Goal: Information Seeking & Learning: Learn about a topic

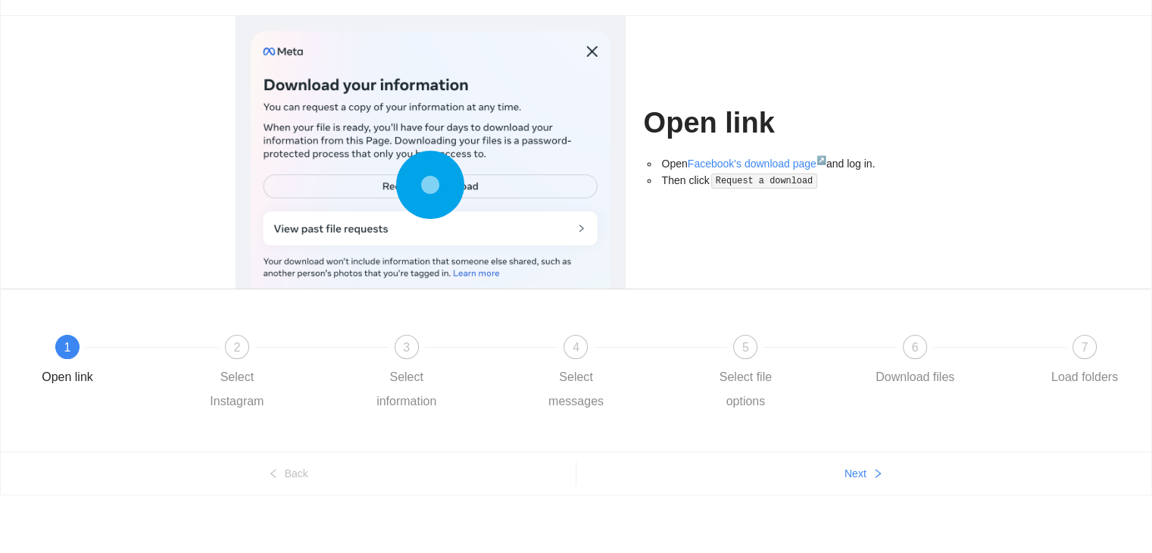
scroll to position [82, 0]
click at [756, 162] on link "Facebook's download page ↗" at bounding box center [757, 164] width 139 height 12
click at [861, 473] on span "Next" at bounding box center [855, 474] width 22 height 17
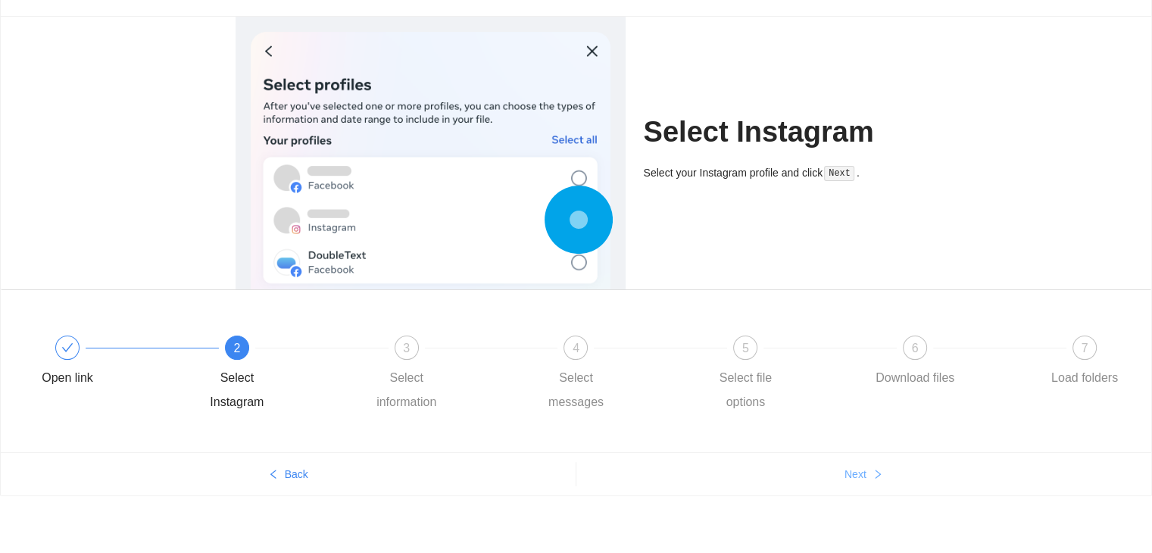
click at [861, 473] on span "Next" at bounding box center [855, 474] width 22 height 17
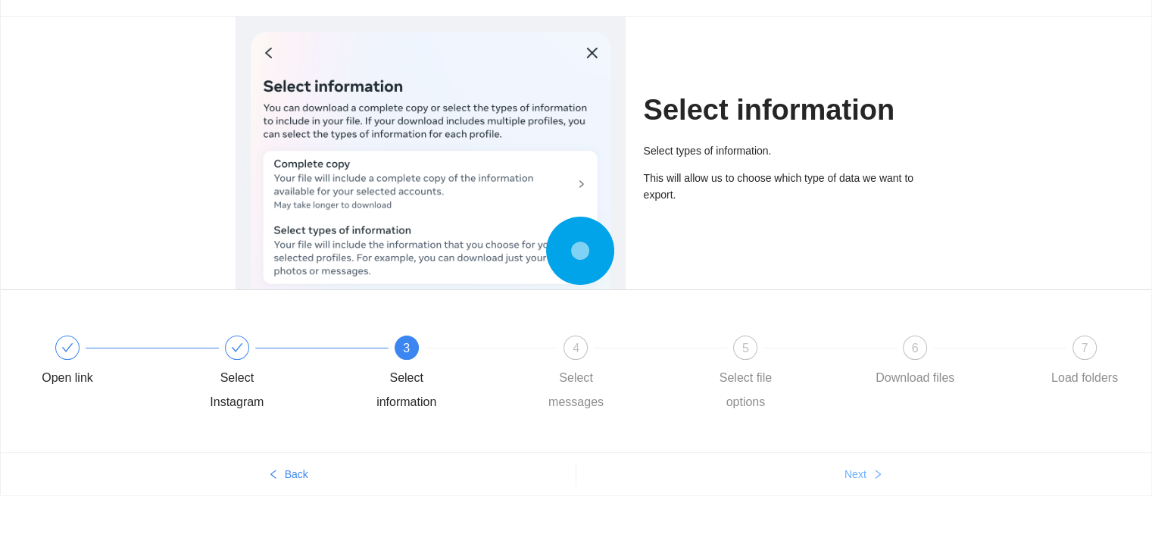
click at [861, 473] on span "Next" at bounding box center [855, 474] width 22 height 17
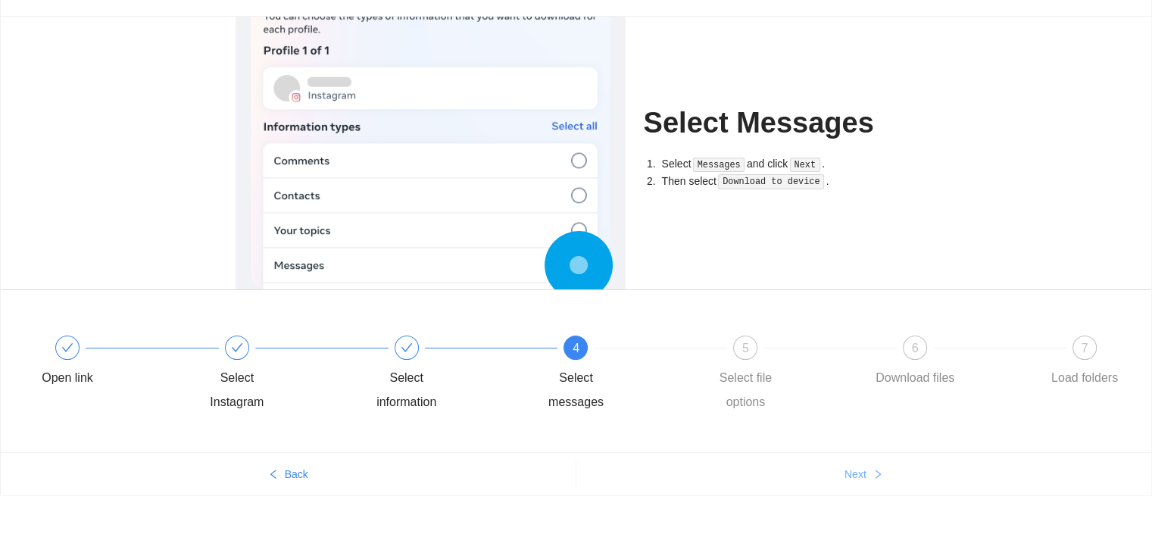
click at [866, 479] on button "Next" at bounding box center [864, 474] width 576 height 24
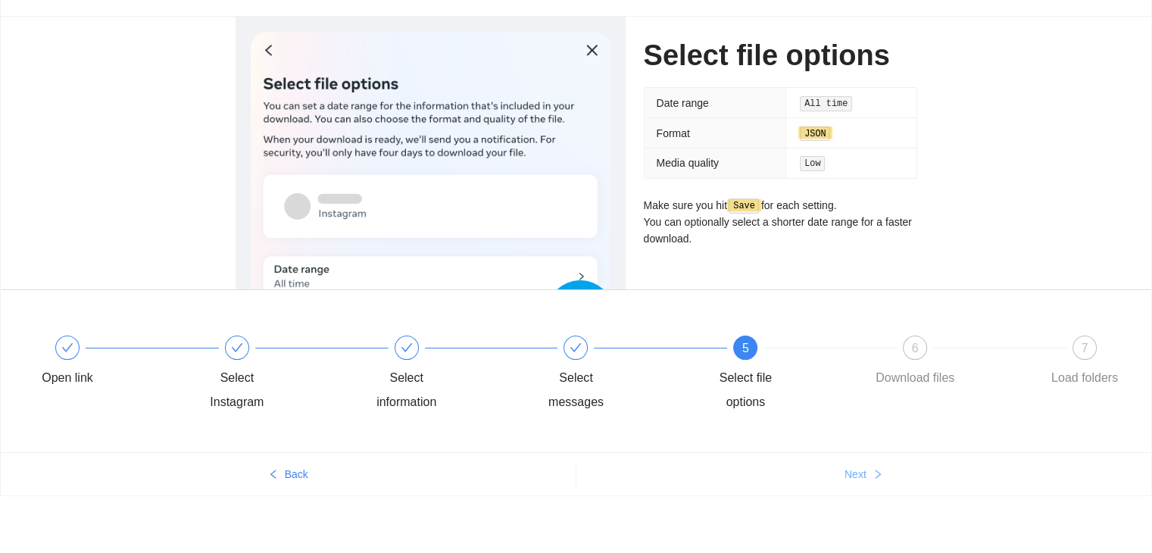
click at [854, 479] on span "Next" at bounding box center [855, 474] width 22 height 17
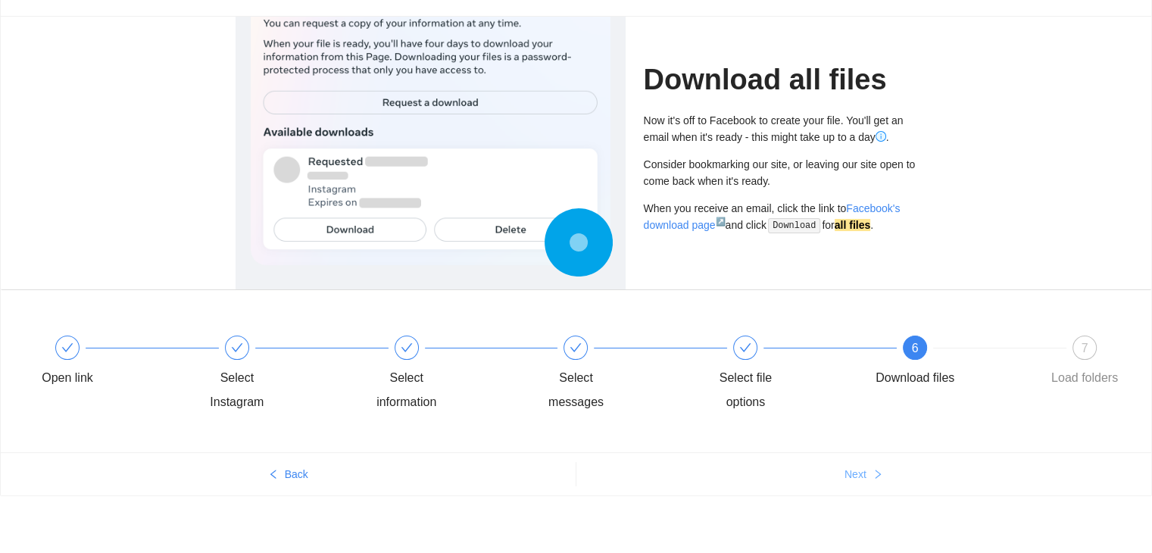
click at [854, 476] on span "Next" at bounding box center [855, 474] width 22 height 17
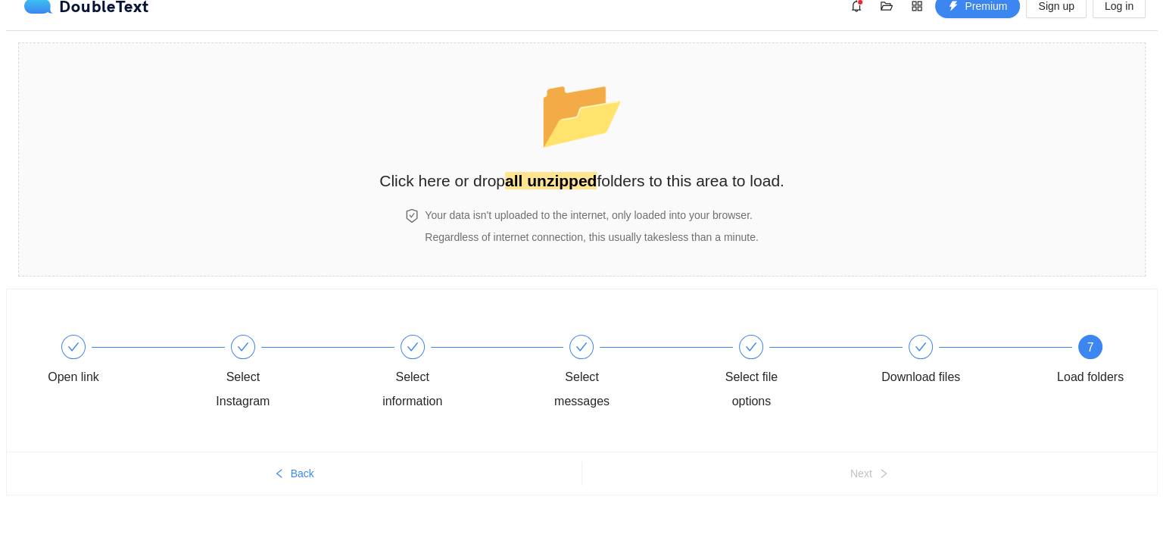
scroll to position [0, 0]
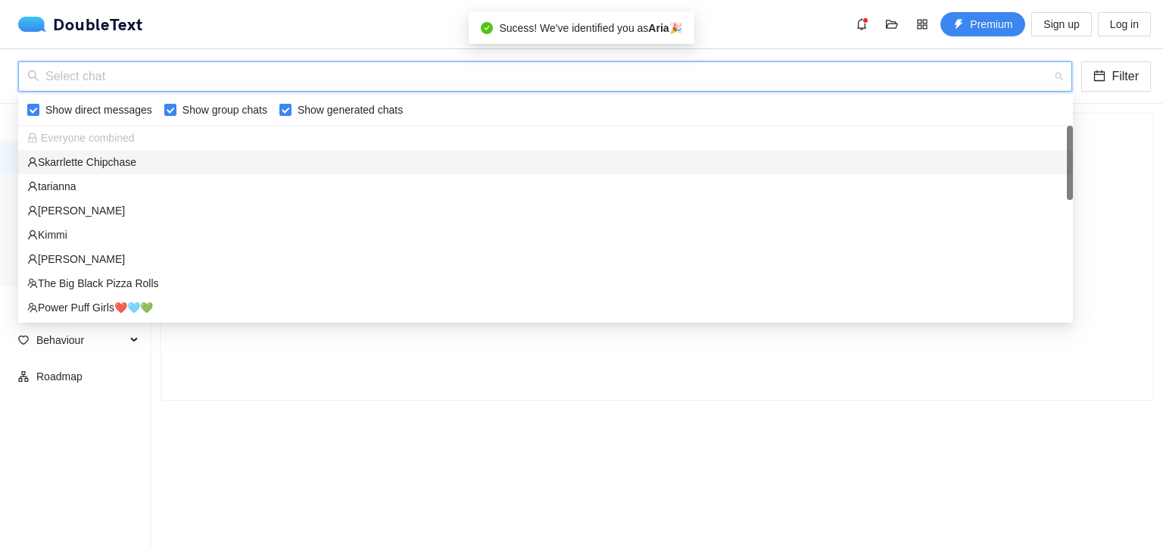
click at [548, 83] on input "search" at bounding box center [540, 76] width 1026 height 29
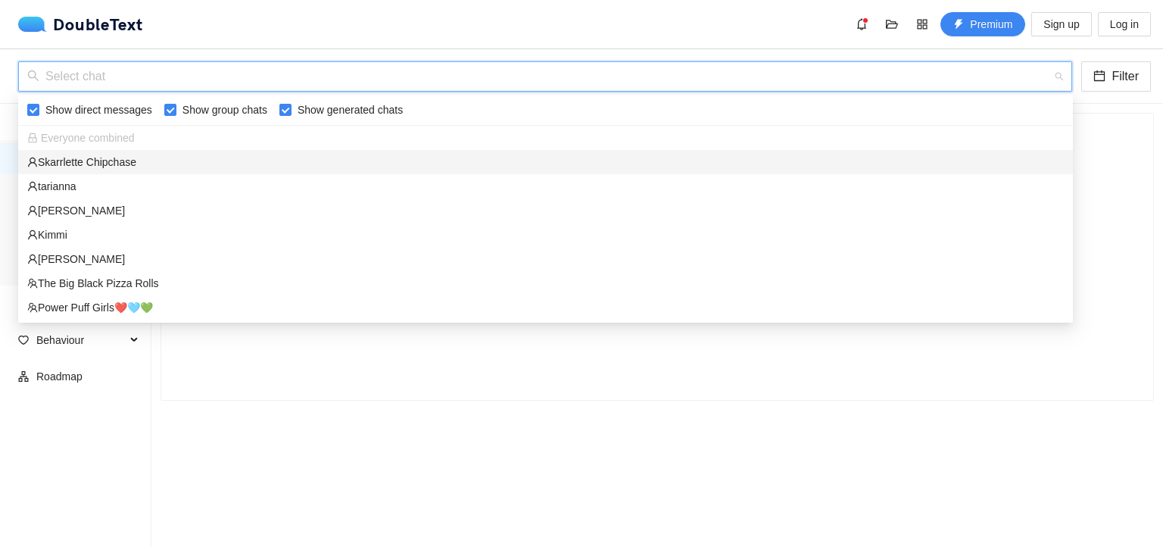
click at [140, 170] on div "Skarrlette Chipchase" at bounding box center [545, 162] width 1055 height 24
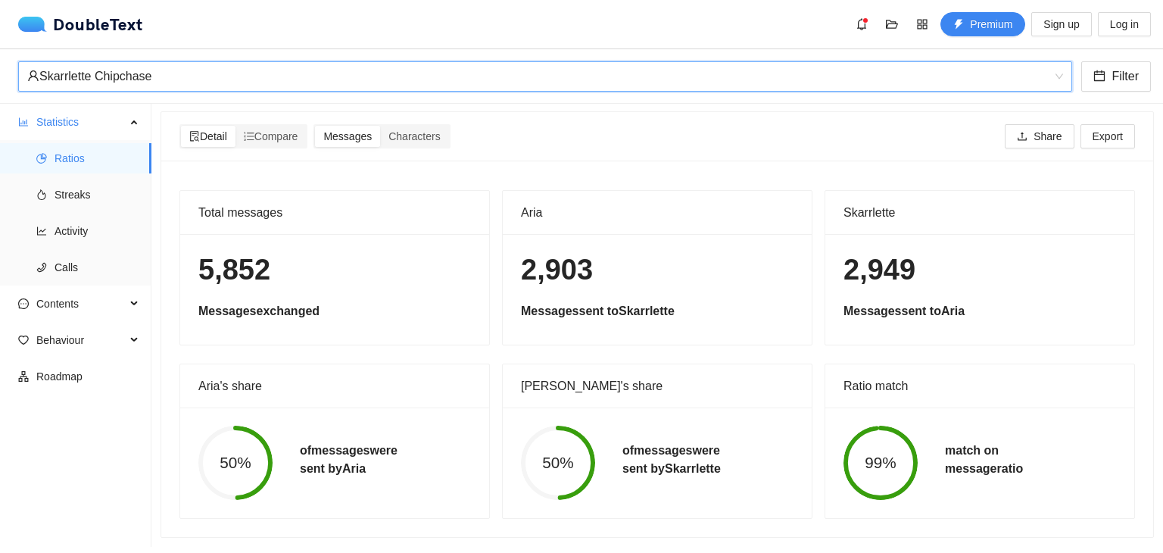
scroll to position [12, 0]
click at [282, 130] on span "Compare" at bounding box center [271, 136] width 55 height 12
click at [236, 126] on input "Compare" at bounding box center [236, 126] width 0 height 0
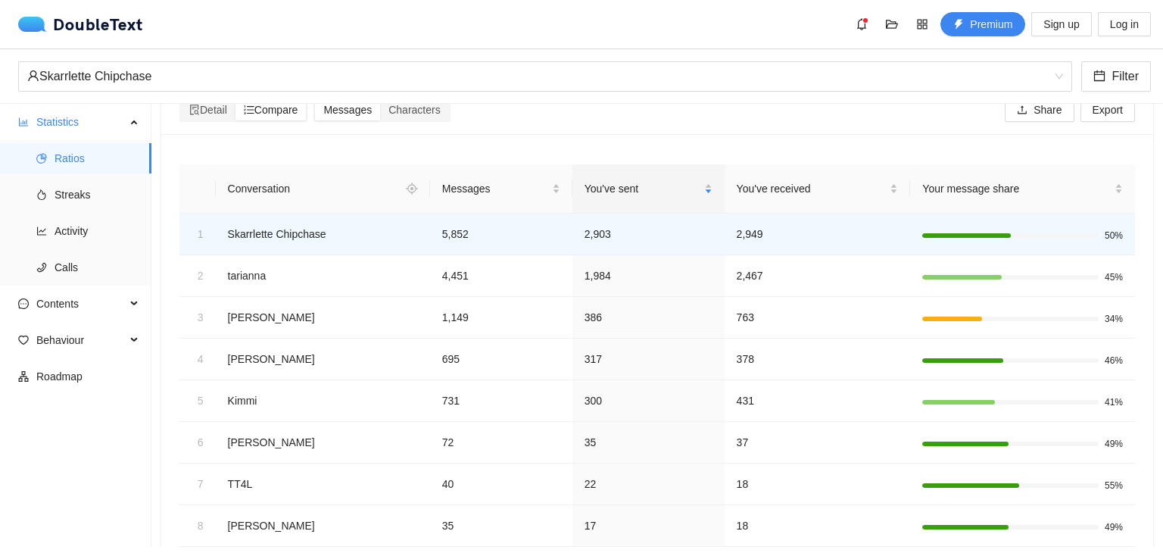
scroll to position [30, 0]
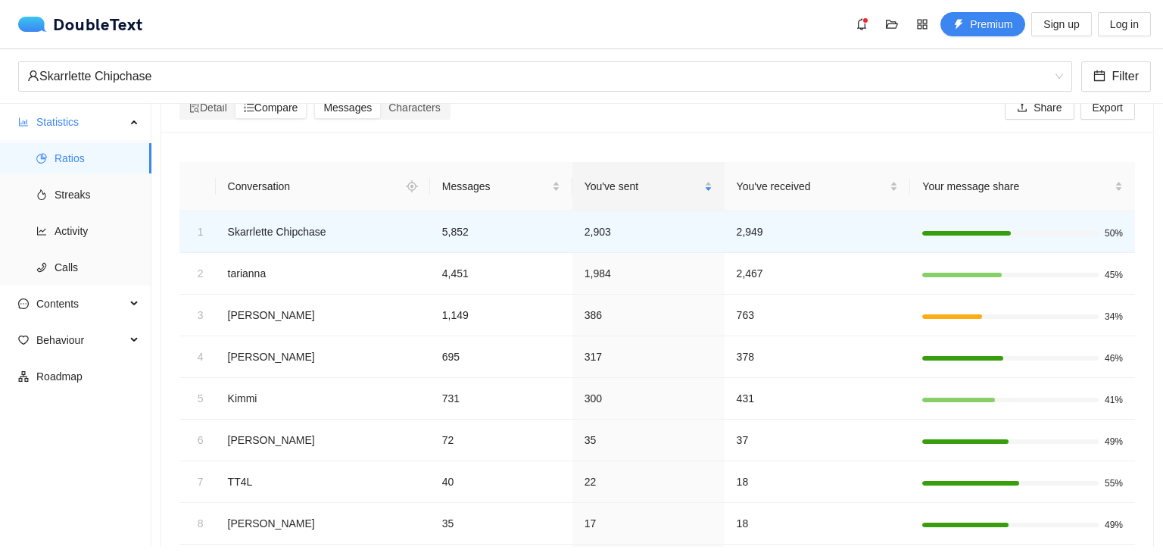
click at [411, 121] on div "Detail Compare Messages Characters Share Export" at bounding box center [658, 107] width 956 height 48
click at [411, 113] on span "Characters" at bounding box center [415, 107] width 52 height 12
click at [380, 97] on input "Characters" at bounding box center [380, 97] width 0 height 0
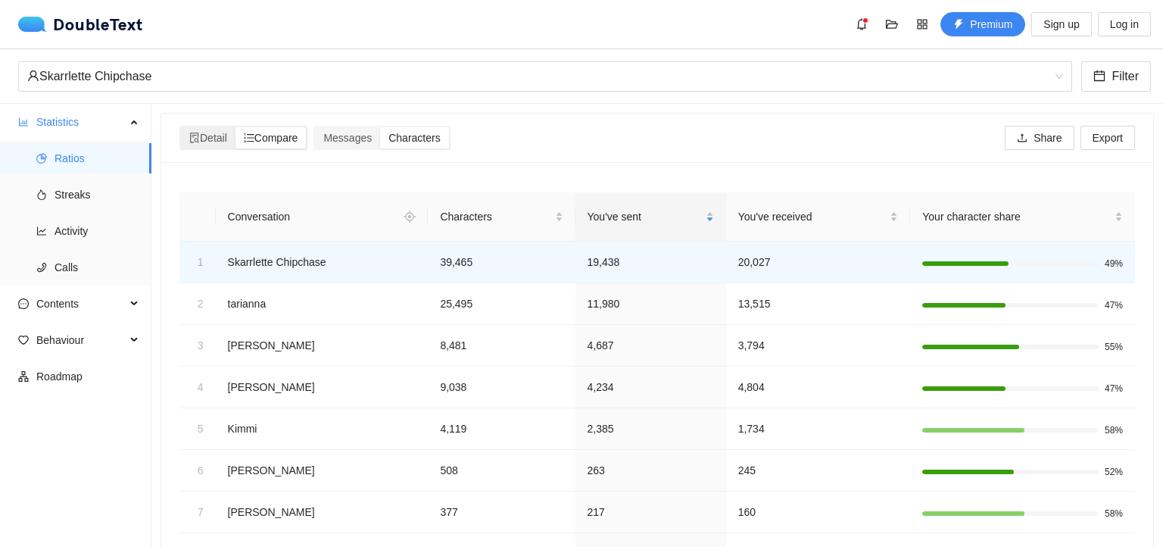
click at [279, 135] on span "Compare" at bounding box center [271, 138] width 55 height 12
click at [236, 127] on input "Compare" at bounding box center [236, 127] width 0 height 0
click at [358, 140] on span "Messages" at bounding box center [347, 138] width 48 height 12
click at [315, 127] on input "Messages" at bounding box center [315, 127] width 0 height 0
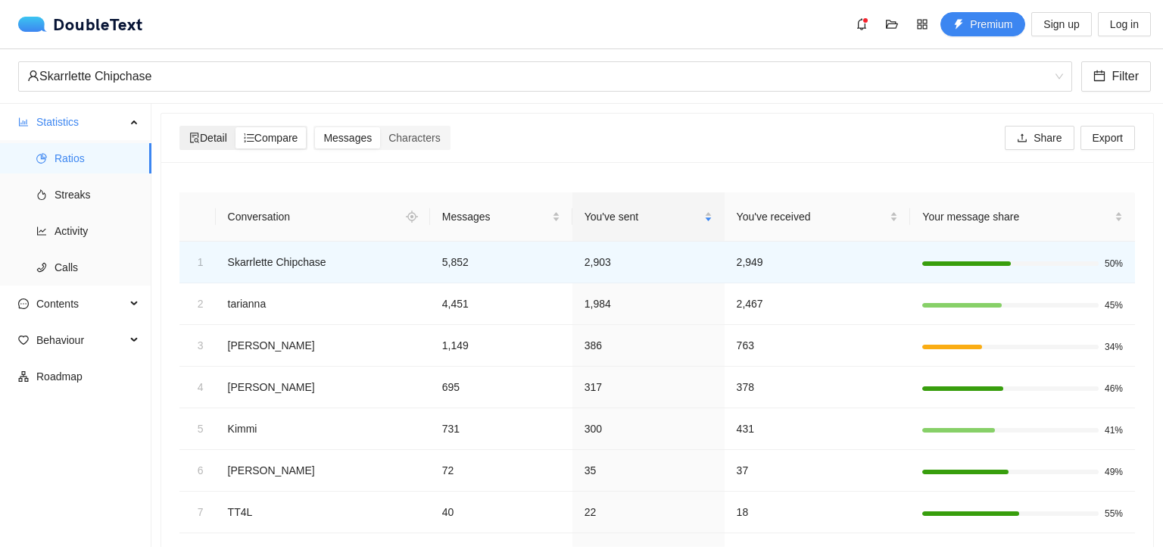
click at [212, 140] on span "Detail" at bounding box center [208, 138] width 38 height 12
click at [181, 127] on input "Detail" at bounding box center [181, 127] width 0 height 0
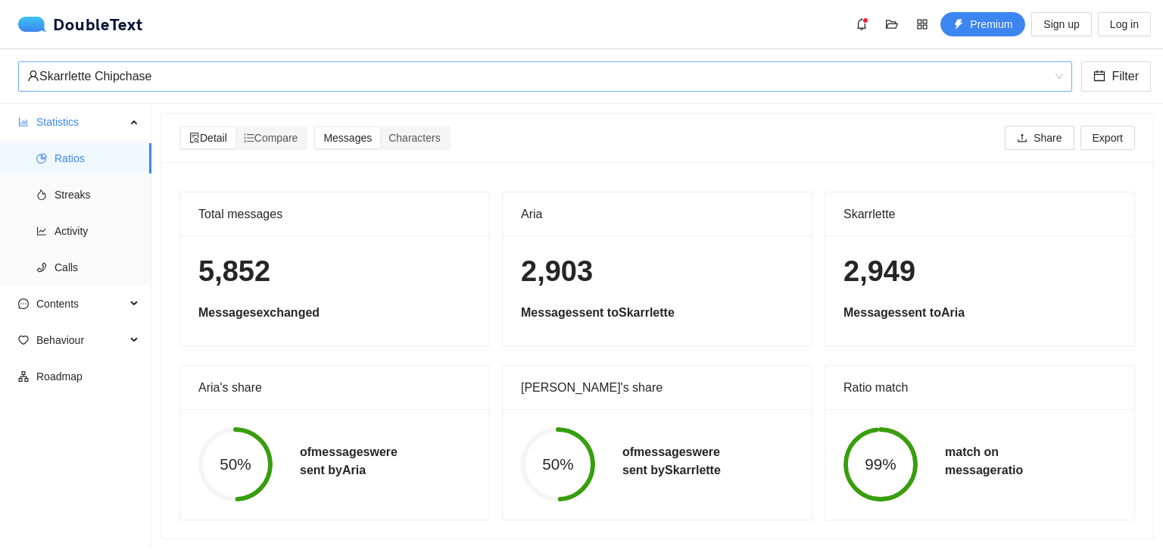
click at [156, 67] on div "Skarrlette Chipchase" at bounding box center [538, 76] width 1022 height 29
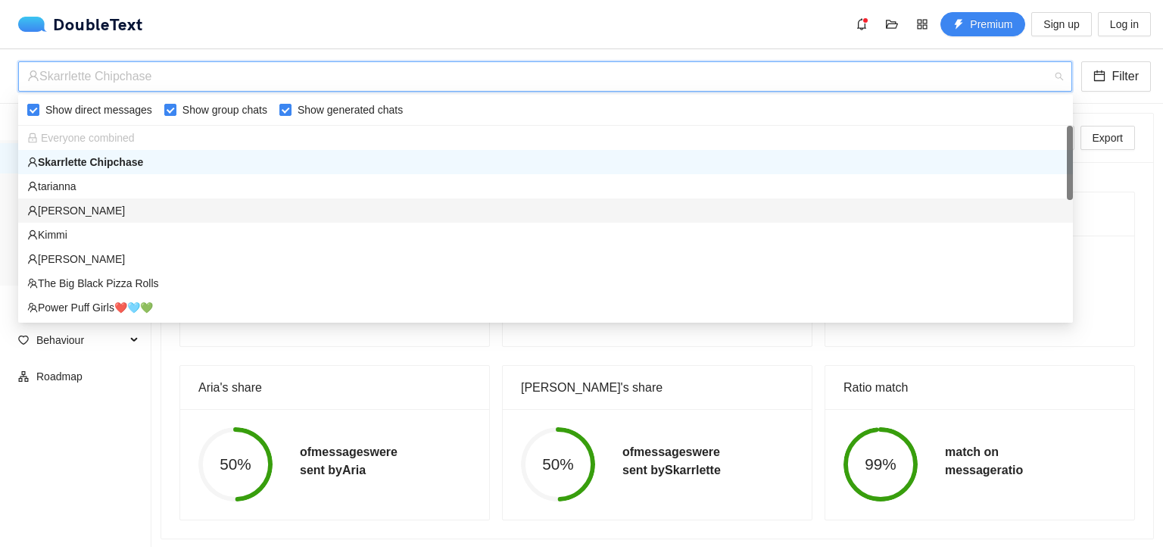
click at [145, 213] on div "[PERSON_NAME]" at bounding box center [545, 210] width 1037 height 17
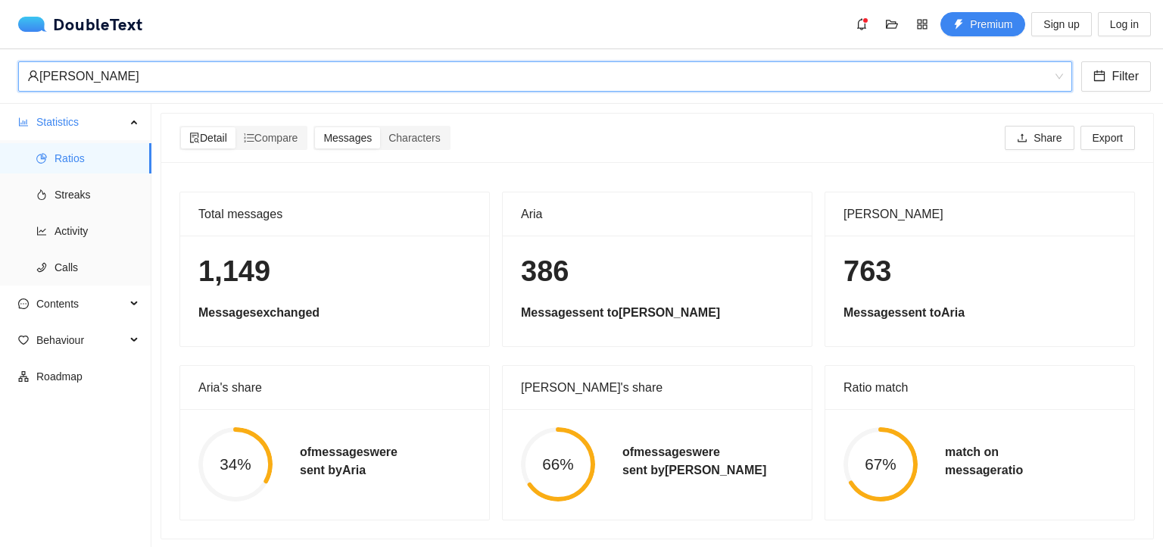
scroll to position [12, 0]
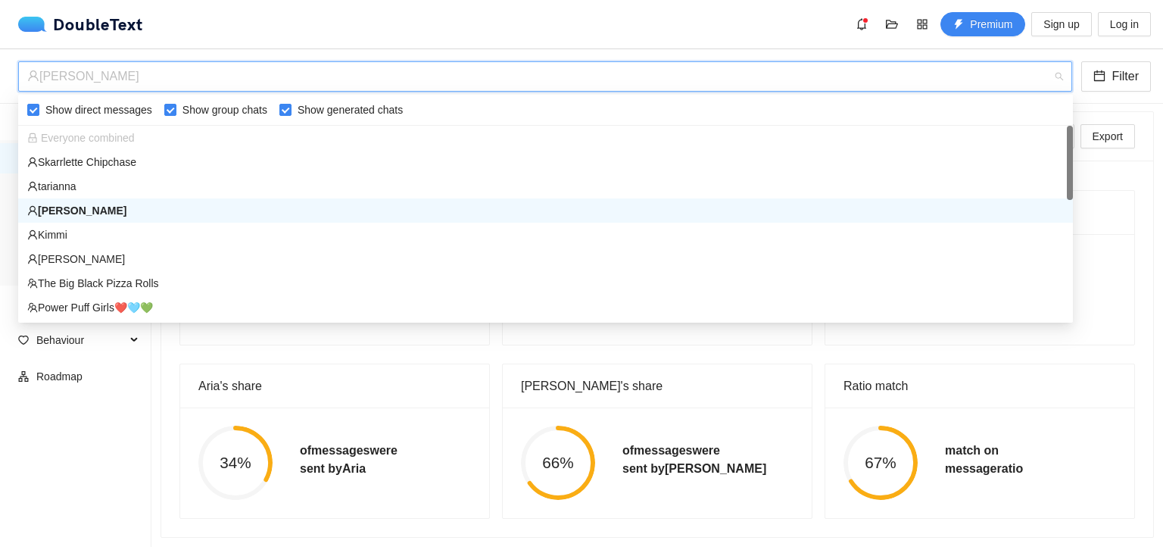
click at [152, 73] on div "[PERSON_NAME]" at bounding box center [538, 76] width 1022 height 29
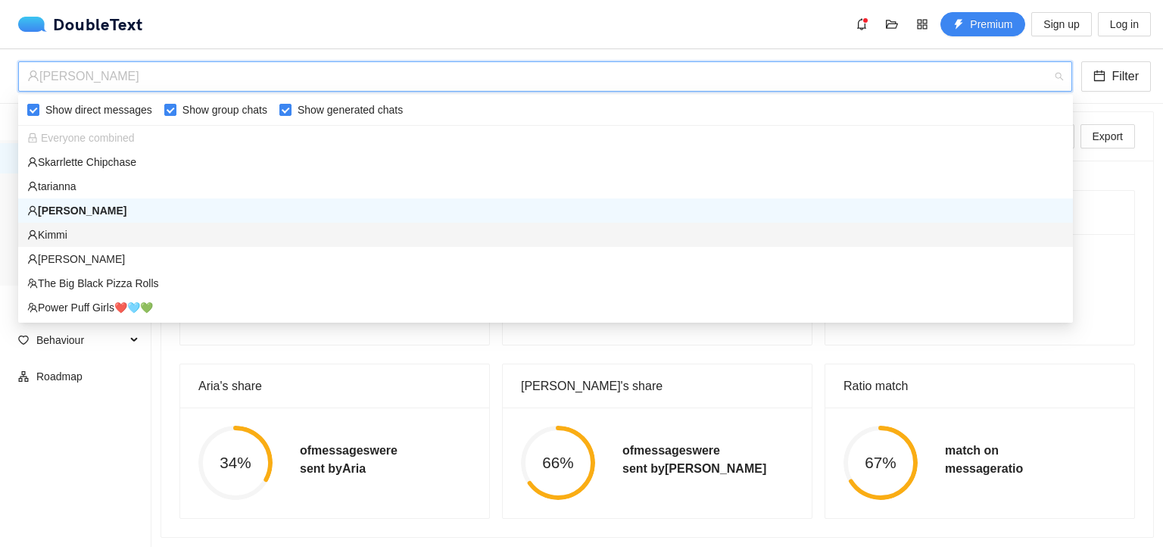
click at [98, 236] on div "Kimmi" at bounding box center [545, 234] width 1037 height 17
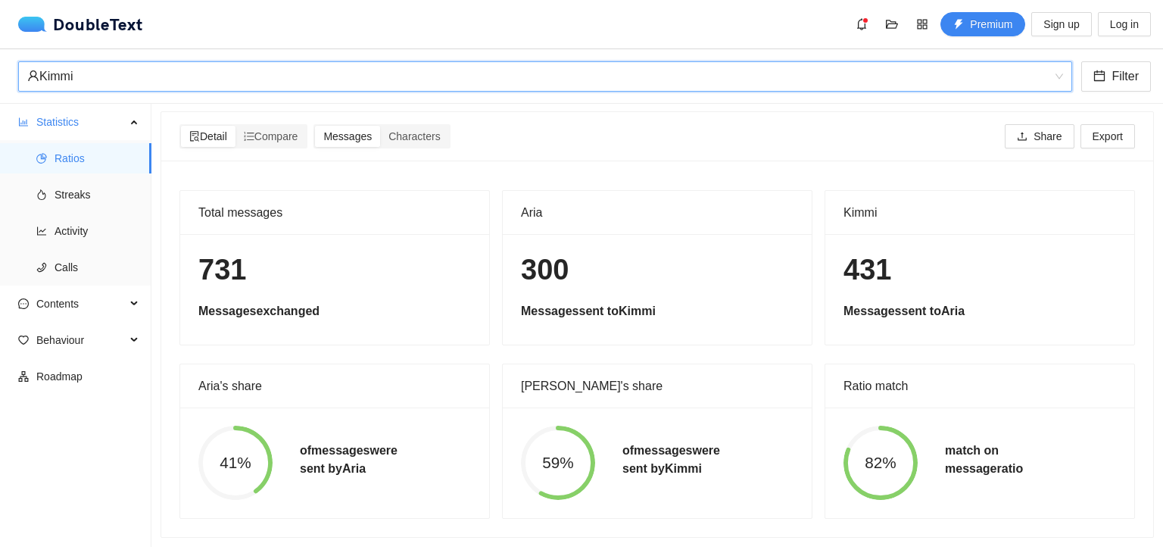
click at [181, 80] on div "Kimmi" at bounding box center [538, 76] width 1022 height 29
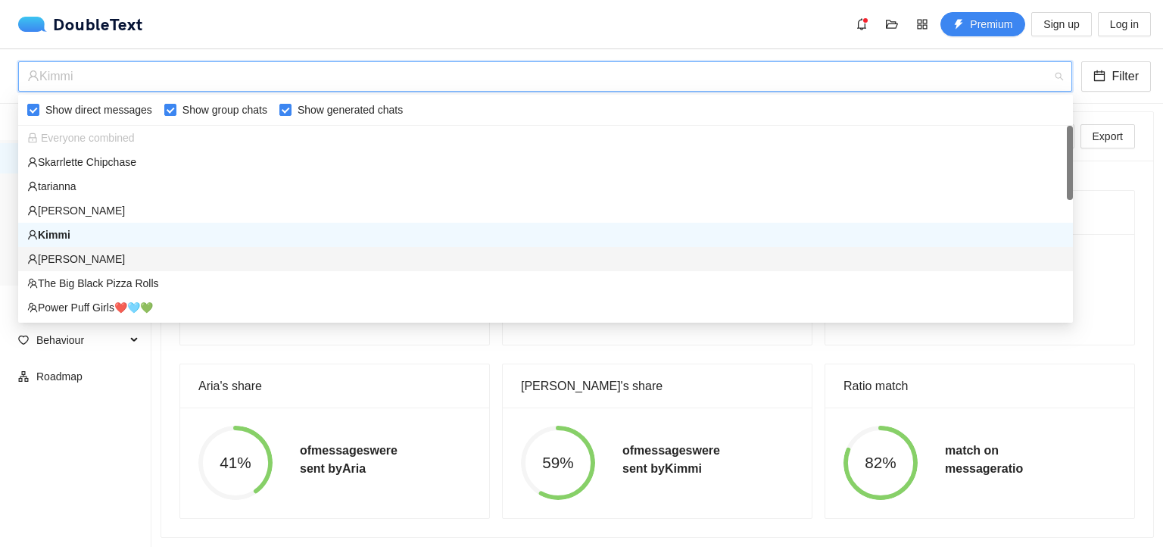
click at [128, 259] on div "[PERSON_NAME]" at bounding box center [545, 259] width 1037 height 17
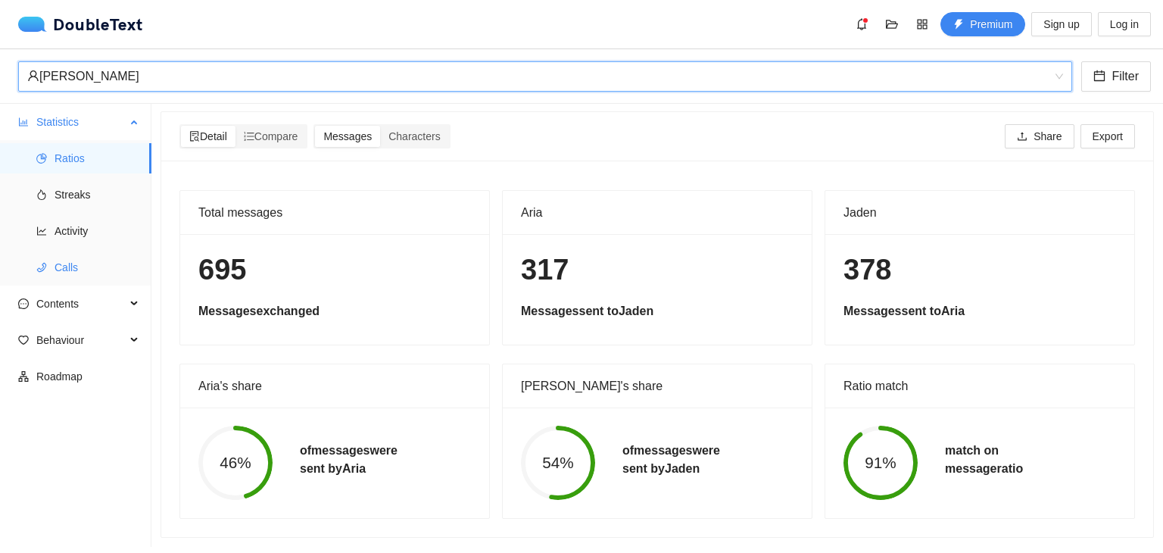
click at [84, 269] on span "Calls" at bounding box center [97, 267] width 85 height 30
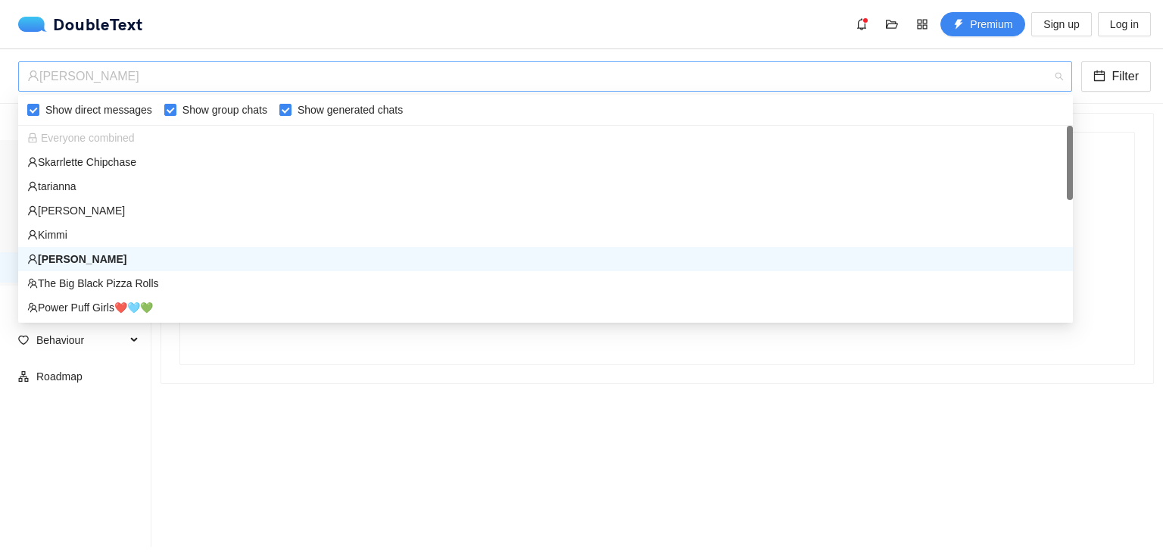
click at [155, 87] on div "[PERSON_NAME]" at bounding box center [538, 76] width 1022 height 29
click at [130, 140] on span "Everyone combined" at bounding box center [81, 138] width 108 height 12
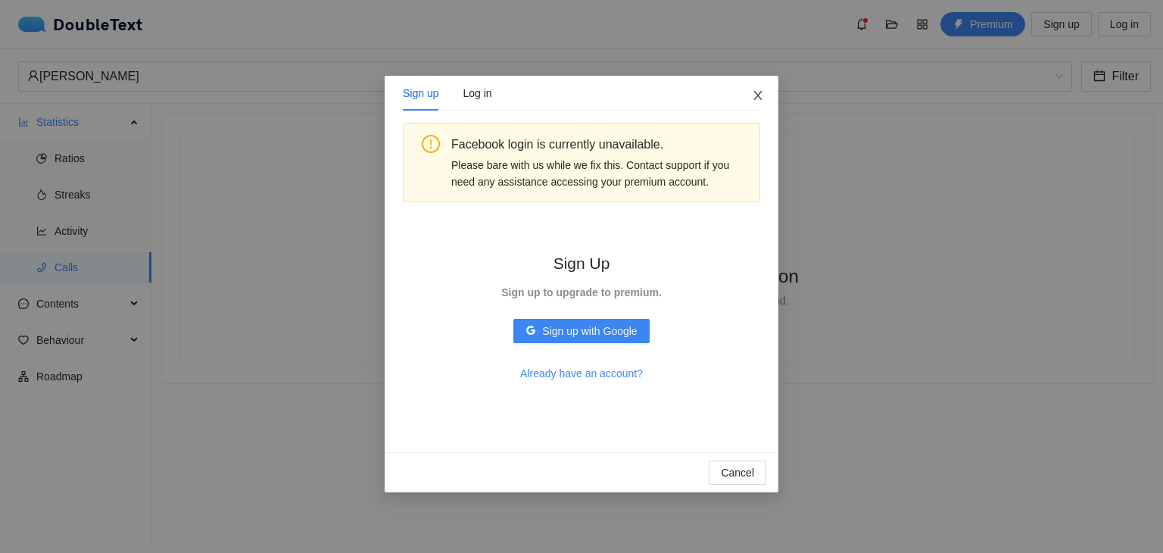
click at [754, 95] on icon "close" at bounding box center [758, 95] width 8 height 9
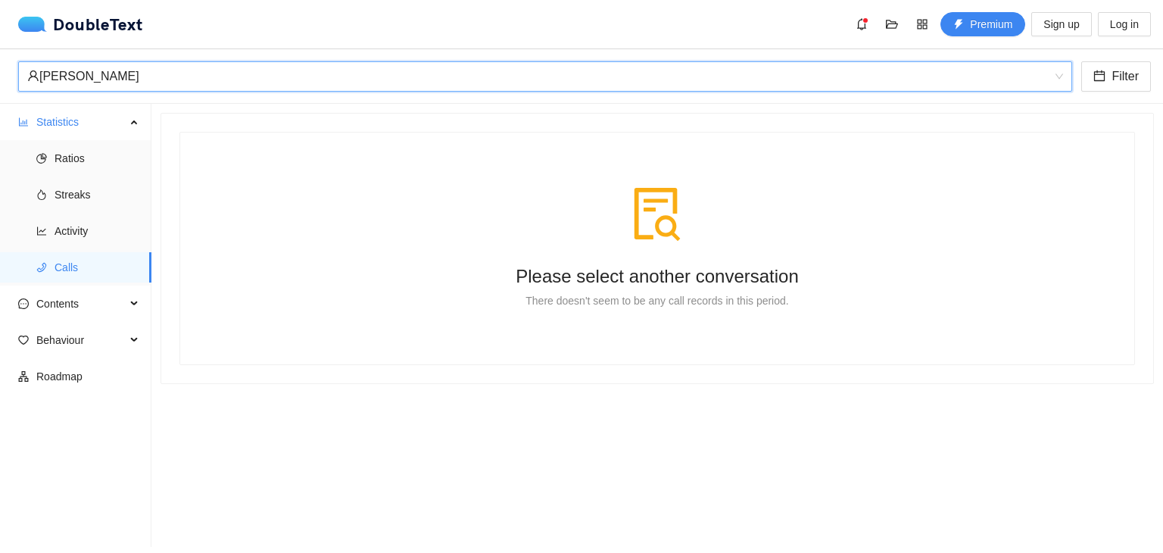
click at [173, 83] on div "[PERSON_NAME]" at bounding box center [538, 76] width 1022 height 29
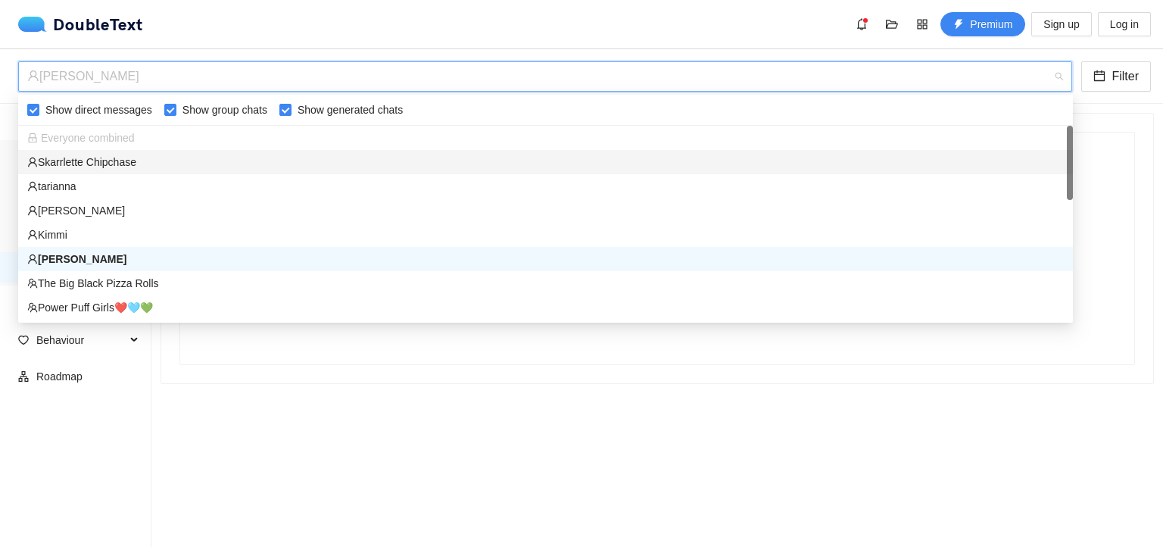
click at [99, 172] on div "Skarrlette Chipchase" at bounding box center [545, 162] width 1055 height 24
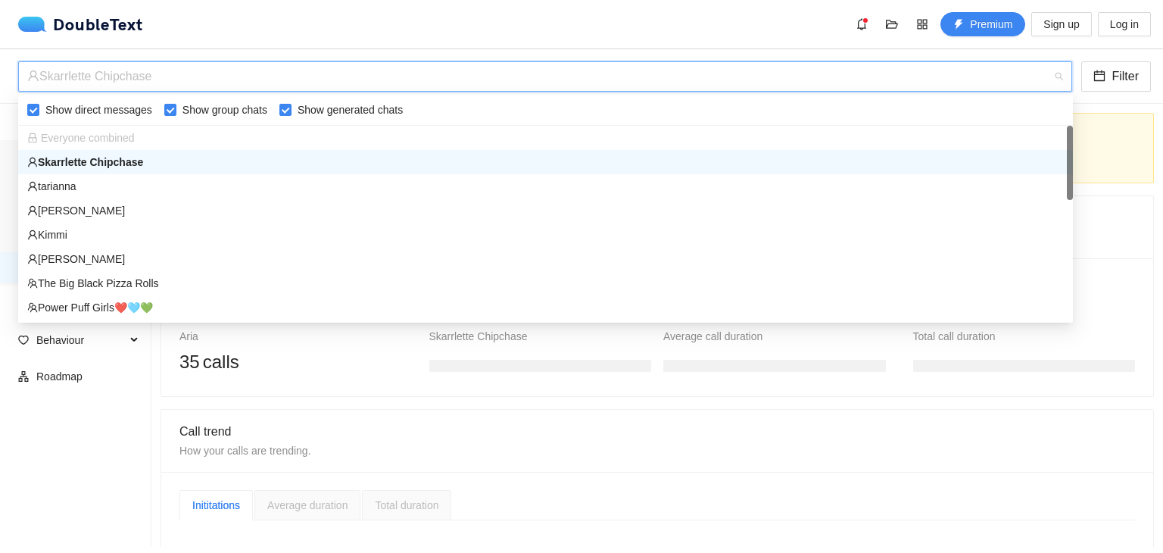
click at [173, 74] on div "Skarrlette Chipchase" at bounding box center [538, 76] width 1022 height 29
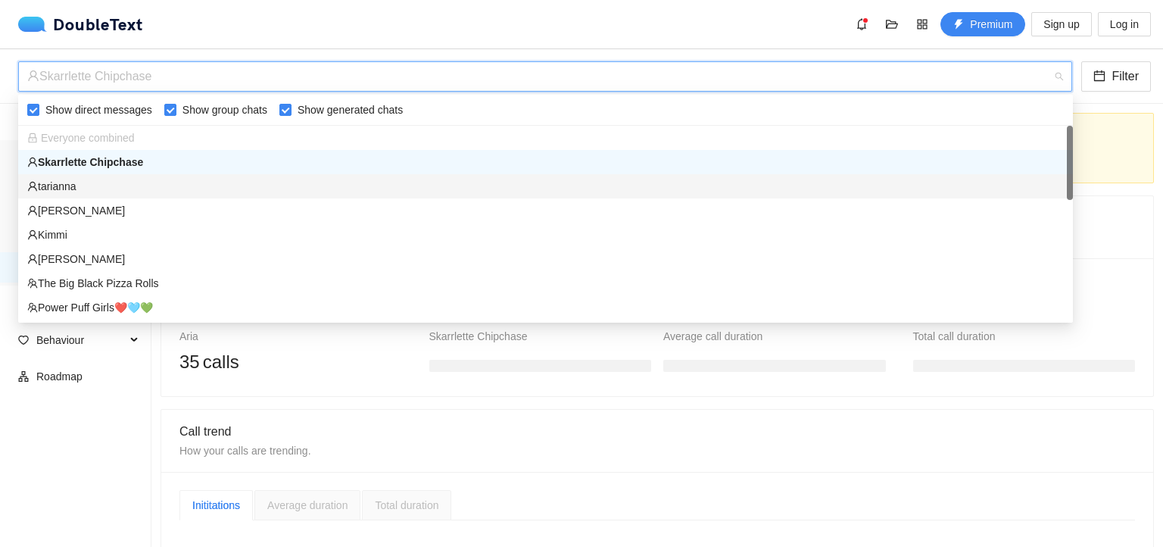
click at [124, 185] on div "tarianna" at bounding box center [545, 186] width 1037 height 17
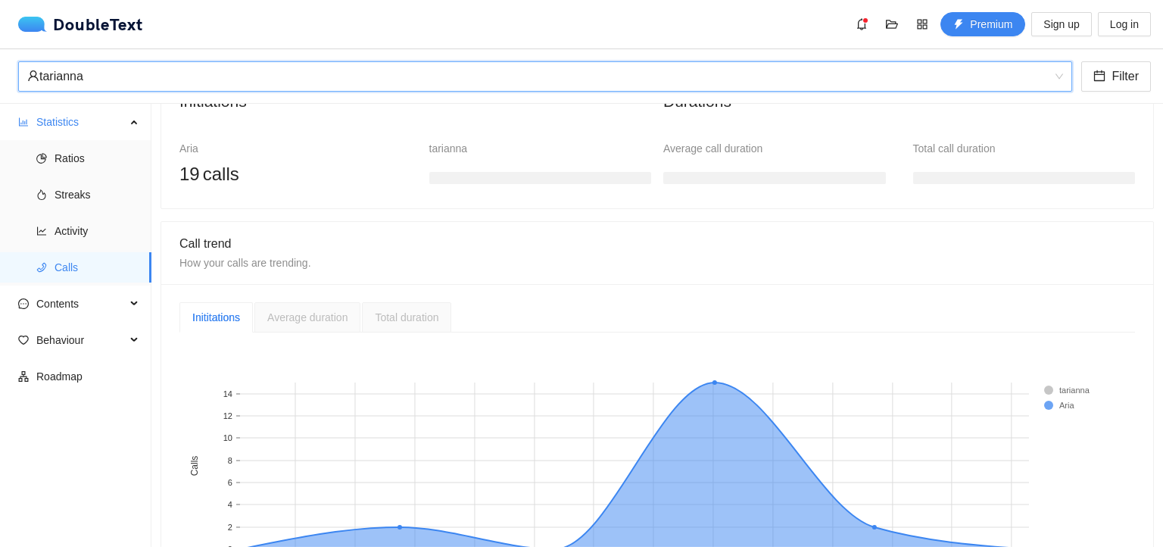
scroll to position [289, 0]
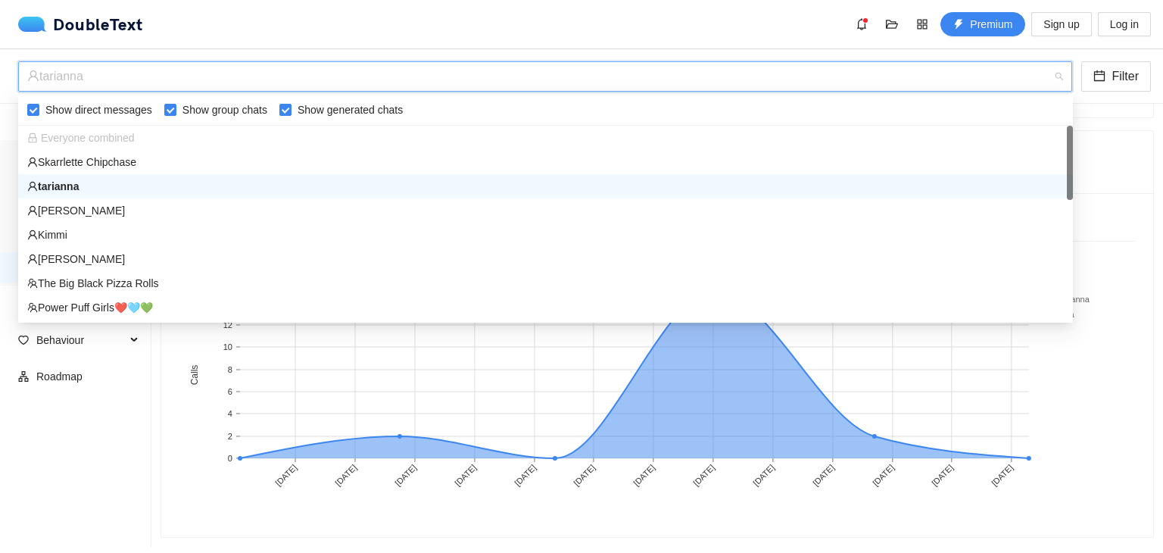
click at [145, 83] on div "tarianna" at bounding box center [538, 76] width 1022 height 29
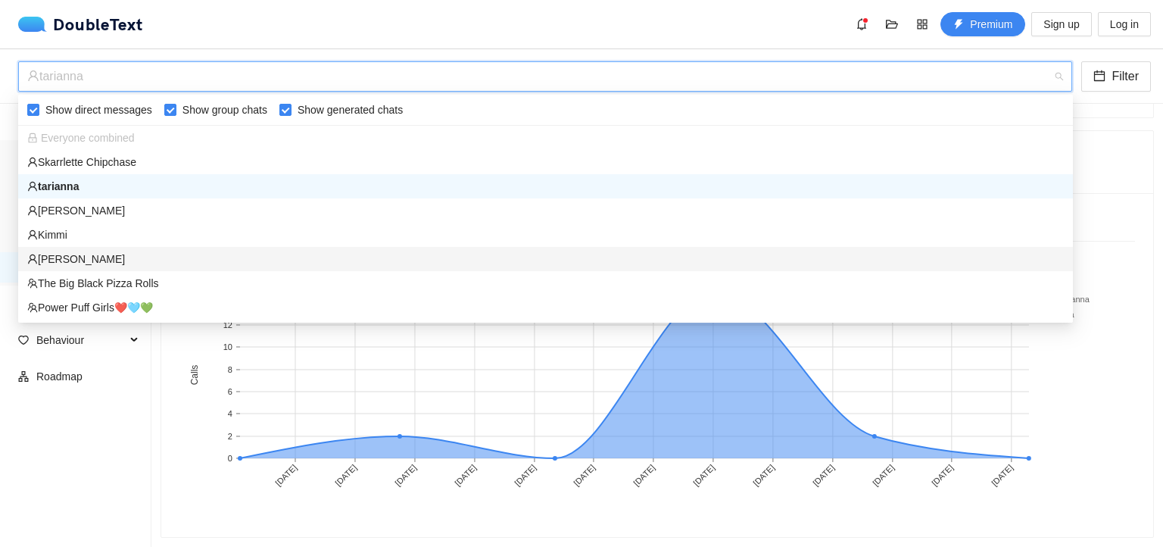
click at [104, 249] on div "[PERSON_NAME]" at bounding box center [545, 259] width 1055 height 24
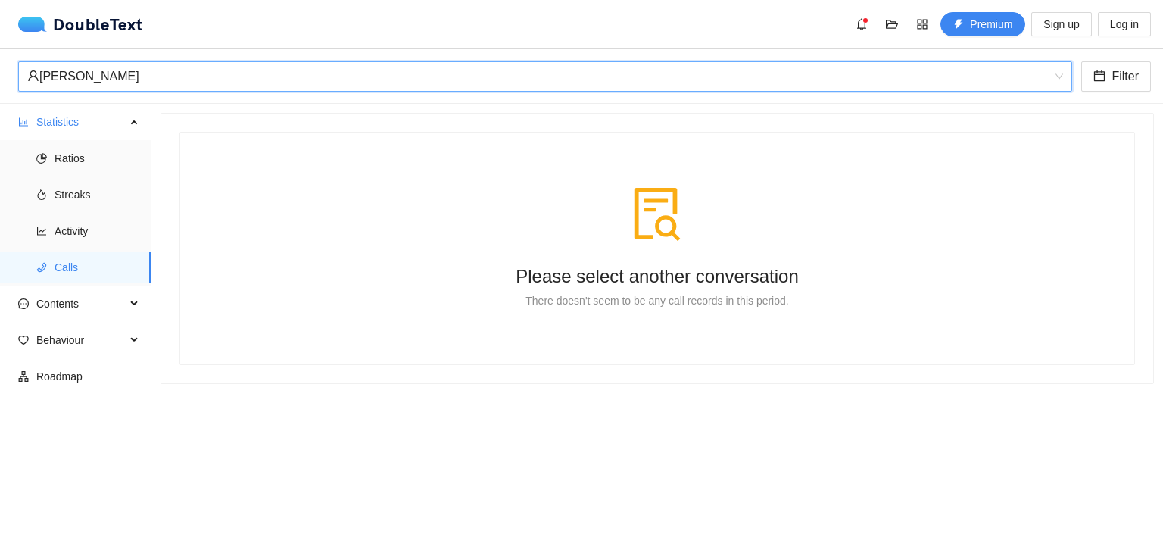
click at [164, 73] on div "[PERSON_NAME]" at bounding box center [538, 76] width 1022 height 29
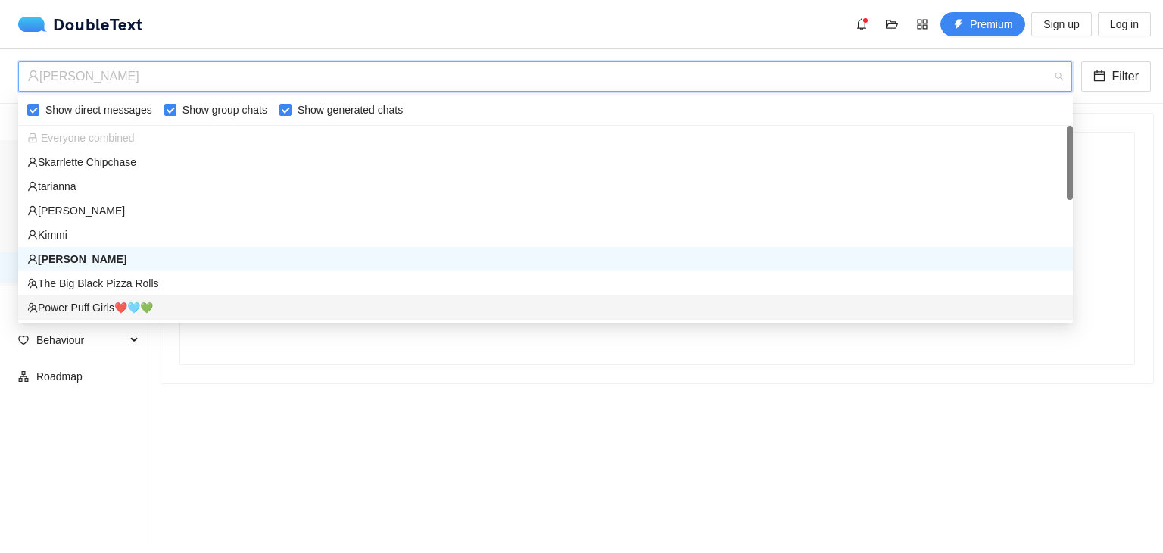
click at [104, 306] on div "Power Puff Girls❤️🩵💚" at bounding box center [545, 307] width 1037 height 17
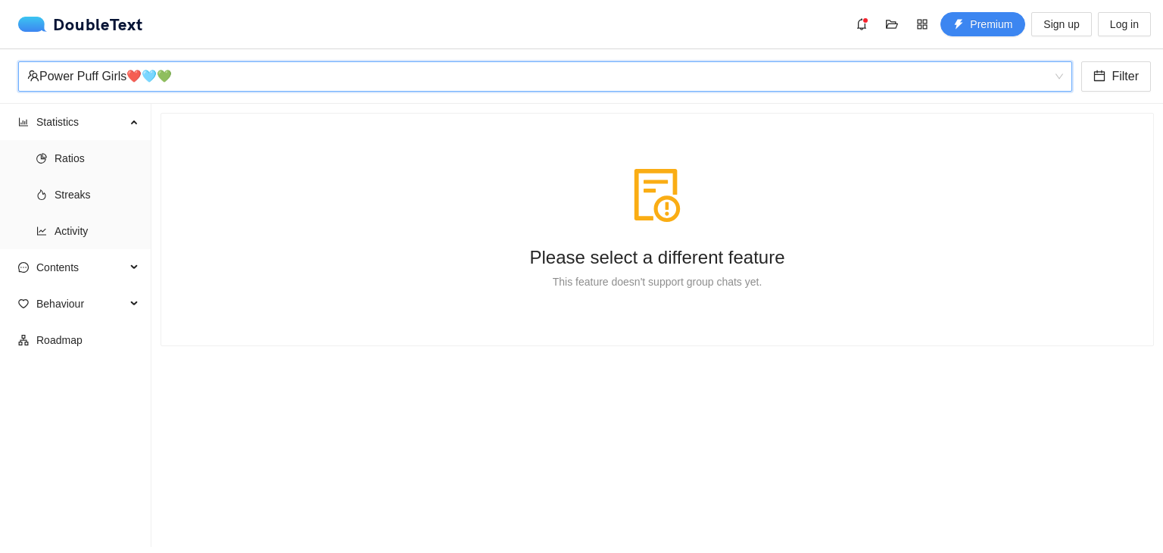
click at [204, 83] on div "Power Puff Girls❤️🩵💚" at bounding box center [538, 76] width 1022 height 29
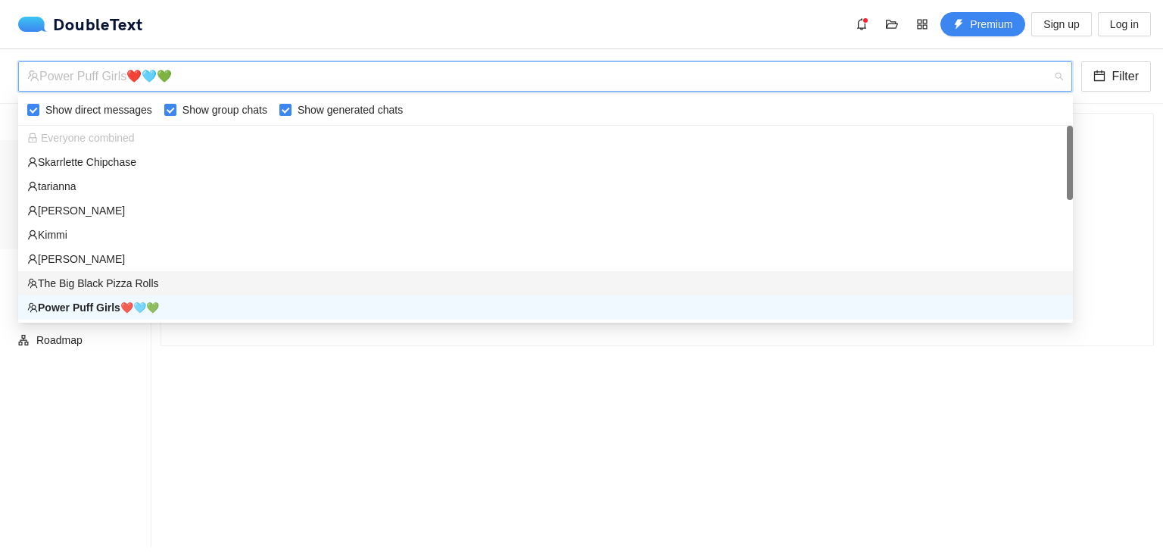
click at [115, 276] on div "The Big Black Pizza Rolls" at bounding box center [545, 283] width 1037 height 17
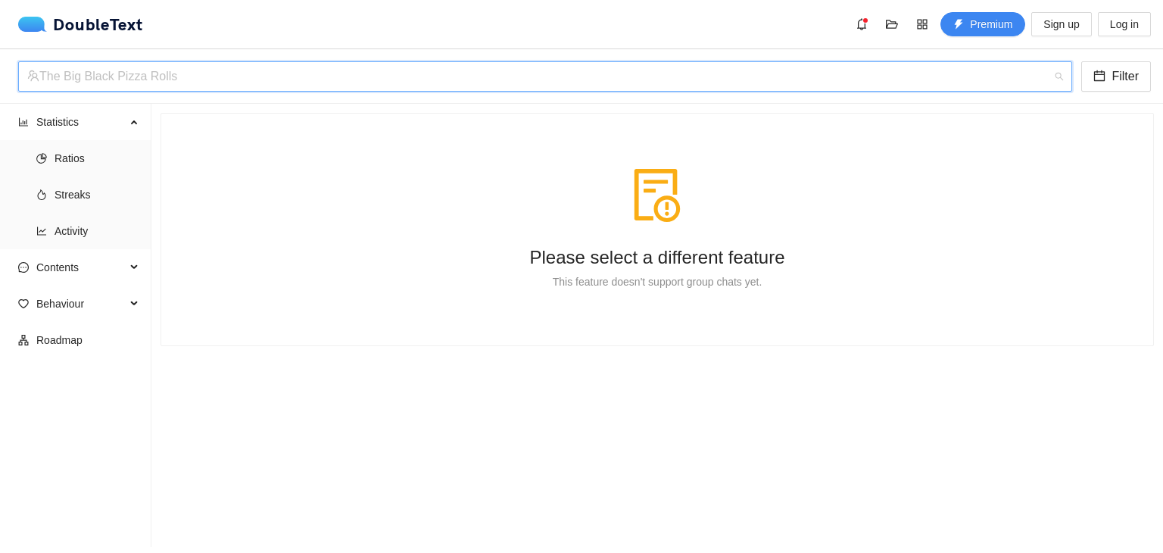
click at [222, 76] on div "The Big Black Pizza Rolls" at bounding box center [538, 76] width 1022 height 29
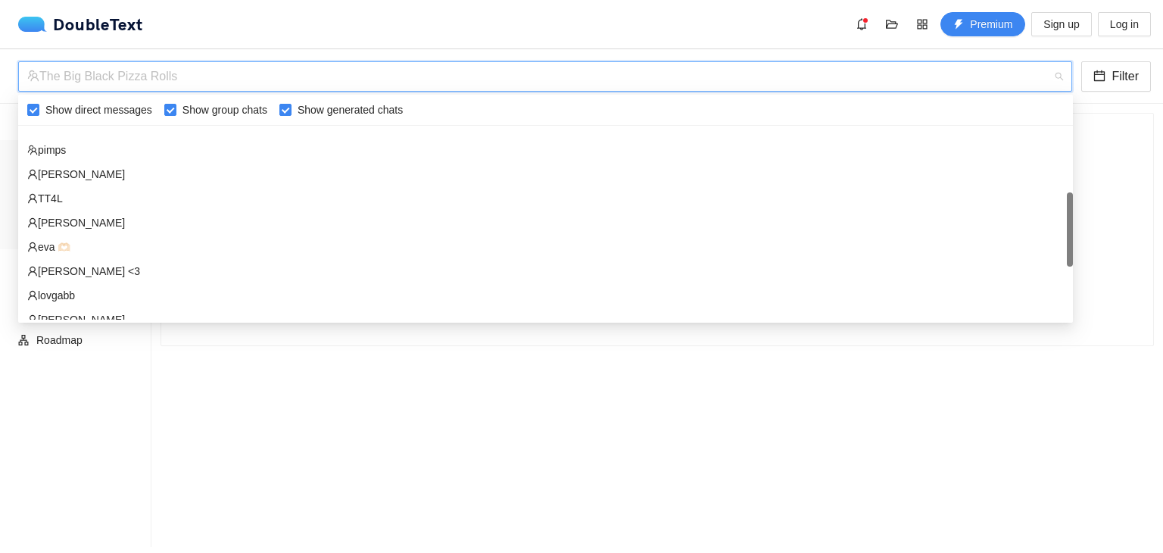
scroll to position [220, 0]
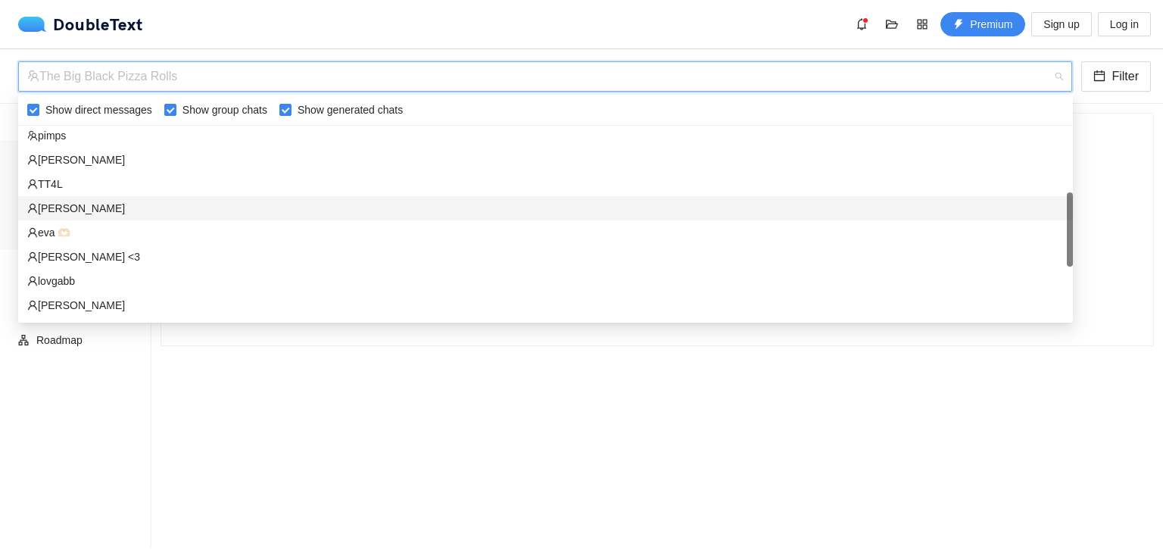
click at [99, 213] on div "[PERSON_NAME]" at bounding box center [545, 208] width 1037 height 17
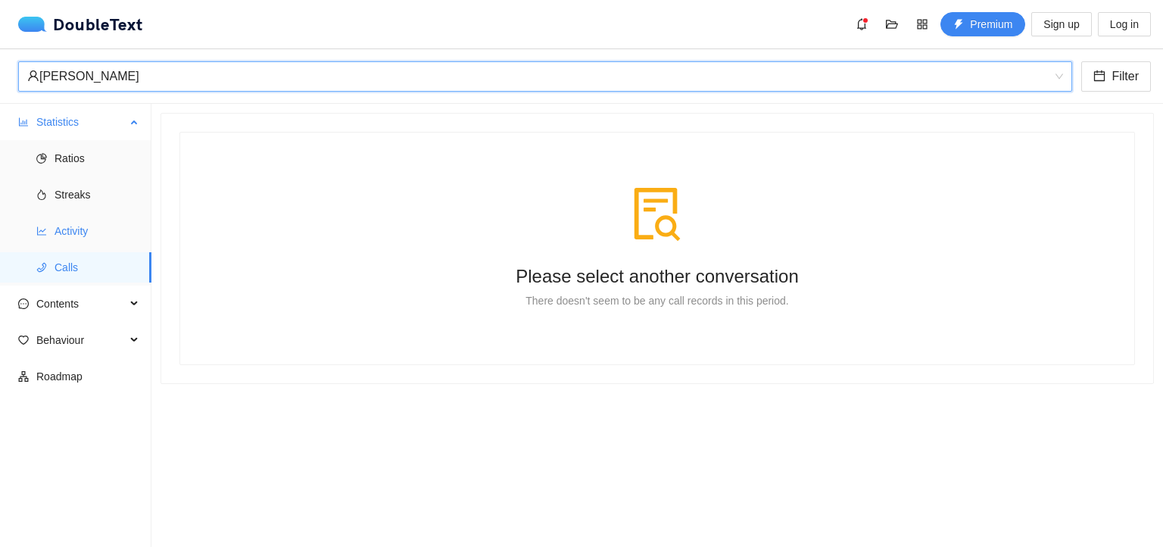
click at [84, 234] on span "Activity" at bounding box center [97, 231] width 85 height 30
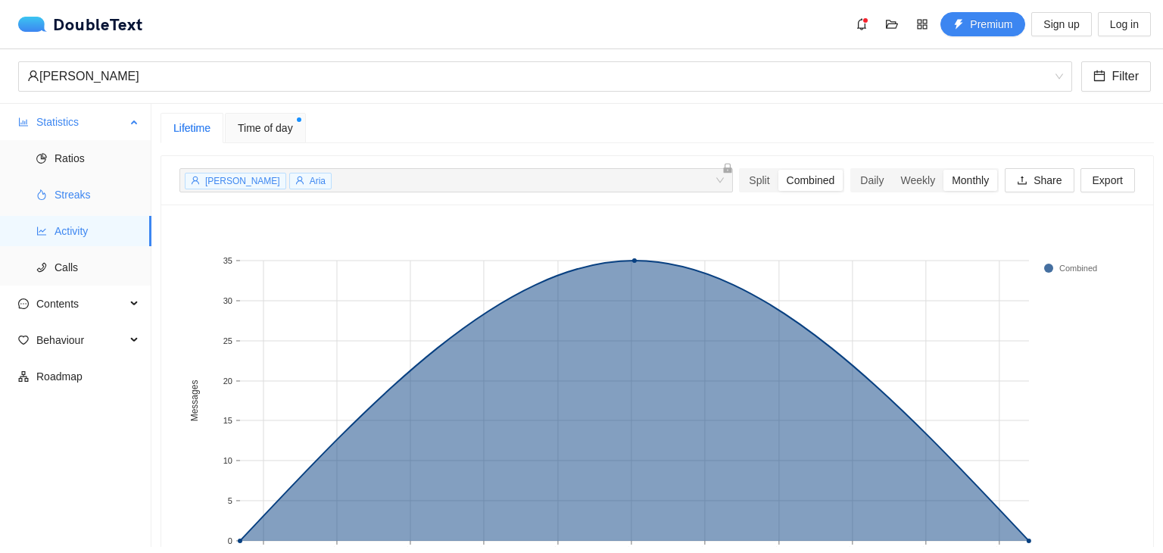
click at [94, 189] on span "Streaks" at bounding box center [97, 195] width 85 height 30
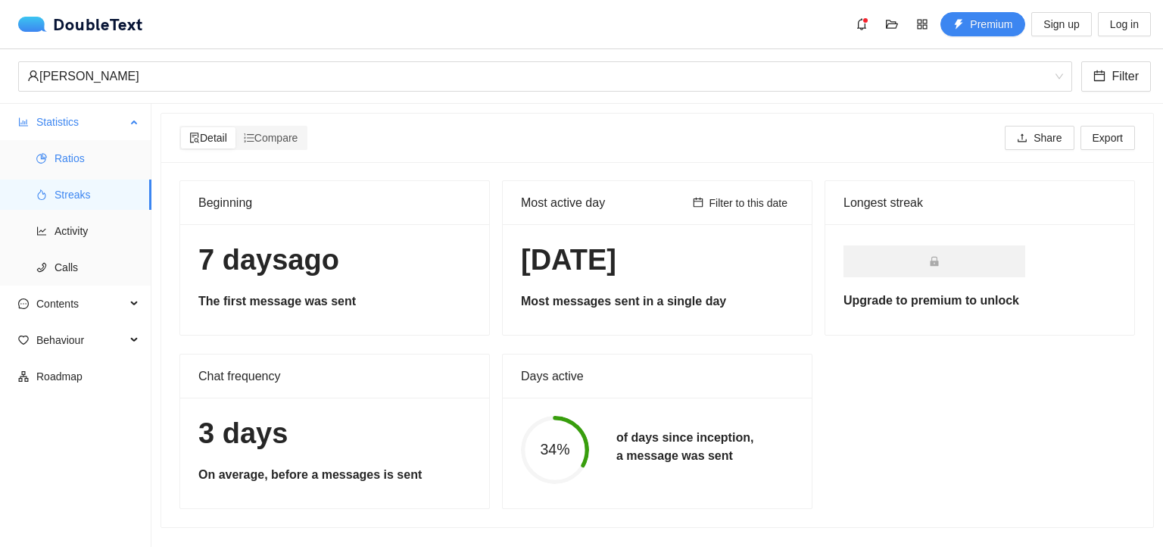
click at [91, 157] on span "Ratios" at bounding box center [97, 158] width 85 height 30
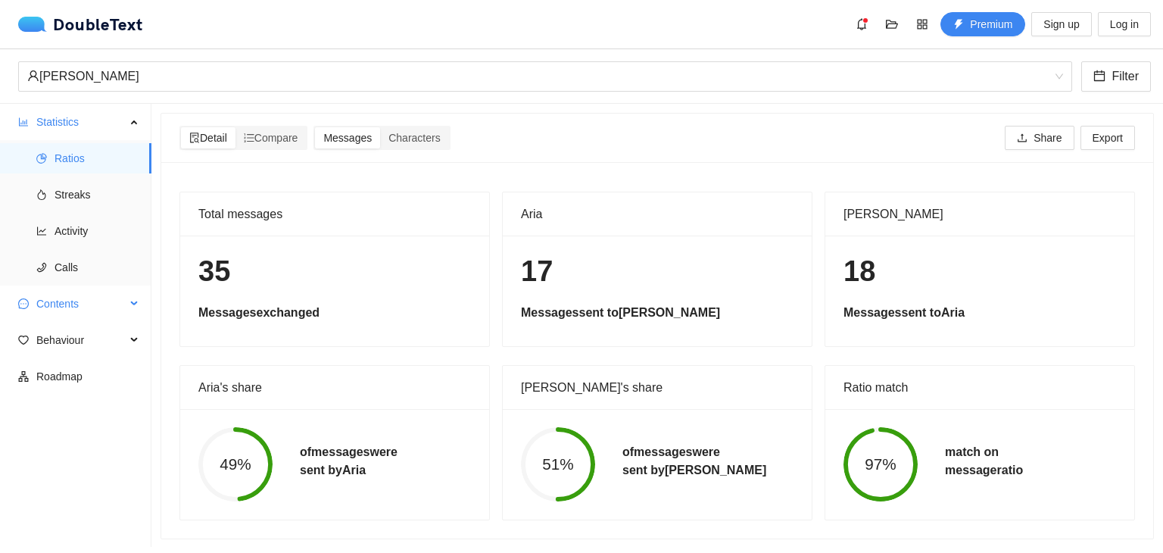
click at [82, 304] on span "Contents" at bounding box center [80, 304] width 89 height 30
click at [83, 341] on span "Behaviour" at bounding box center [80, 340] width 89 height 30
click at [83, 342] on span "Behaviour" at bounding box center [80, 340] width 89 height 30
click at [82, 192] on span "Streaks" at bounding box center [97, 195] width 85 height 30
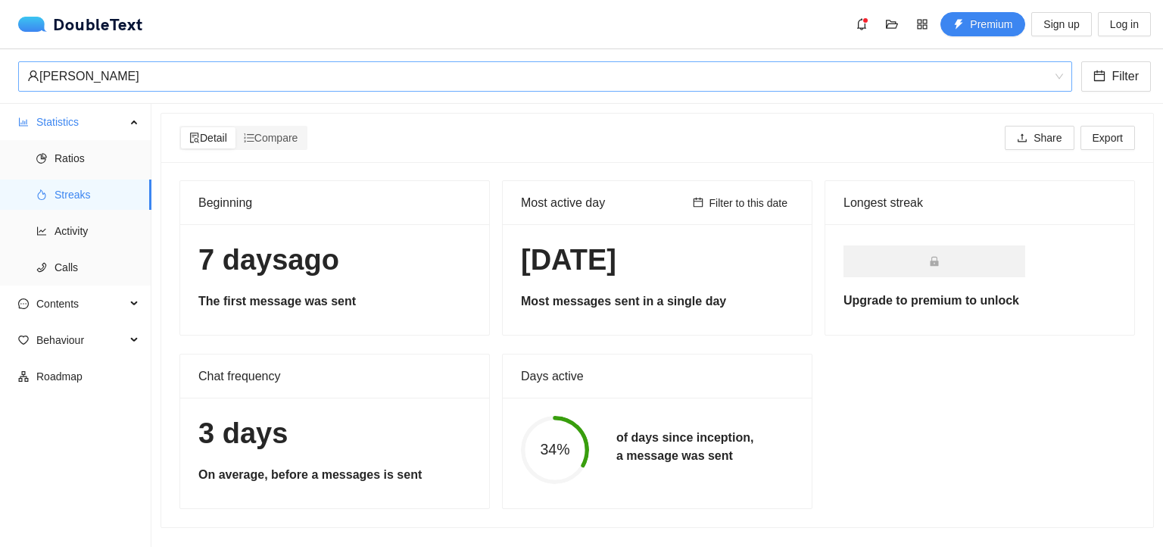
click at [163, 77] on div "[PERSON_NAME]" at bounding box center [538, 76] width 1022 height 29
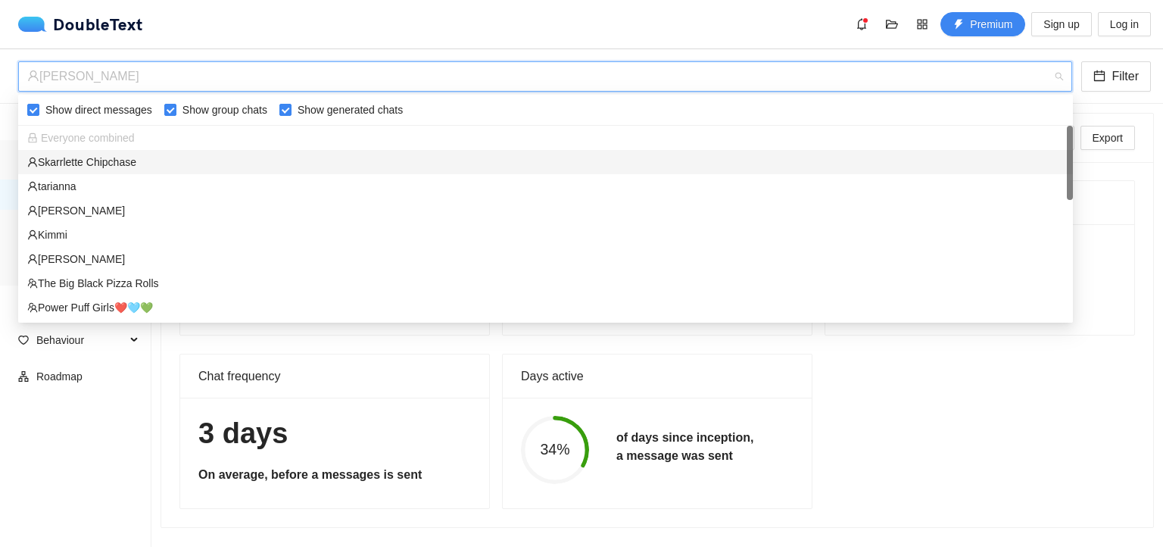
click at [96, 164] on div "Skarrlette Chipchase" at bounding box center [545, 162] width 1037 height 17
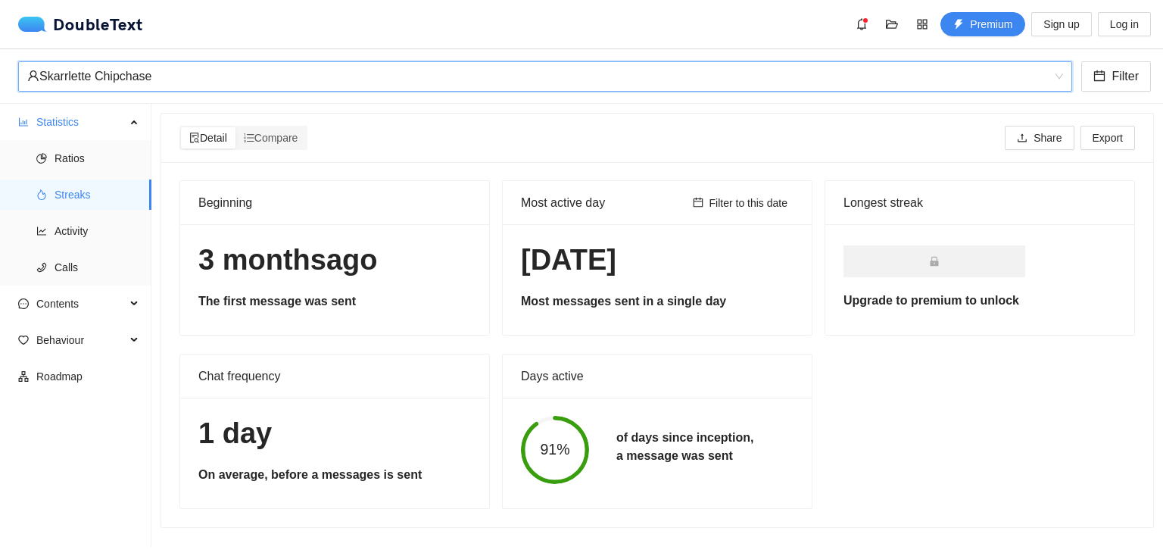
click at [202, 86] on div "Skarrlette Chipchase" at bounding box center [538, 76] width 1022 height 29
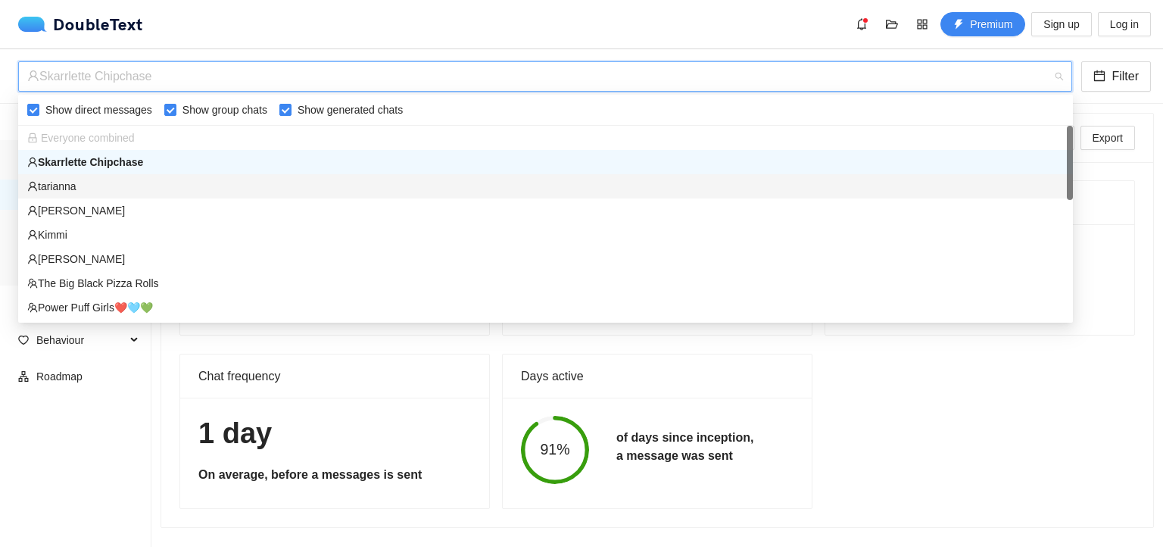
click at [148, 185] on div "tarianna" at bounding box center [545, 186] width 1037 height 17
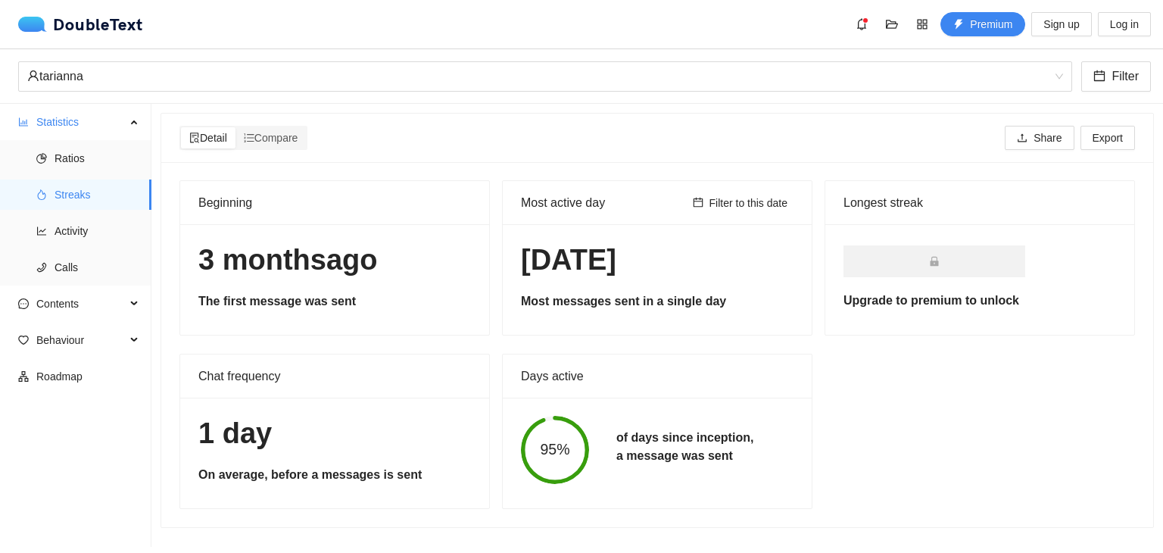
click at [860, 367] on div "Beginning [DATE] The first message was sent Most active day Filter to this date…" at bounding box center [657, 344] width 968 height 329
click at [148, 92] on div "tarianna Filter" at bounding box center [581, 76] width 1163 height 55
click at [141, 80] on div "tarianna" at bounding box center [538, 76] width 1022 height 29
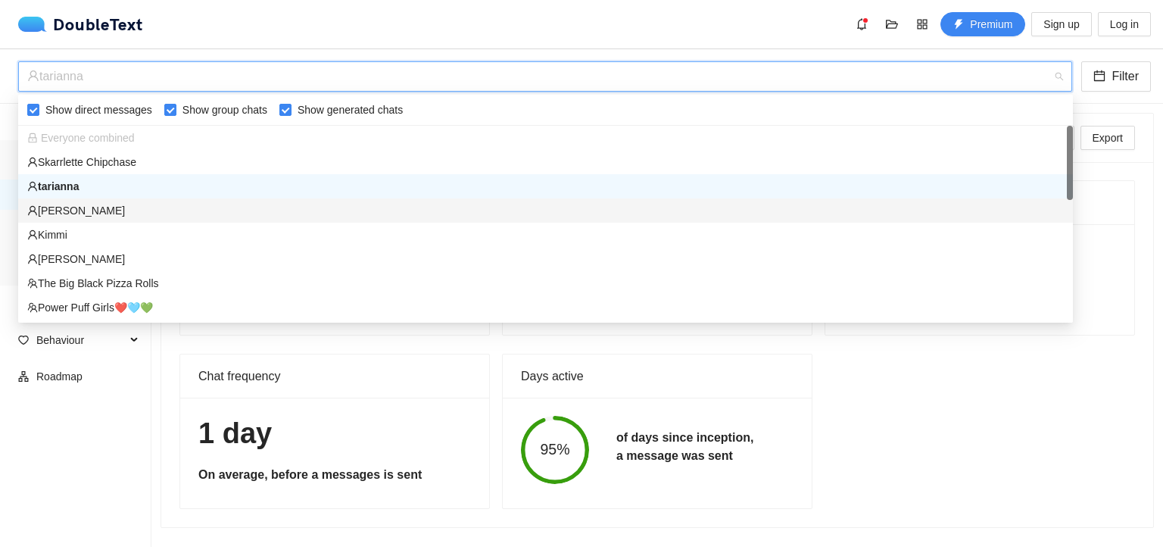
click at [106, 209] on div "[PERSON_NAME]" at bounding box center [545, 210] width 1037 height 17
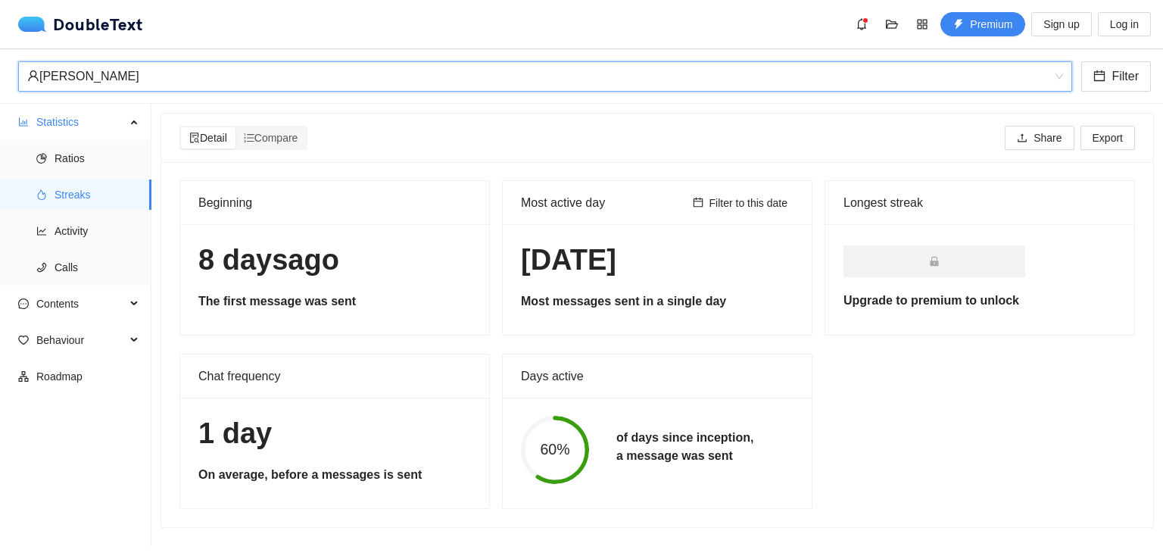
scroll to position [1, 0]
click at [148, 73] on div "[PERSON_NAME]" at bounding box center [538, 76] width 1022 height 29
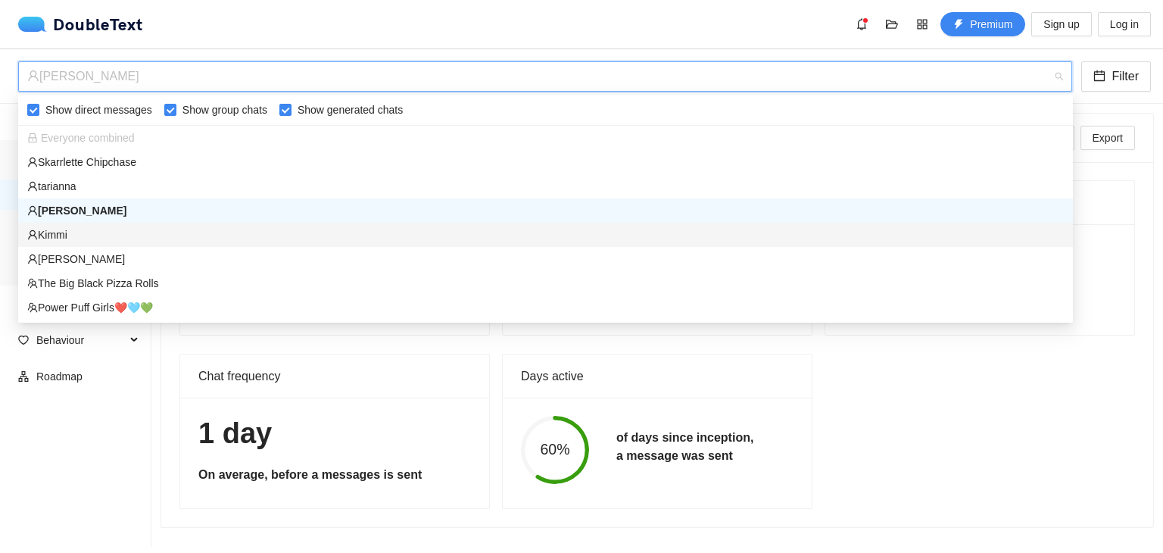
click at [114, 243] on div "Kimmi" at bounding box center [545, 235] width 1055 height 24
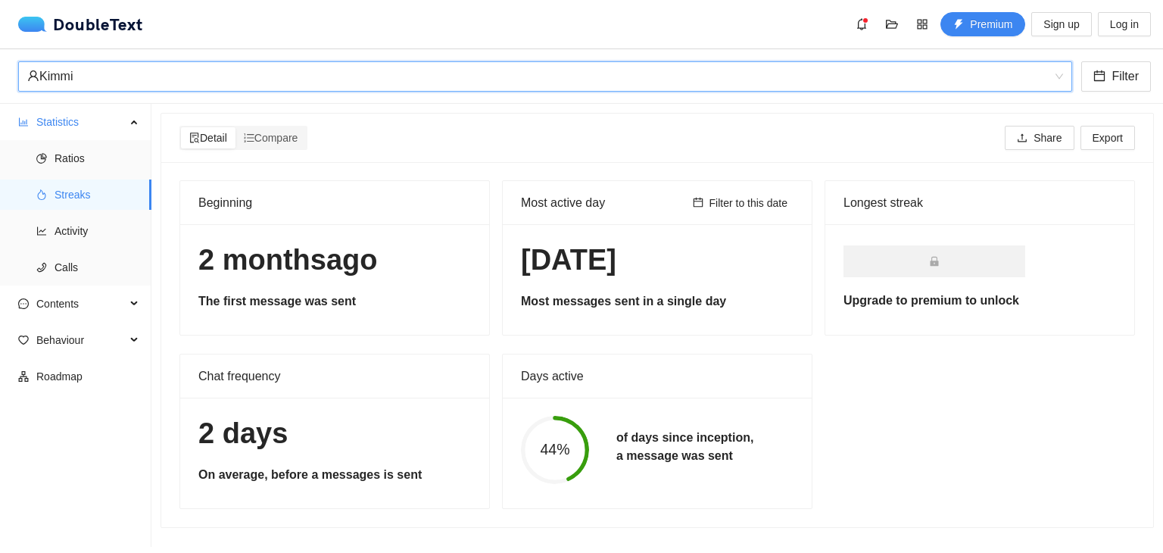
click at [180, 77] on div "Kimmi" at bounding box center [538, 76] width 1022 height 29
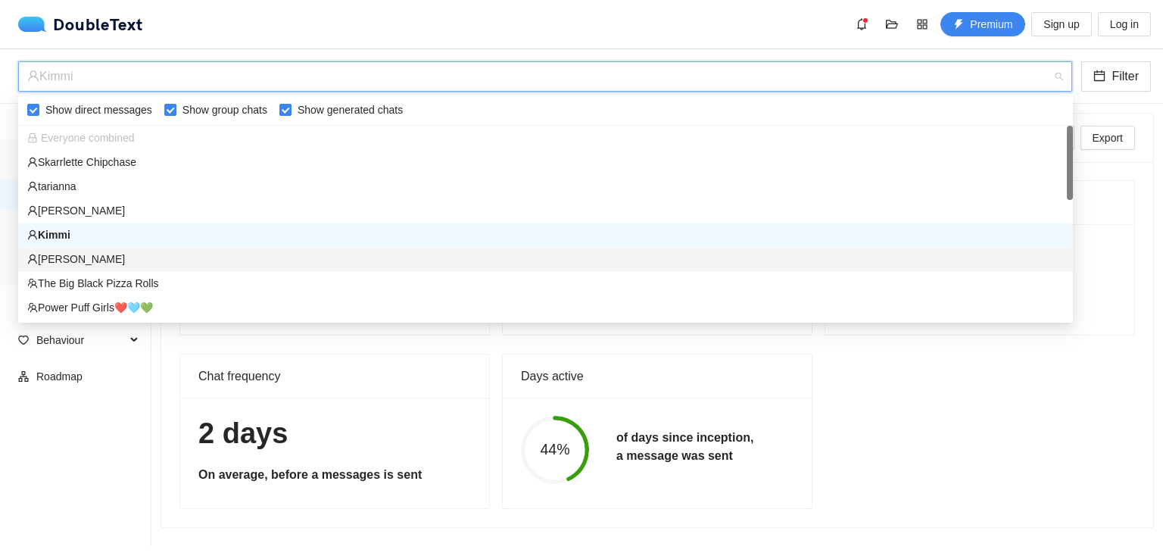
click at [105, 264] on div "[PERSON_NAME]" at bounding box center [545, 259] width 1037 height 17
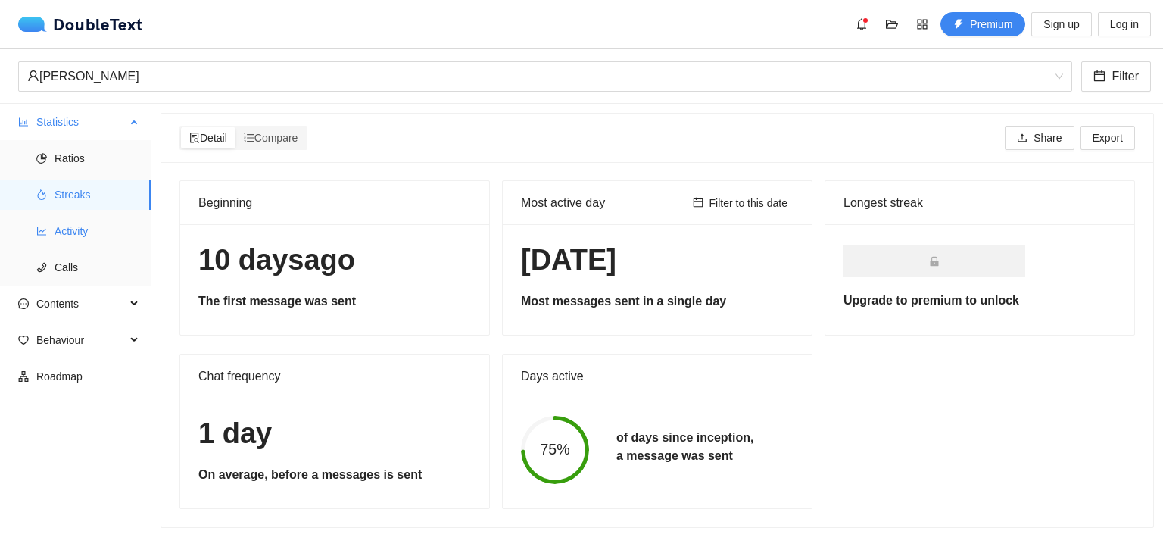
click at [73, 228] on span "Activity" at bounding box center [97, 231] width 85 height 30
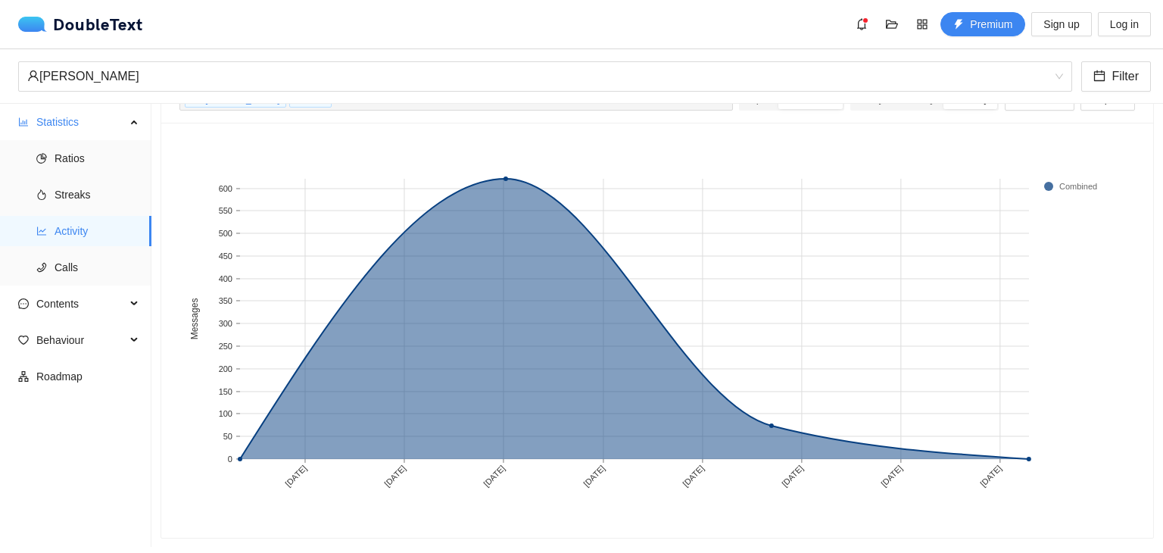
scroll to position [83, 0]
click at [629, 504] on rect at bounding box center [652, 329] width 944 height 379
click at [83, 298] on span "Contents" at bounding box center [80, 304] width 89 height 30
click at [67, 353] on span "Word Cloud" at bounding box center [97, 340] width 85 height 30
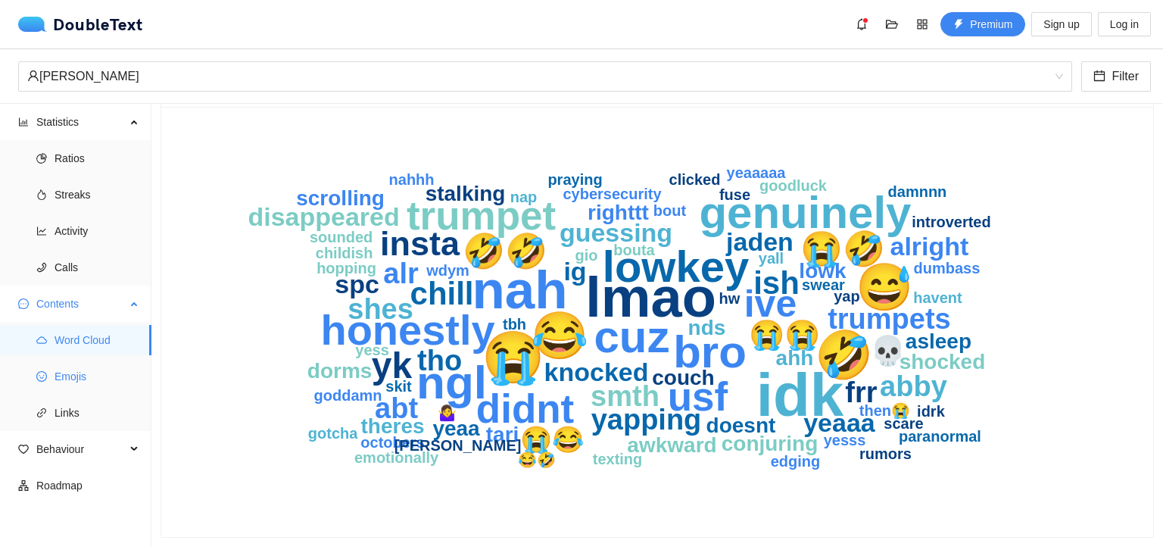
click at [83, 377] on span "Emojis" at bounding box center [97, 376] width 85 height 30
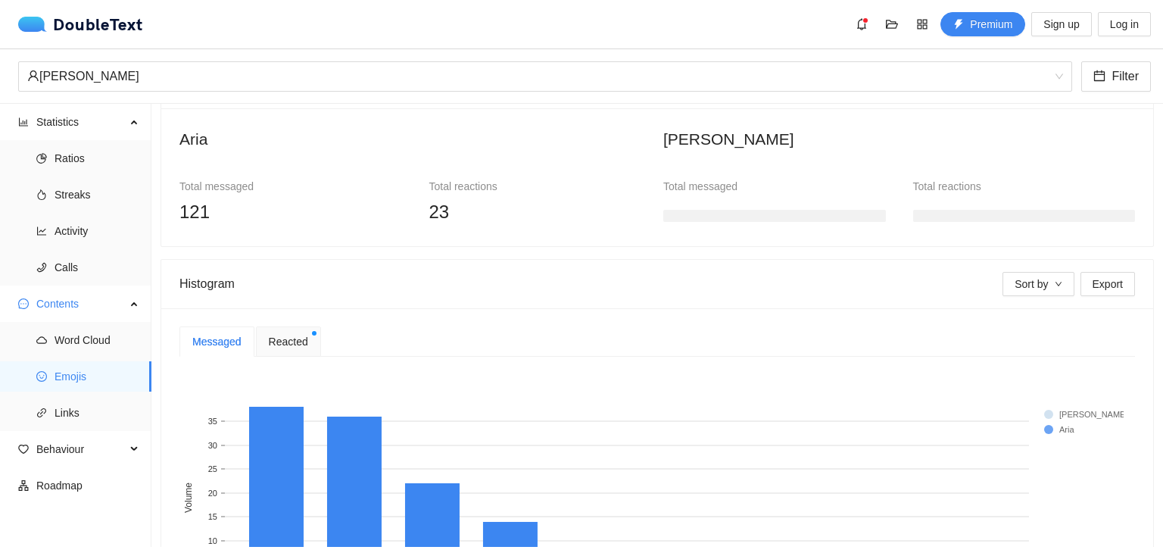
scroll to position [298, 0]
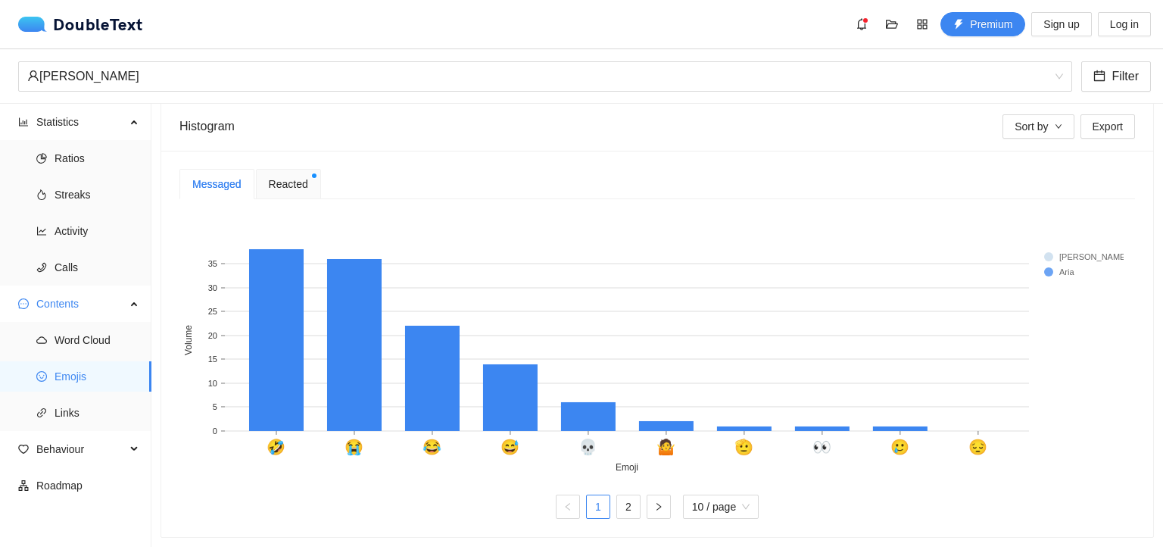
click at [297, 176] on span "Reacted" at bounding box center [288, 184] width 39 height 17
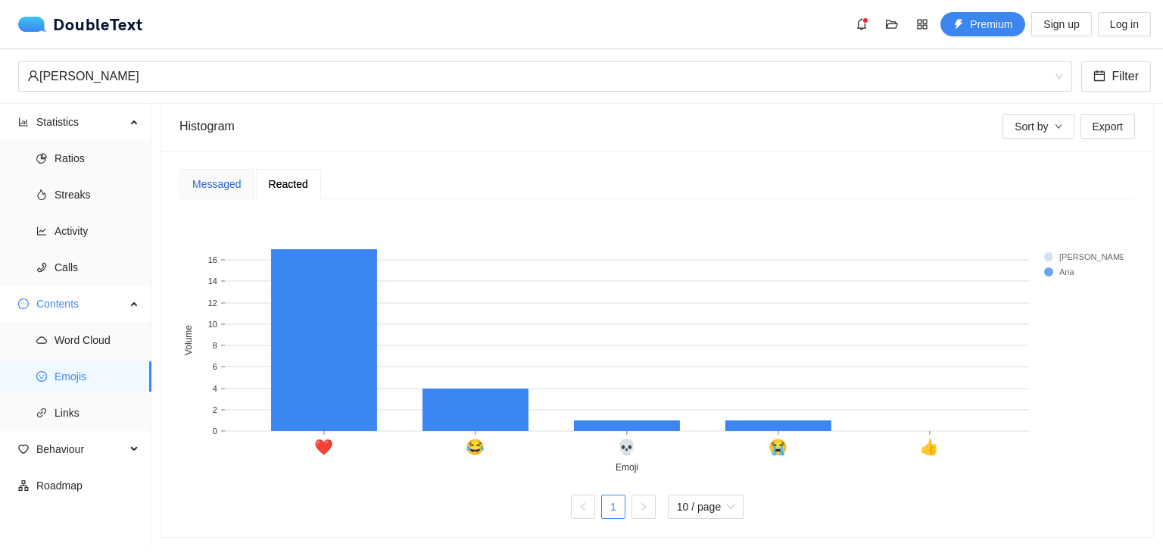
click at [223, 180] on div "Messaged" at bounding box center [216, 184] width 49 height 17
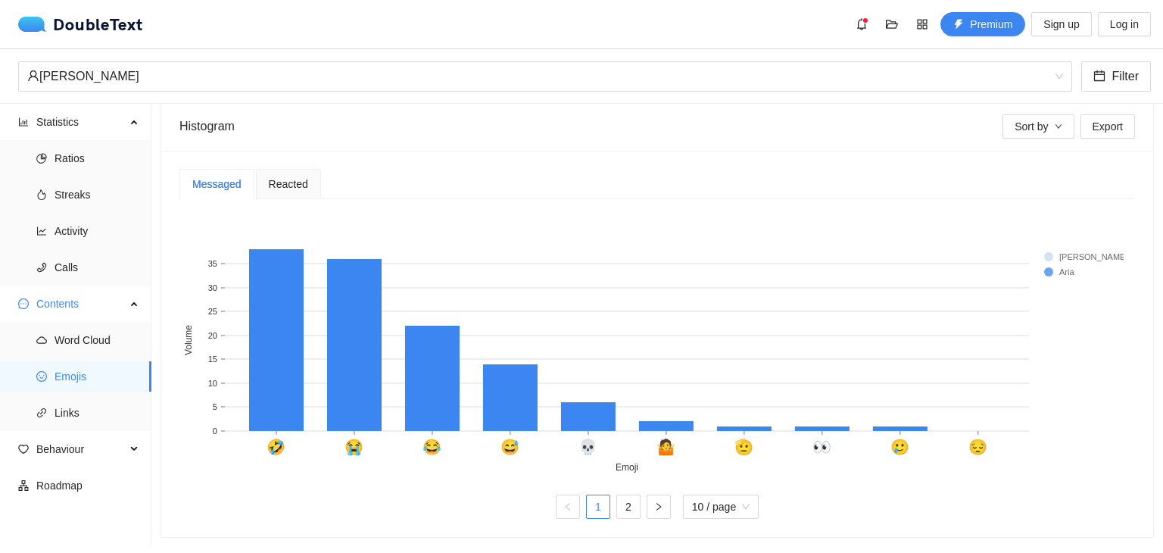
click at [1048, 249] on rect at bounding box center [1074, 256] width 61 height 15
click at [619, 495] on link "2" at bounding box center [628, 506] width 23 height 23
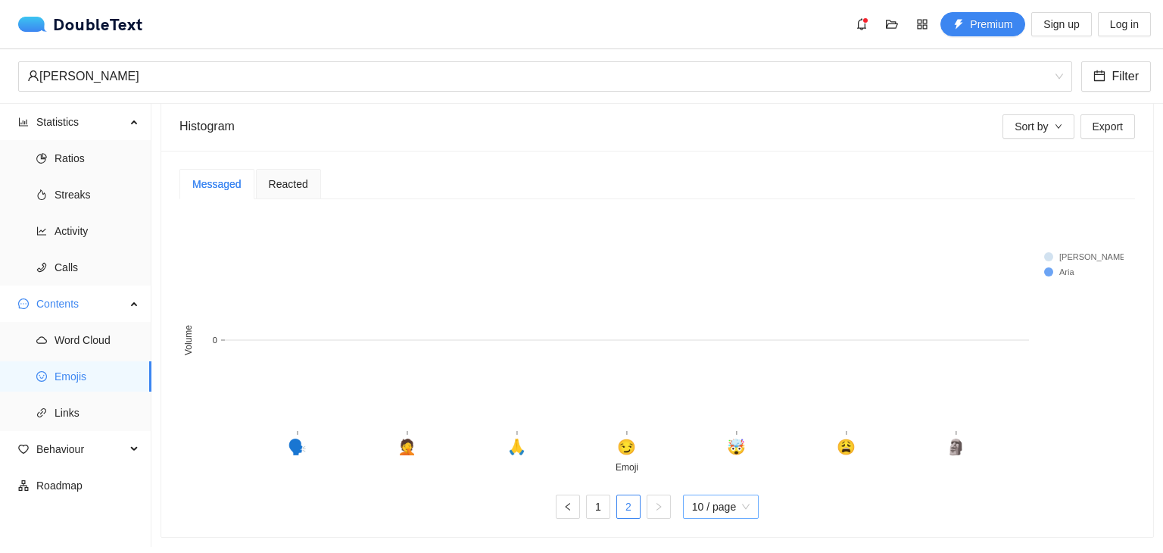
click at [709, 495] on span "10 / page" at bounding box center [721, 506] width 58 height 23
click at [705, 468] on div "20 / page" at bounding box center [721, 476] width 58 height 17
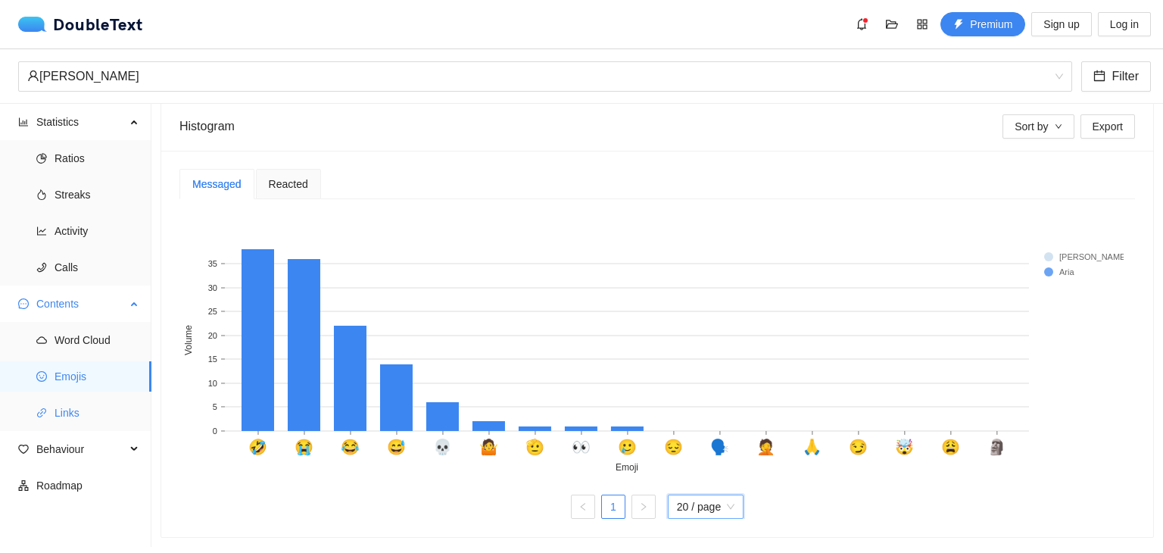
click at [80, 419] on span "Links" at bounding box center [97, 413] width 85 height 30
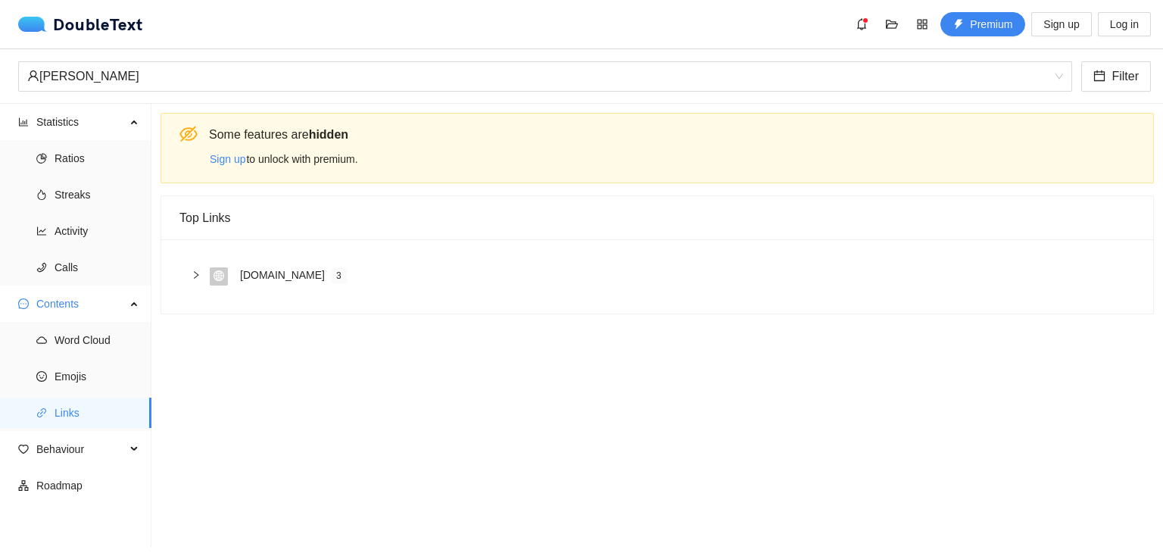
click at [194, 272] on icon "right" at bounding box center [196, 275] width 5 height 8
click at [76, 448] on span "Behaviour" at bounding box center [80, 449] width 89 height 30
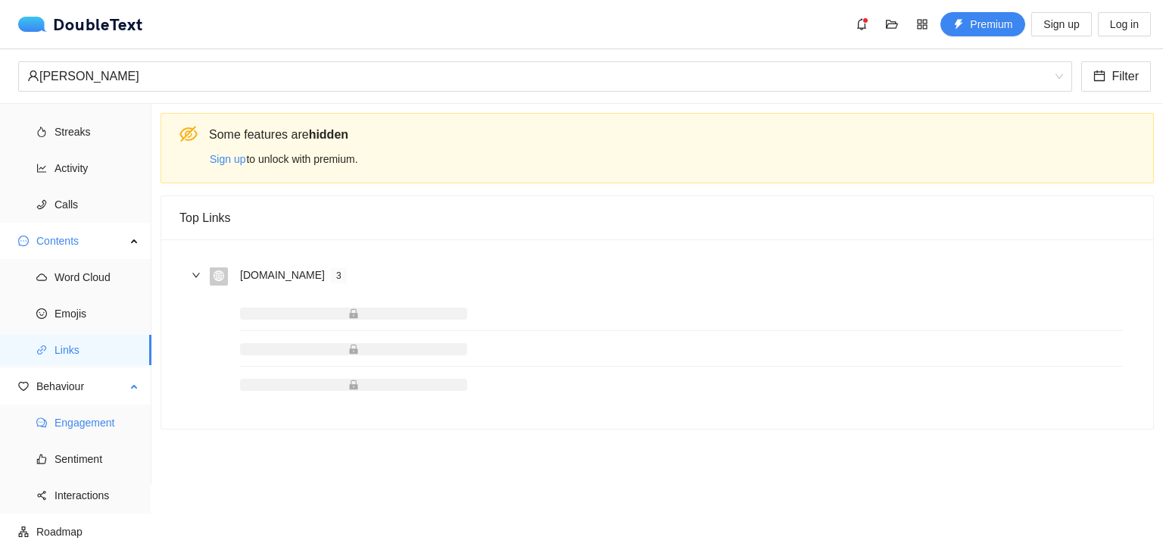
click at [86, 419] on span "Engagement" at bounding box center [97, 422] width 85 height 30
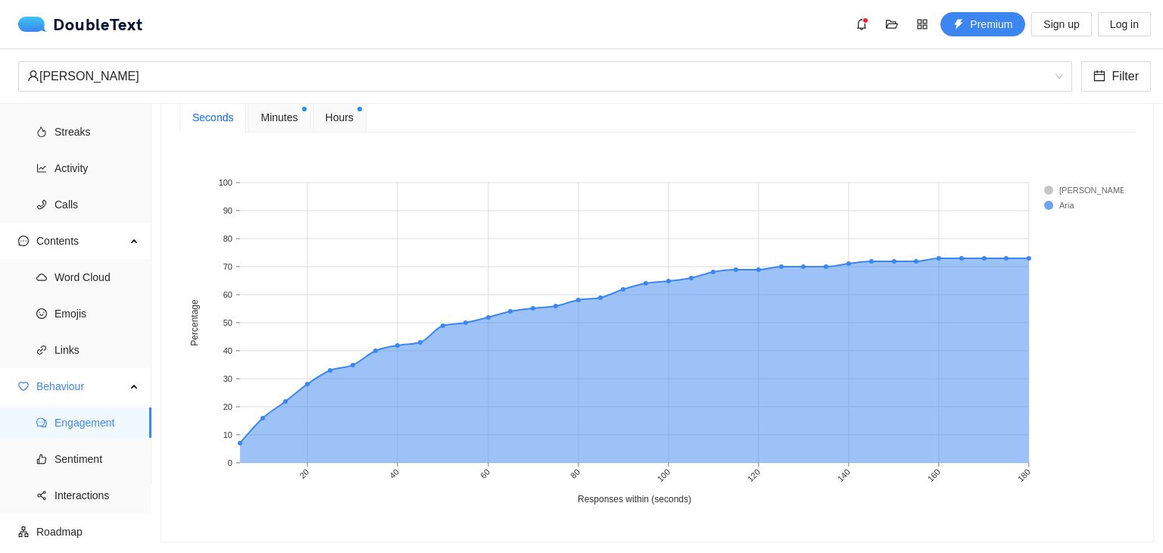
scroll to position [657, 0]
click at [329, 114] on span "Hours" at bounding box center [340, 116] width 28 height 17
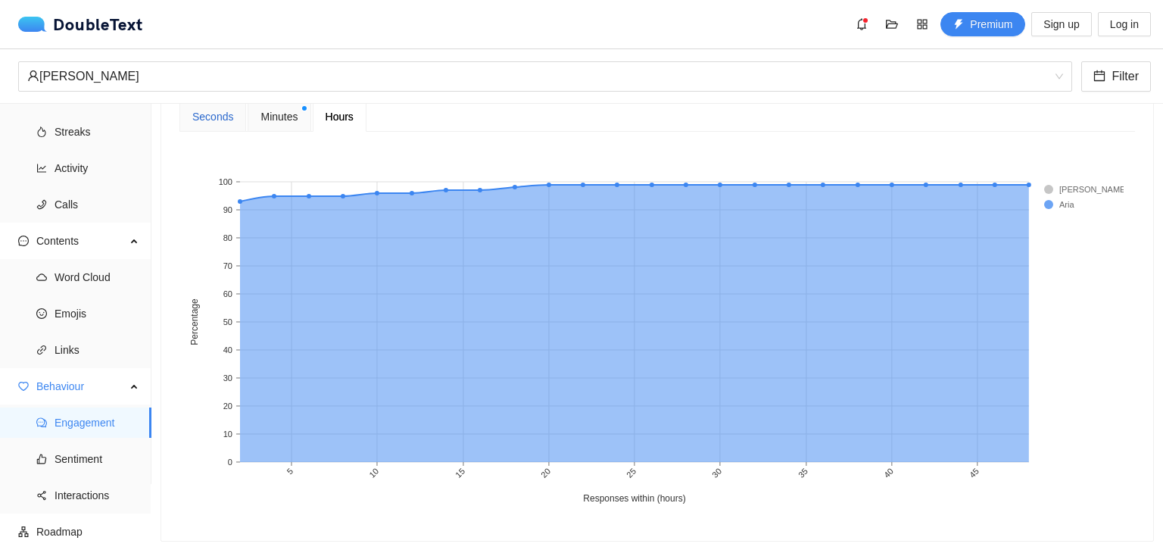
click at [217, 115] on div "Seconds" at bounding box center [212, 116] width 41 height 17
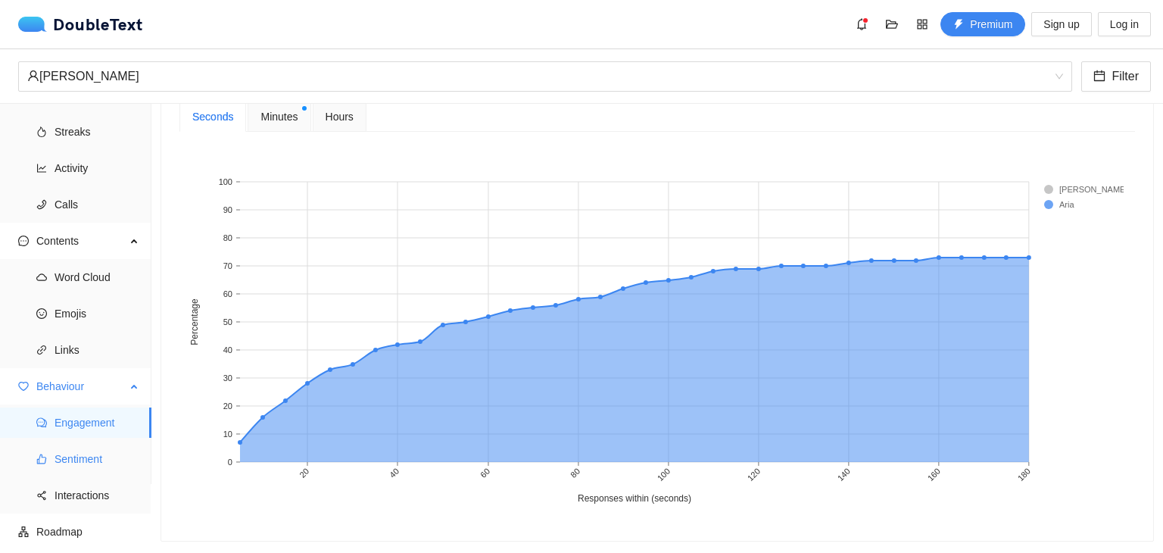
click at [67, 453] on span "Sentiment" at bounding box center [97, 459] width 85 height 30
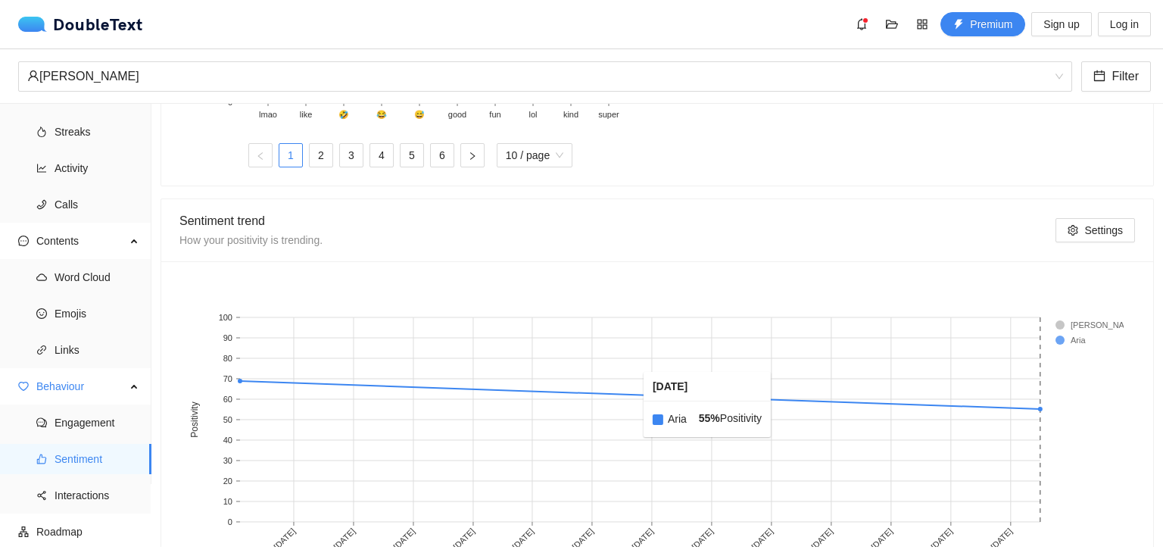
scroll to position [816, 0]
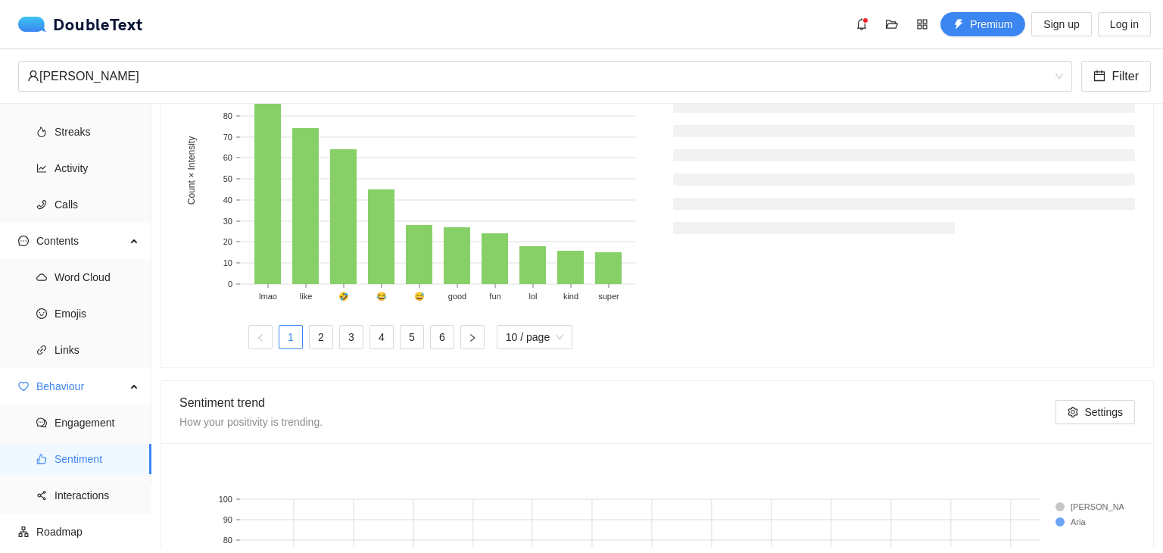
click at [784, 403] on div "Sentiment trend How your positivity is trending." at bounding box center [618, 412] width 876 height 38
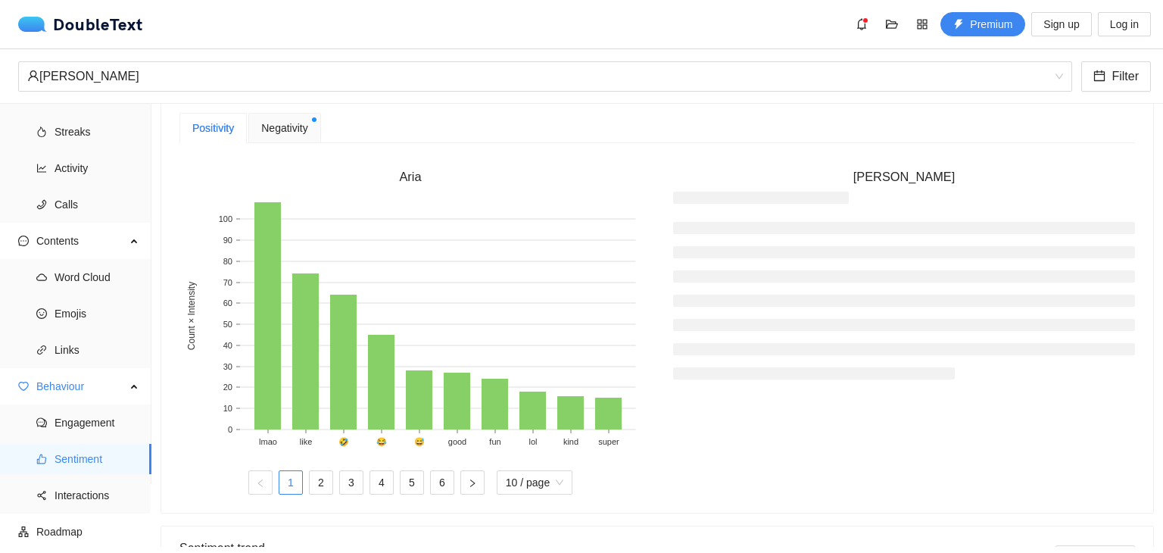
scroll to position [409, 0]
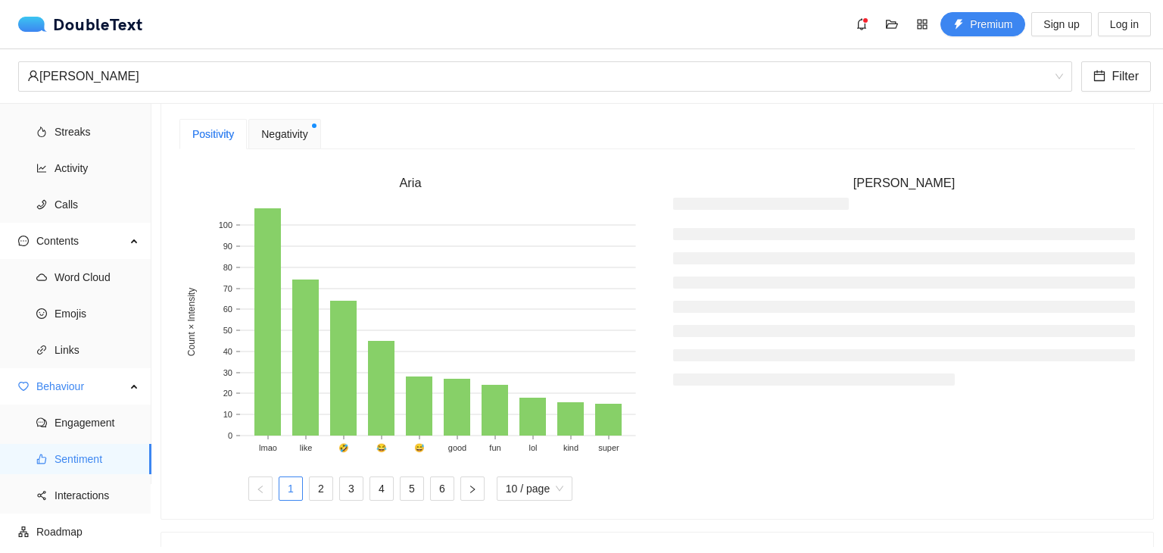
click at [263, 123] on div "Negativity" at bounding box center [284, 134] width 72 height 30
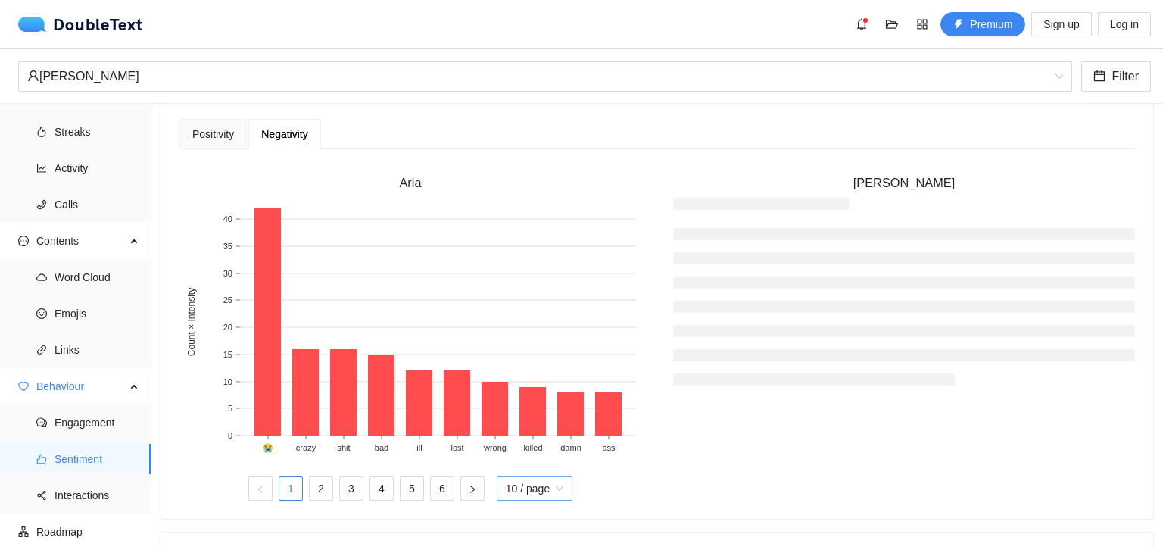
click at [527, 494] on span "10 / page" at bounding box center [535, 488] width 58 height 23
click at [529, 455] on div "20 / page" at bounding box center [535, 458] width 58 height 17
click at [226, 138] on div "Positivity" at bounding box center [213, 134] width 42 height 17
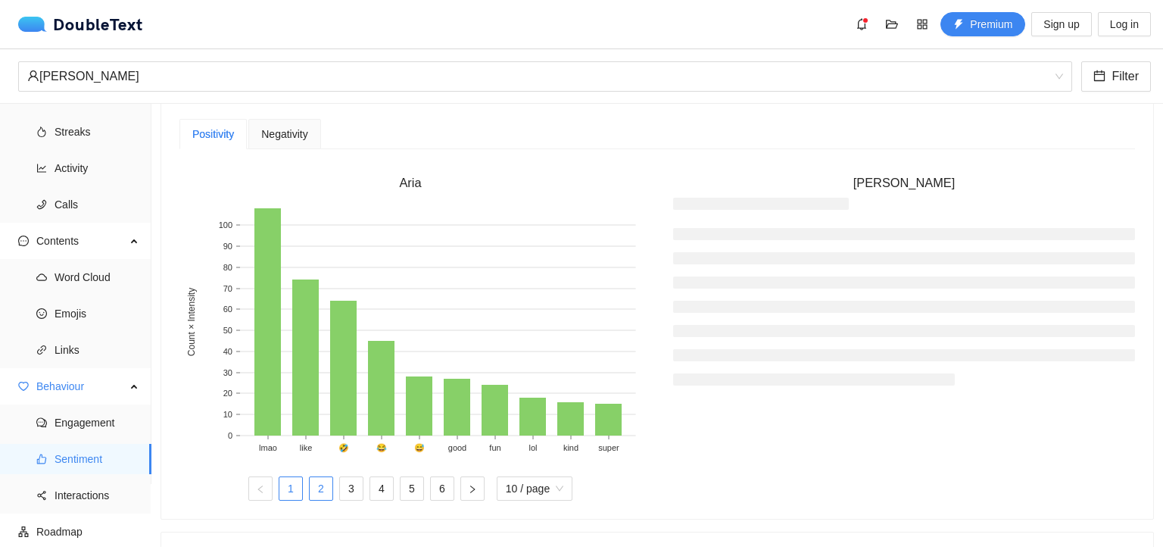
click at [321, 485] on link "2" at bounding box center [321, 488] width 23 height 23
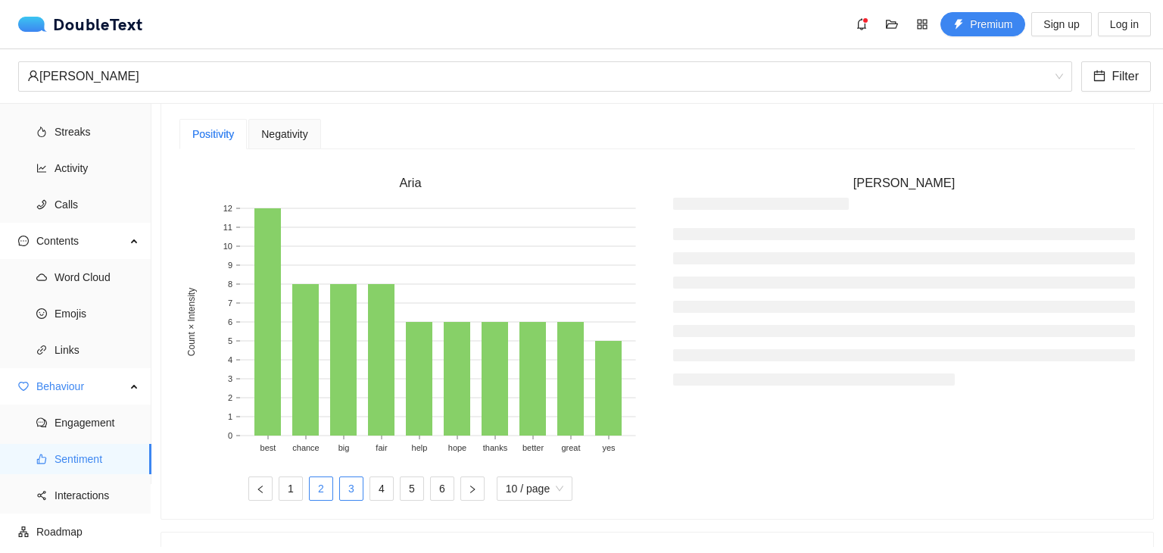
click at [351, 485] on link "3" at bounding box center [351, 488] width 23 height 23
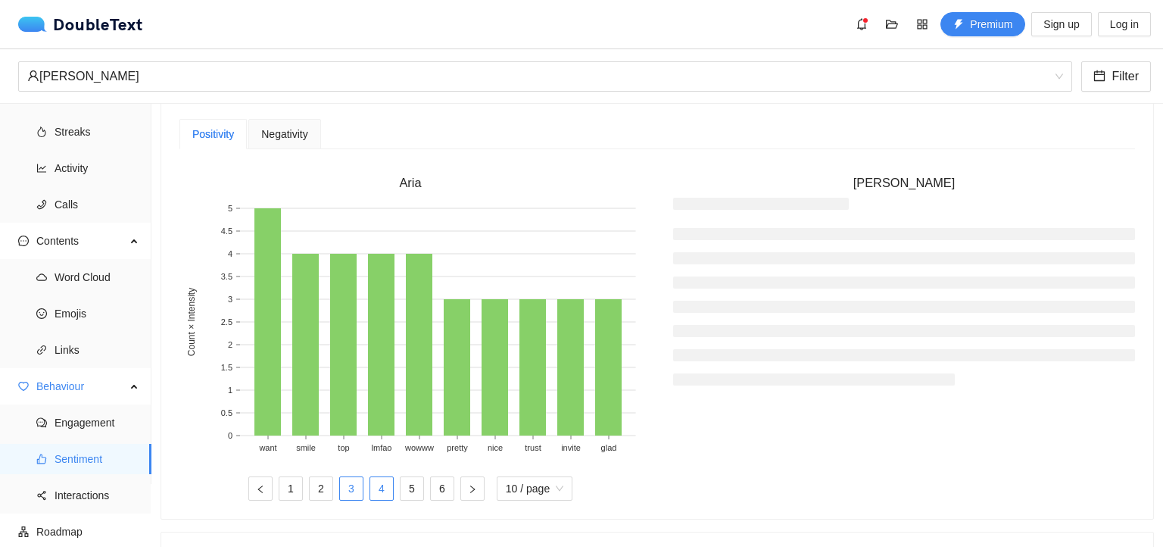
click at [382, 487] on link "4" at bounding box center [381, 488] width 23 height 23
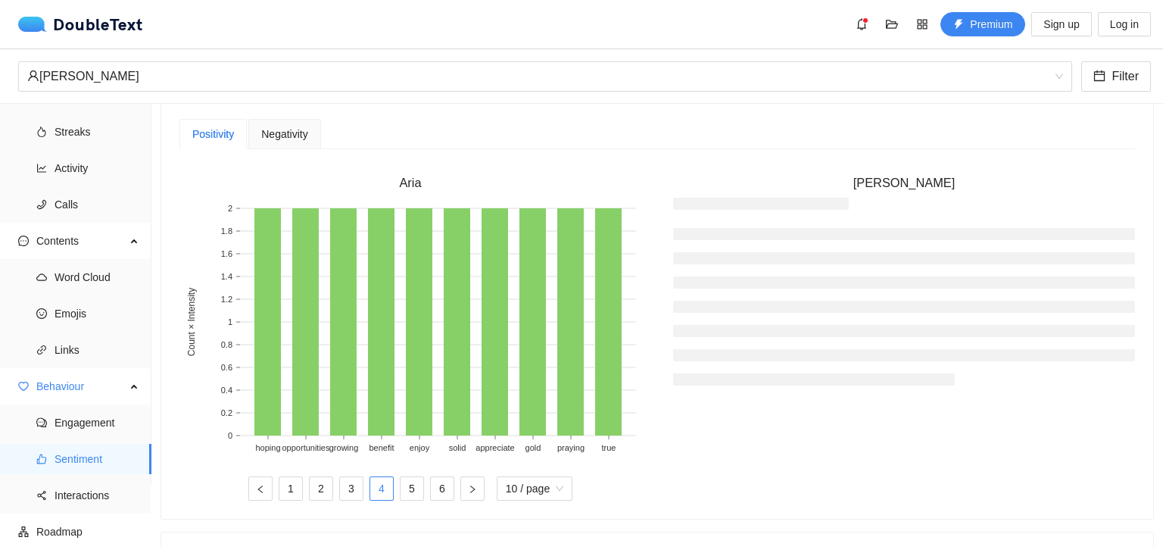
click at [288, 131] on span "Negativity" at bounding box center [284, 134] width 46 height 11
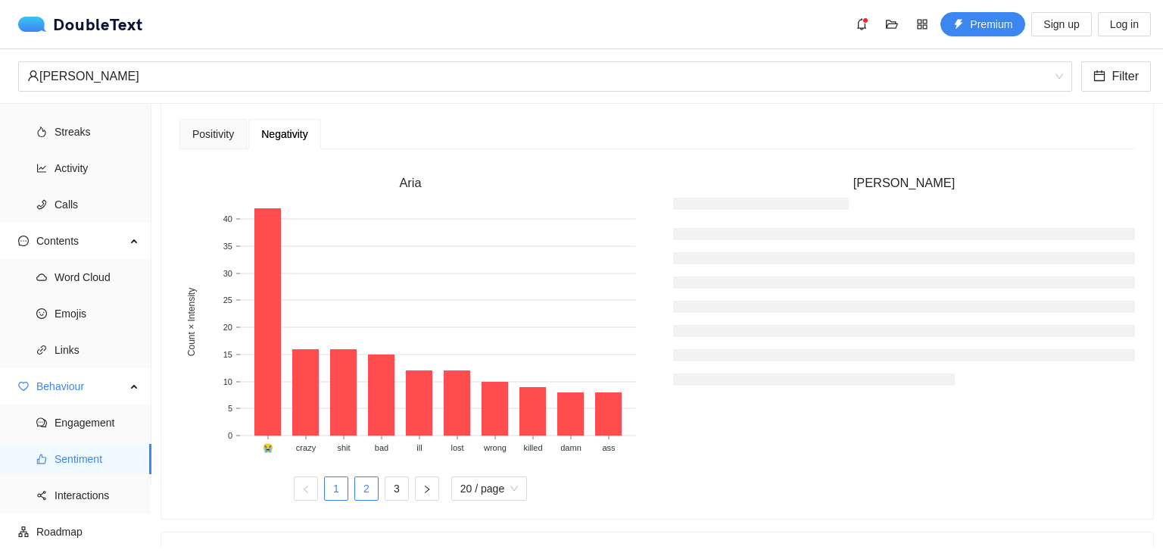
click at [355, 482] on link "2" at bounding box center [366, 488] width 23 height 23
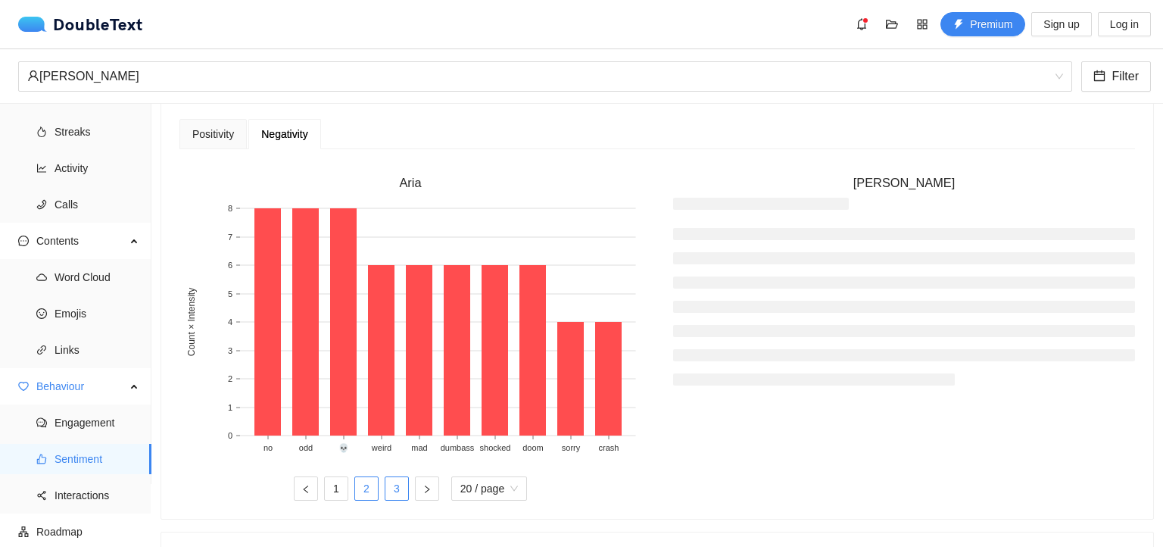
click at [393, 481] on link "3" at bounding box center [397, 488] width 23 height 23
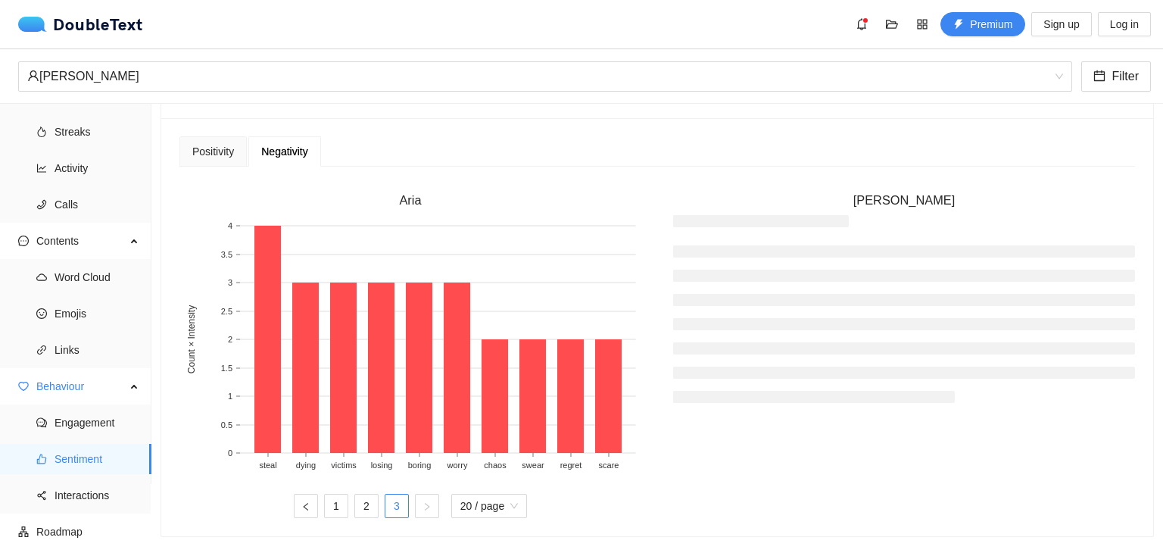
scroll to position [357, 0]
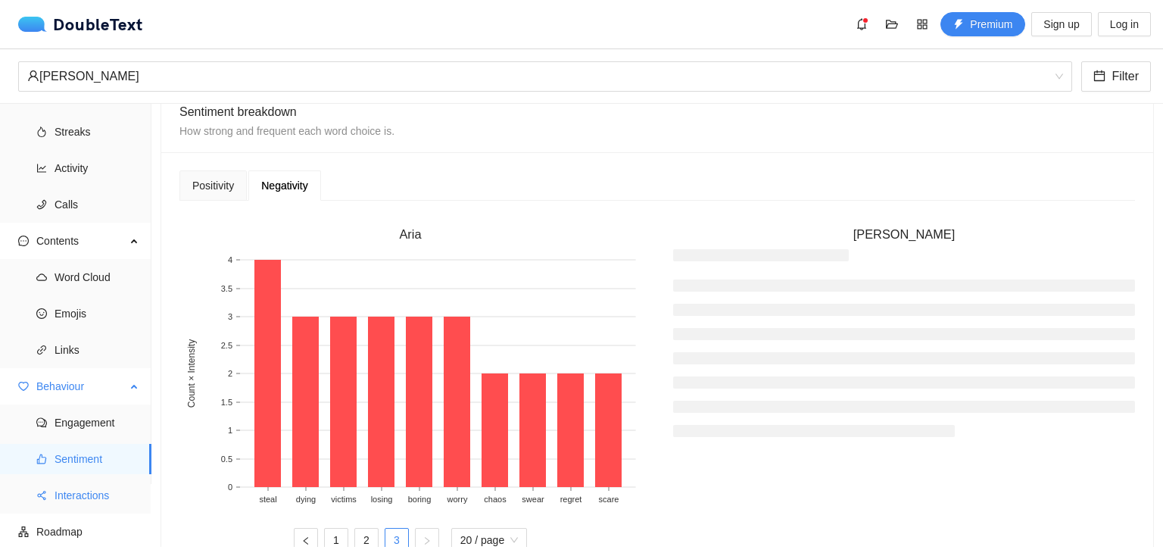
click at [117, 492] on span "Interactions" at bounding box center [97, 495] width 85 height 30
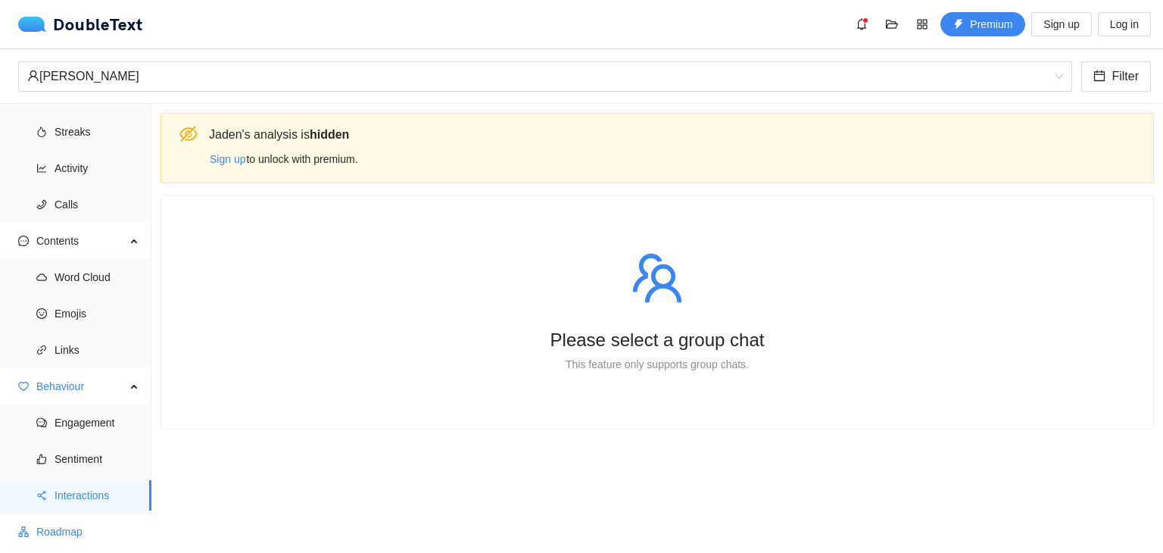
click at [61, 536] on span "Roadmap" at bounding box center [87, 532] width 103 height 30
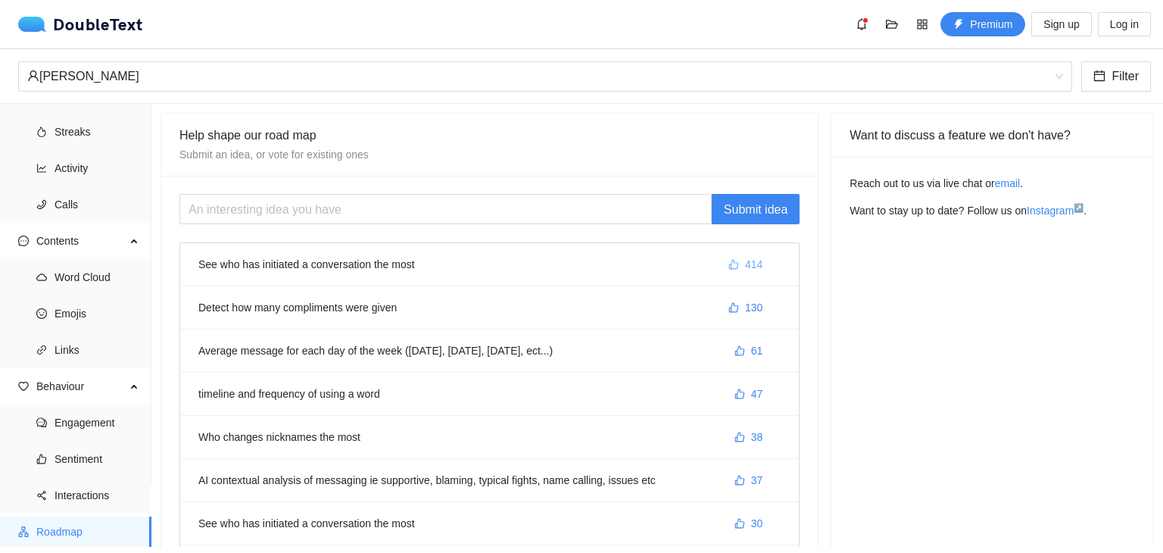
click at [745, 261] on span "414" at bounding box center [753, 264] width 17 height 17
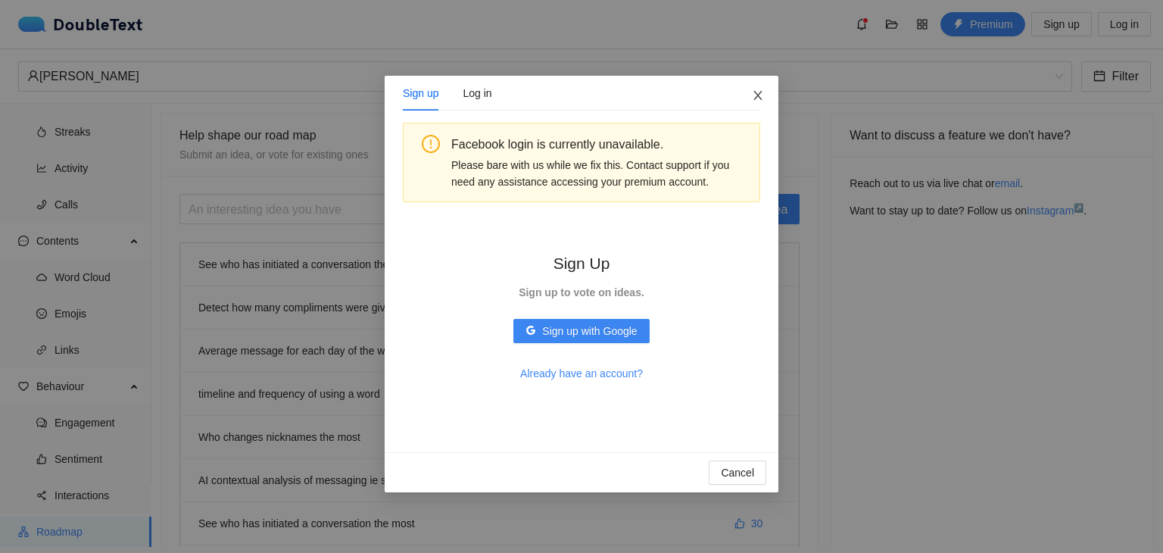
click at [752, 92] on icon "close" at bounding box center [758, 95] width 12 height 12
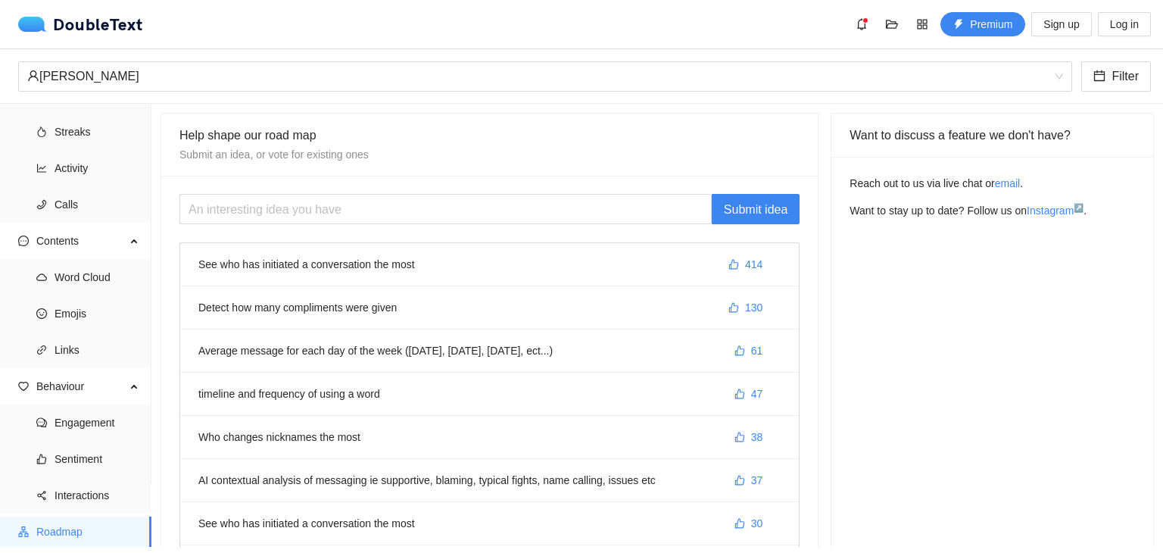
click at [305, 310] on li "Detect how many compliments were given 130" at bounding box center [489, 307] width 619 height 43
click at [602, 308] on li "Detect how many compliments were given 130" at bounding box center [489, 307] width 619 height 43
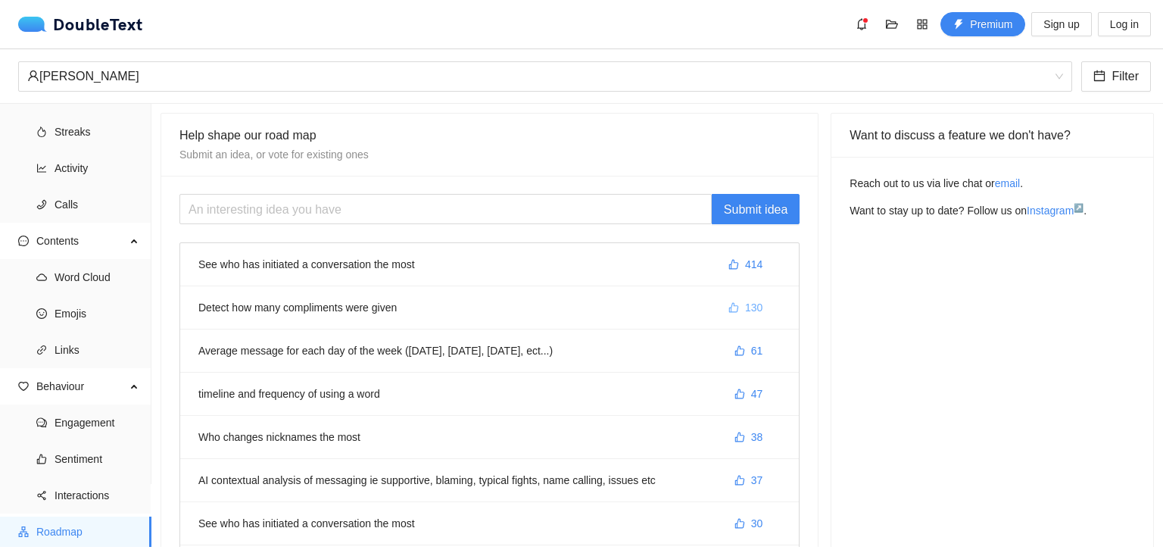
click at [731, 308] on icon "like" at bounding box center [734, 308] width 10 height 10
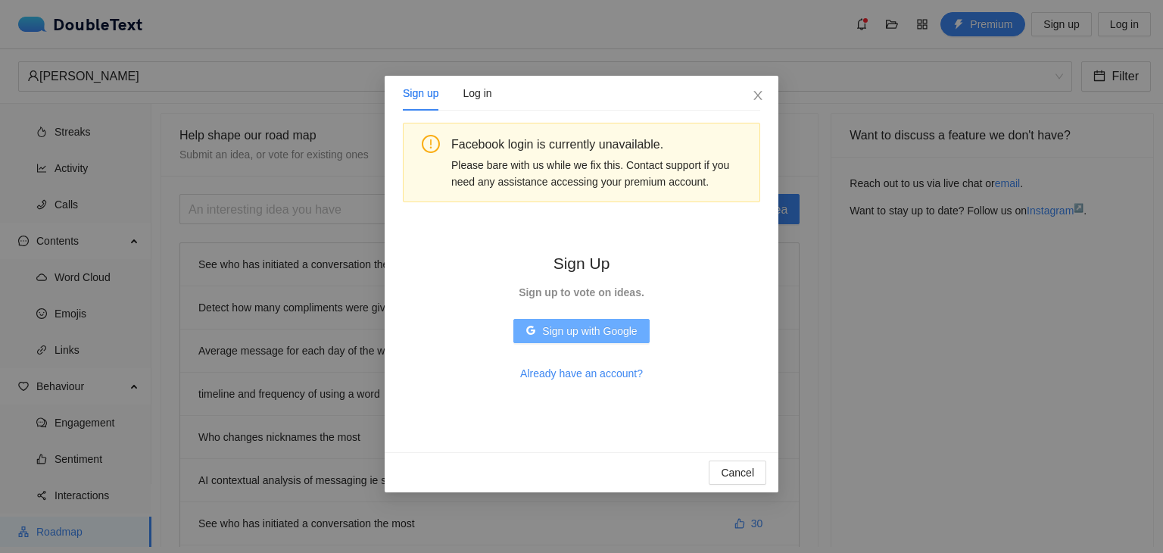
click at [626, 329] on span "Sign up with Google" at bounding box center [589, 331] width 95 height 17
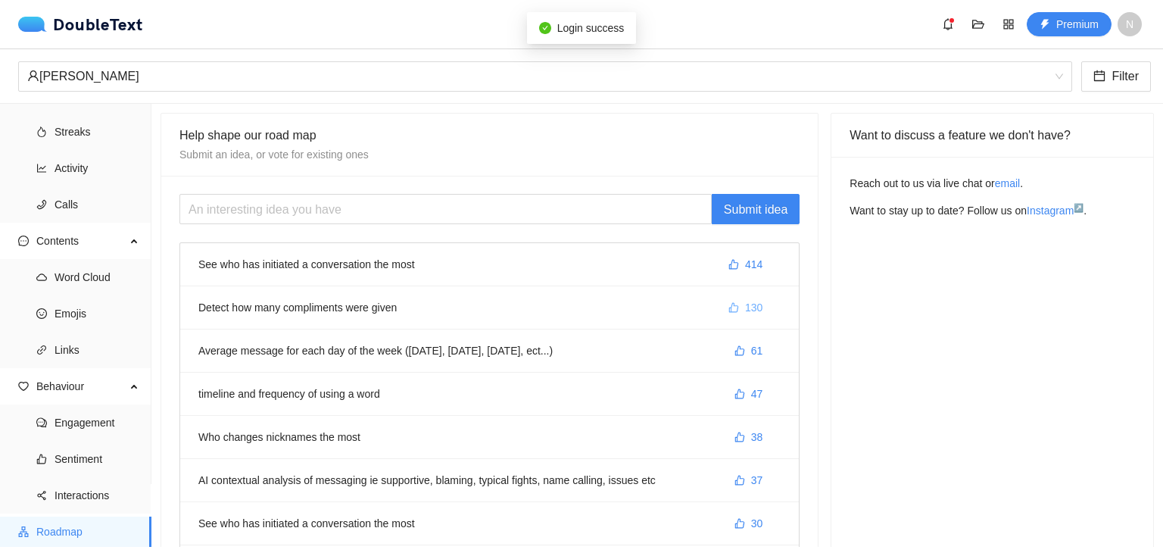
click at [733, 308] on button "130" at bounding box center [745, 307] width 58 height 24
click at [729, 264] on icon "like" at bounding box center [734, 264] width 11 height 11
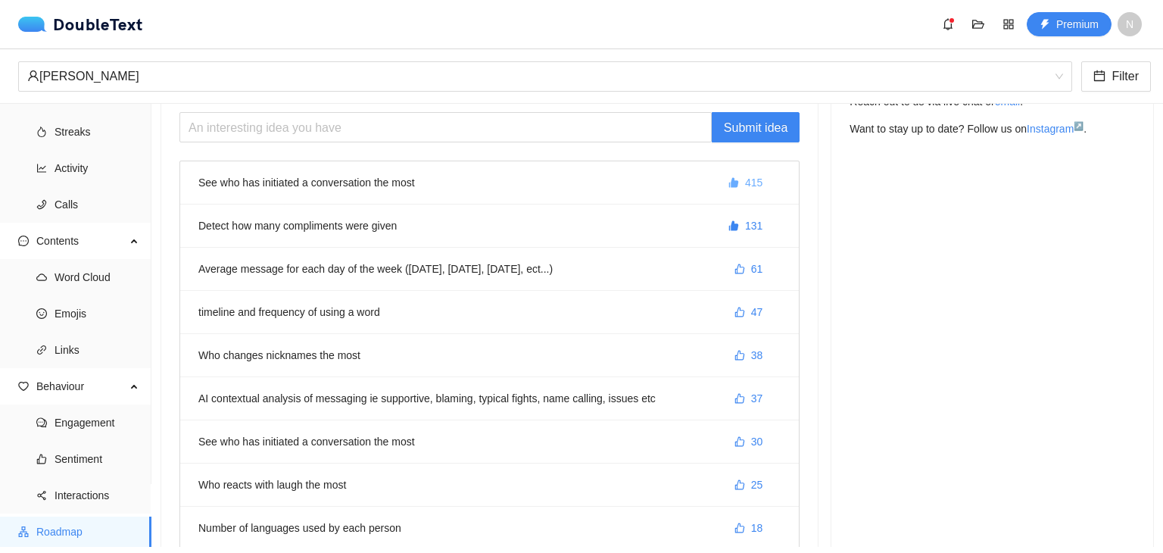
scroll to position [84, 0]
click at [735, 395] on icon "like" at bounding box center [740, 397] width 10 height 10
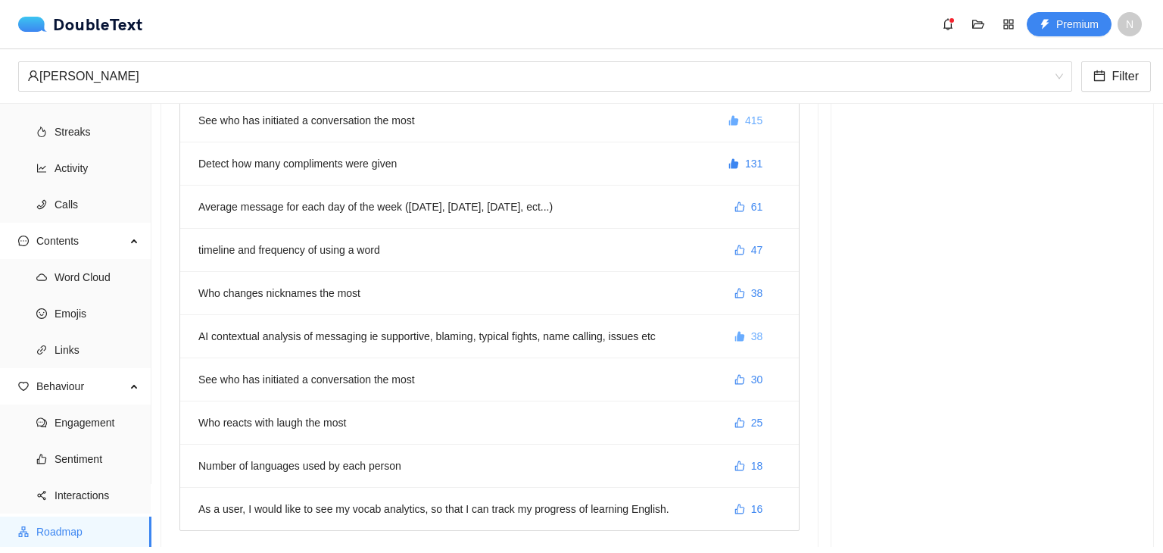
scroll to position [145, 0]
click at [735, 419] on icon "like" at bounding box center [740, 422] width 10 height 10
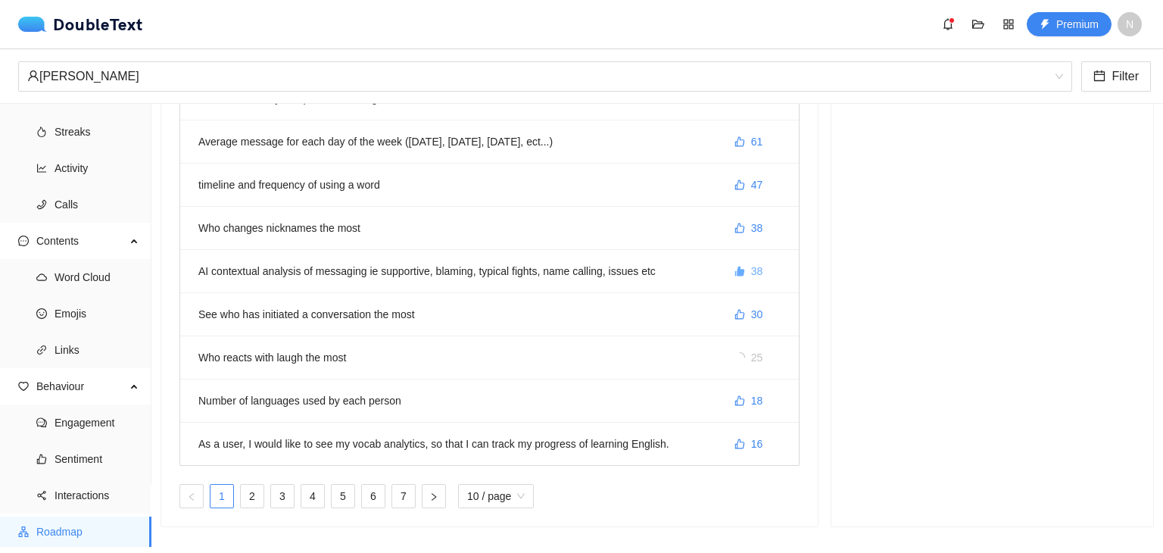
scroll to position [214, 0]
click at [735, 438] on icon "like" at bounding box center [740, 443] width 10 height 10
click at [259, 492] on link "2" at bounding box center [252, 494] width 23 height 23
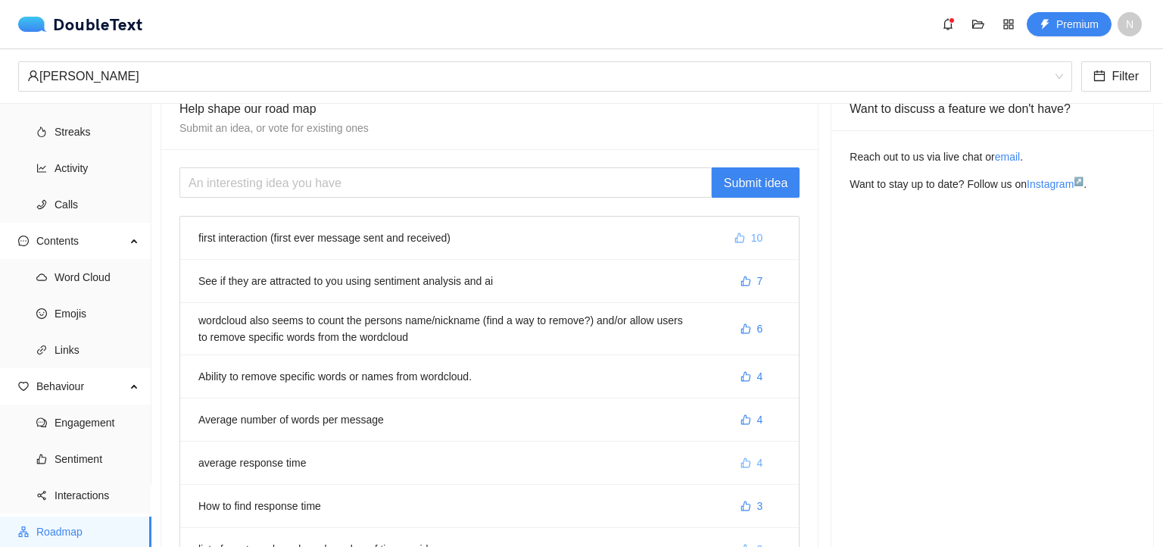
scroll to position [0, 0]
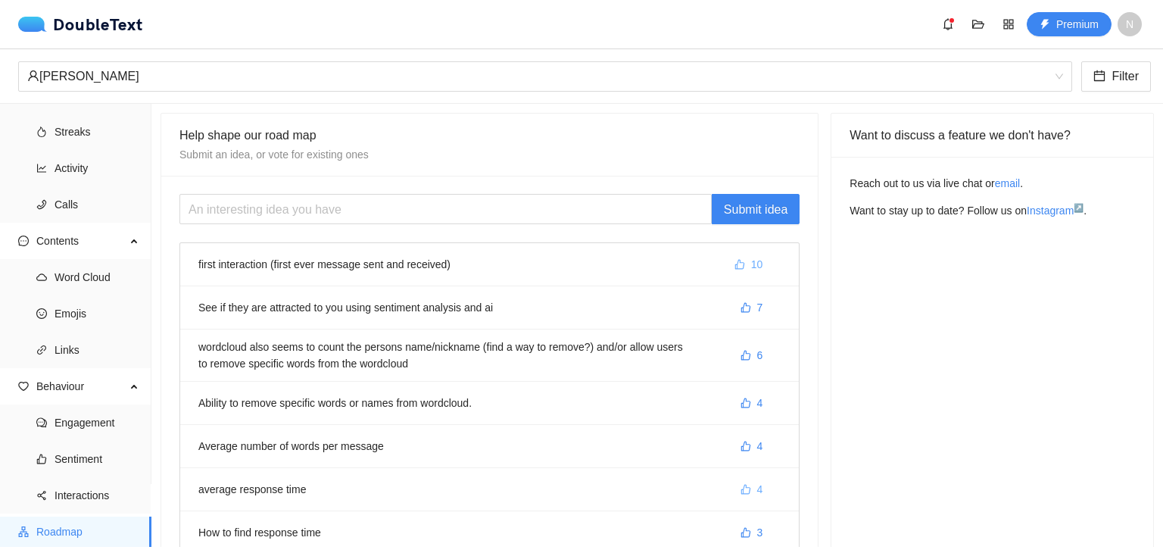
click at [735, 264] on icon "like" at bounding box center [740, 264] width 11 height 11
click at [741, 313] on span "like" at bounding box center [746, 308] width 11 height 12
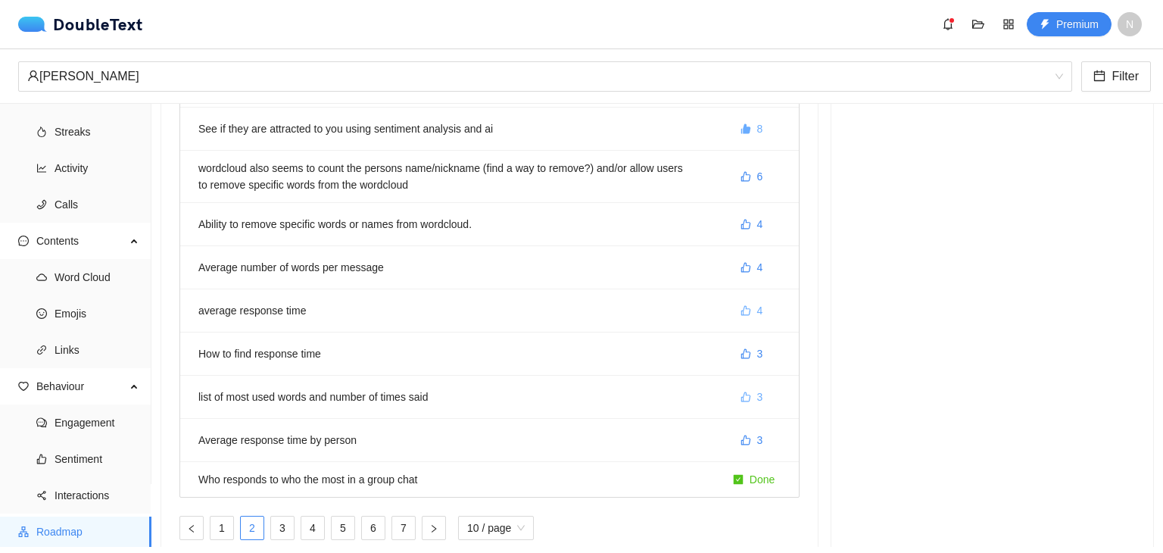
scroll to position [180, 0]
click at [741, 307] on icon "like" at bounding box center [746, 309] width 11 height 11
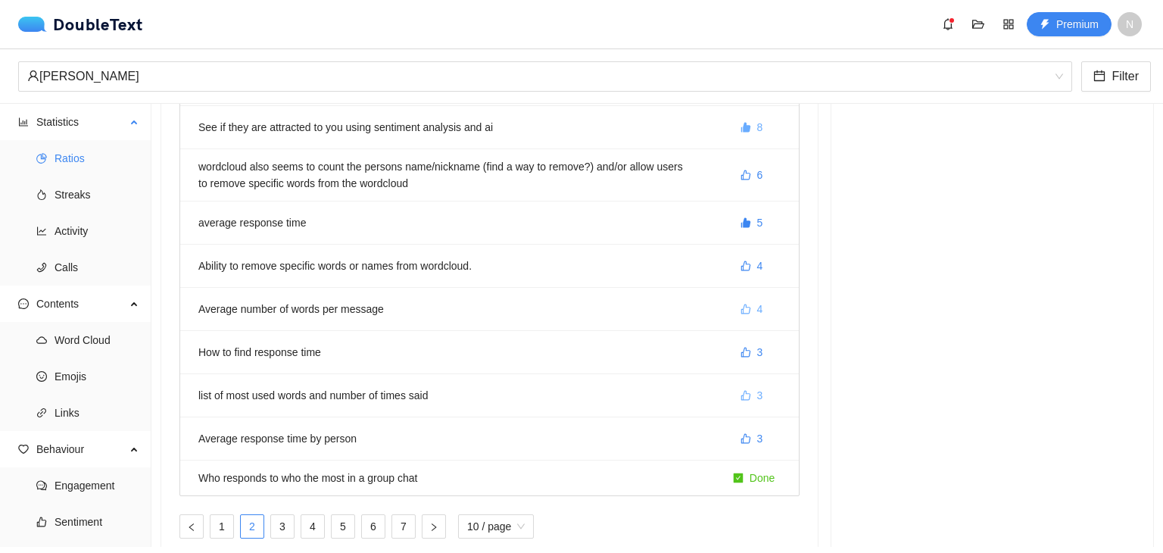
click at [84, 160] on span "Ratios" at bounding box center [97, 158] width 85 height 30
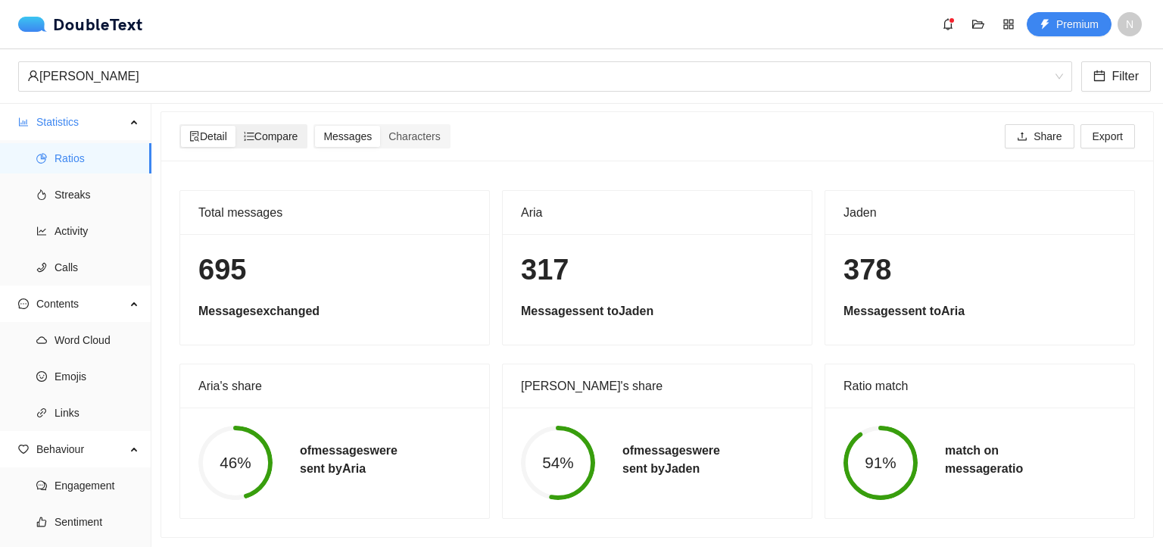
click at [261, 130] on span "Compare" at bounding box center [271, 136] width 55 height 12
click at [236, 126] on input "Compare" at bounding box center [236, 126] width 0 height 0
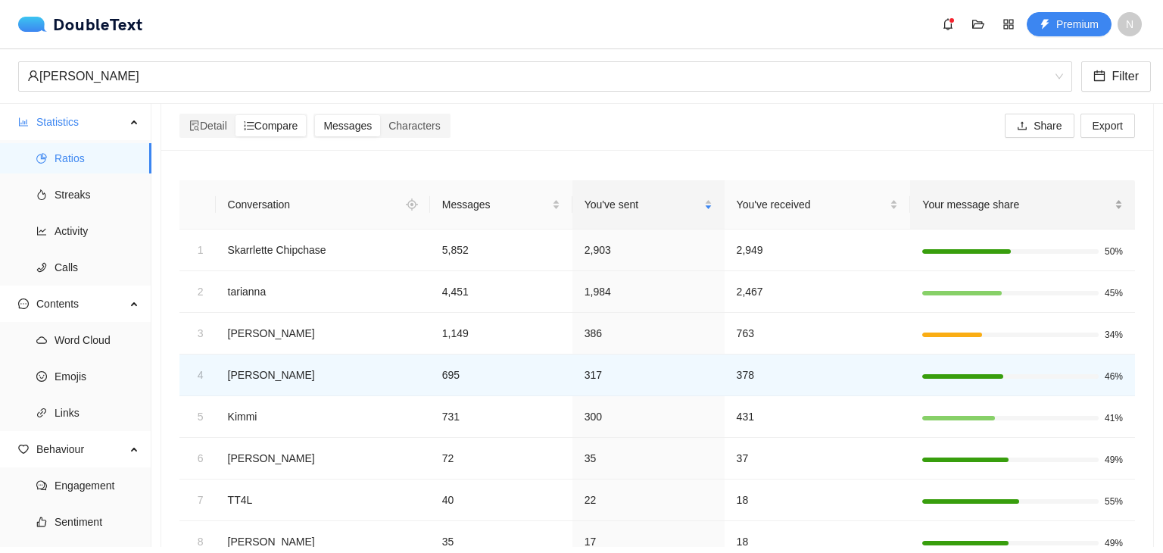
click at [1082, 213] on div "Your message share" at bounding box center [1023, 204] width 201 height 17
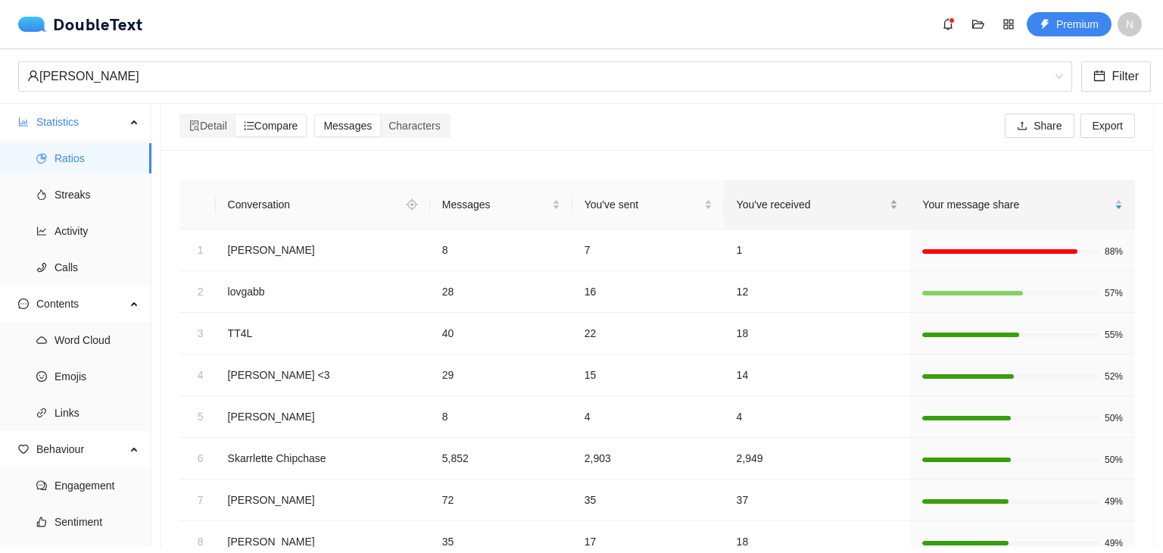
click at [759, 204] on span "You've received" at bounding box center [812, 204] width 151 height 17
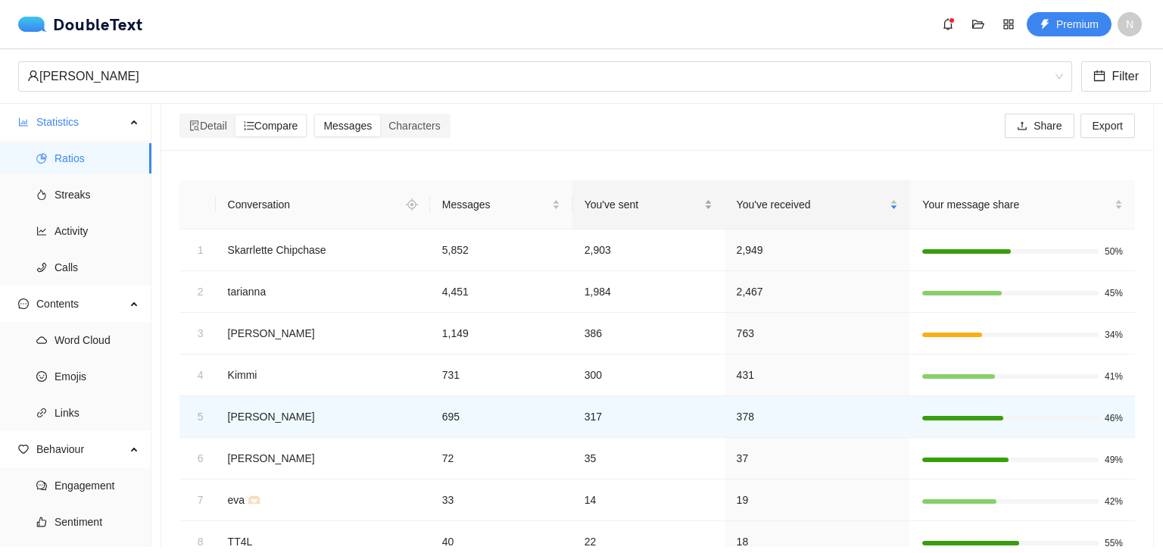
click at [627, 204] on span "You've sent" at bounding box center [643, 204] width 117 height 17
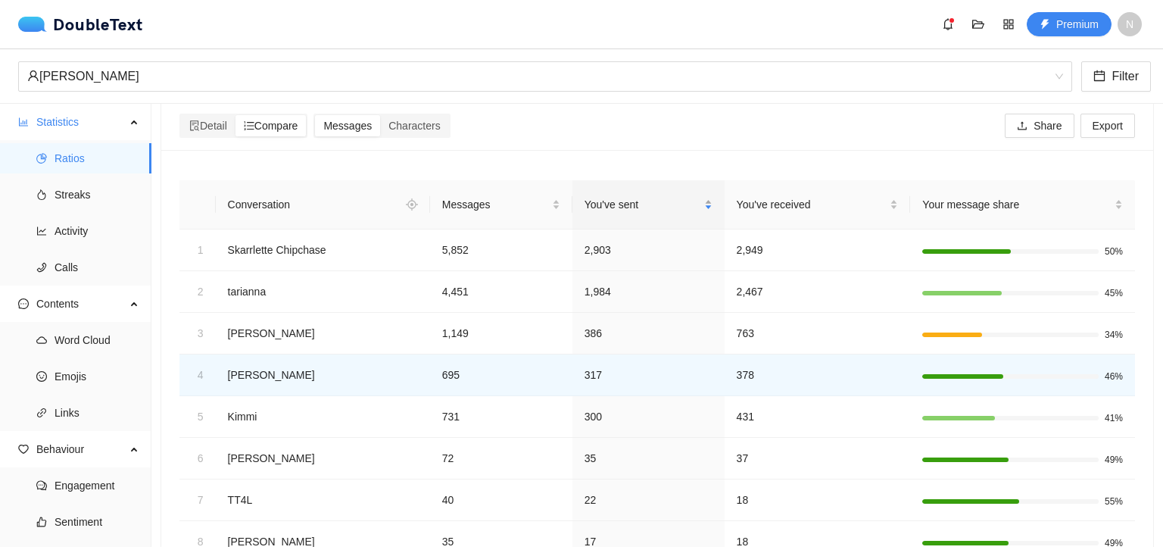
click at [627, 204] on span "You've sent" at bounding box center [643, 204] width 117 height 17
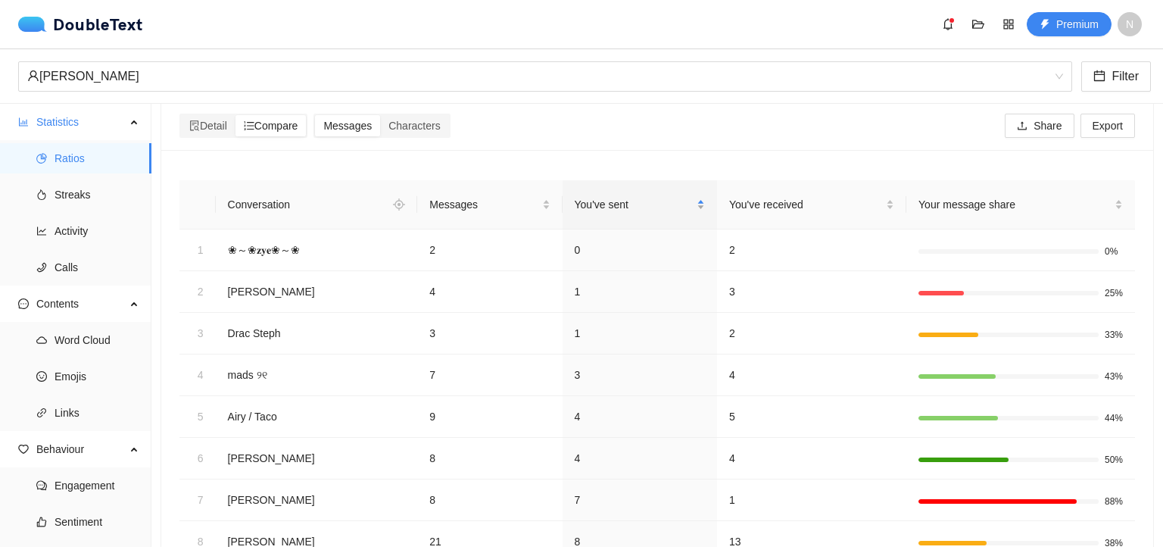
click at [634, 201] on span "You've sent" at bounding box center [634, 204] width 119 height 17
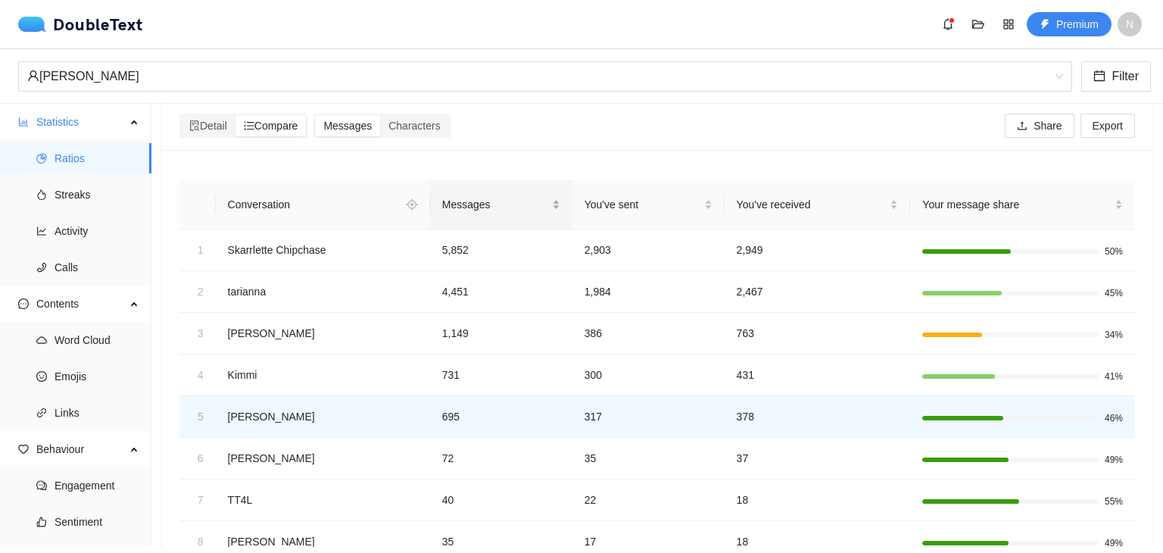
click at [515, 196] on div "Messages" at bounding box center [501, 204] width 118 height 17
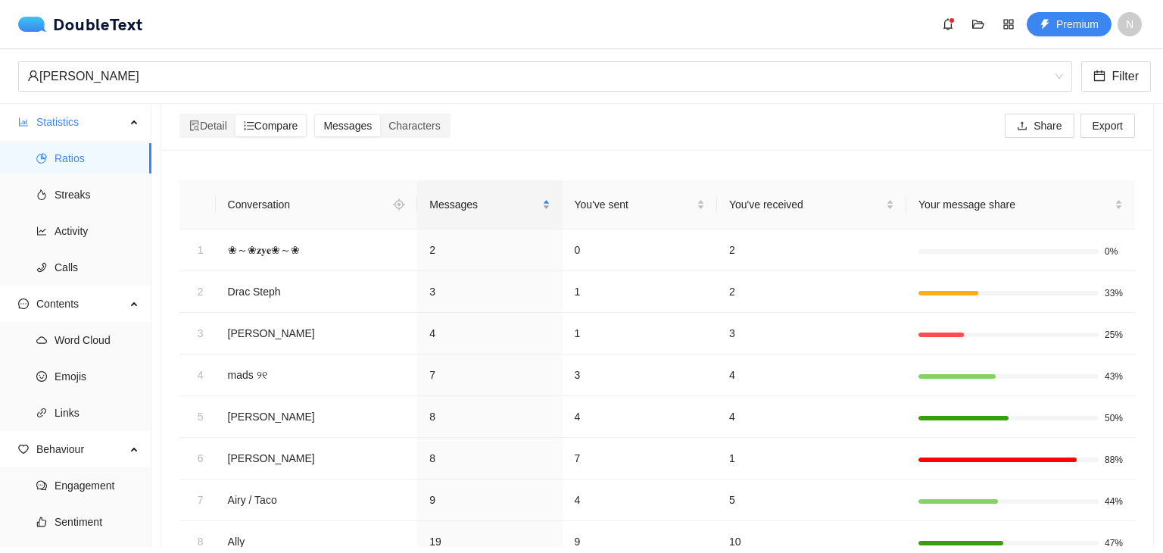
click at [506, 203] on span "Messages" at bounding box center [483, 204] width 109 height 17
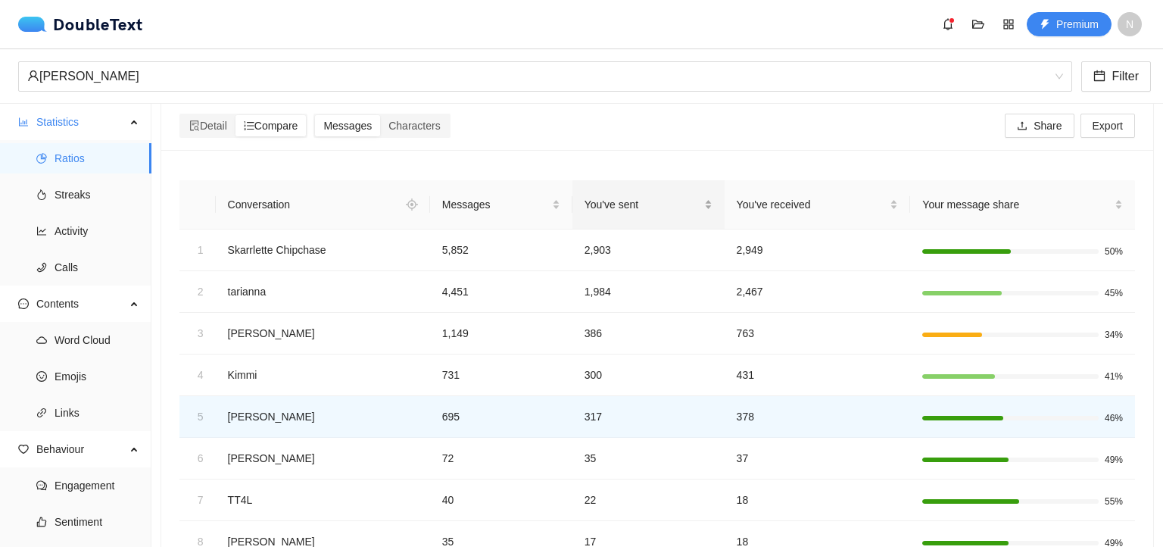
click at [621, 198] on span "You've sent" at bounding box center [643, 204] width 117 height 17
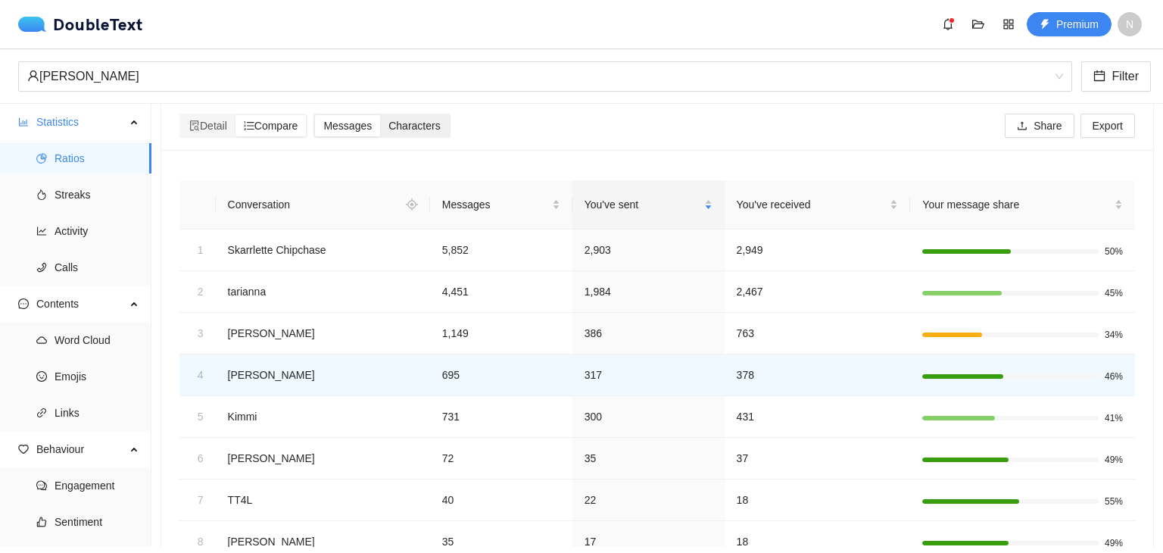
click at [426, 128] on span "Characters" at bounding box center [415, 126] width 52 height 12
click at [380, 115] on input "Characters" at bounding box center [380, 115] width 0 height 0
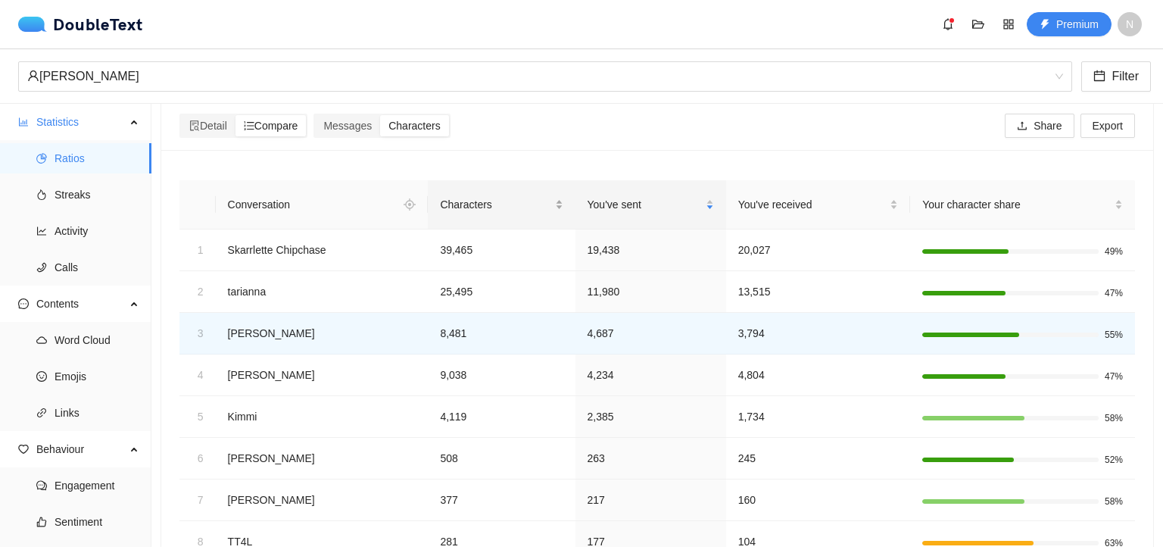
click at [478, 207] on span "Characters" at bounding box center [495, 204] width 111 height 17
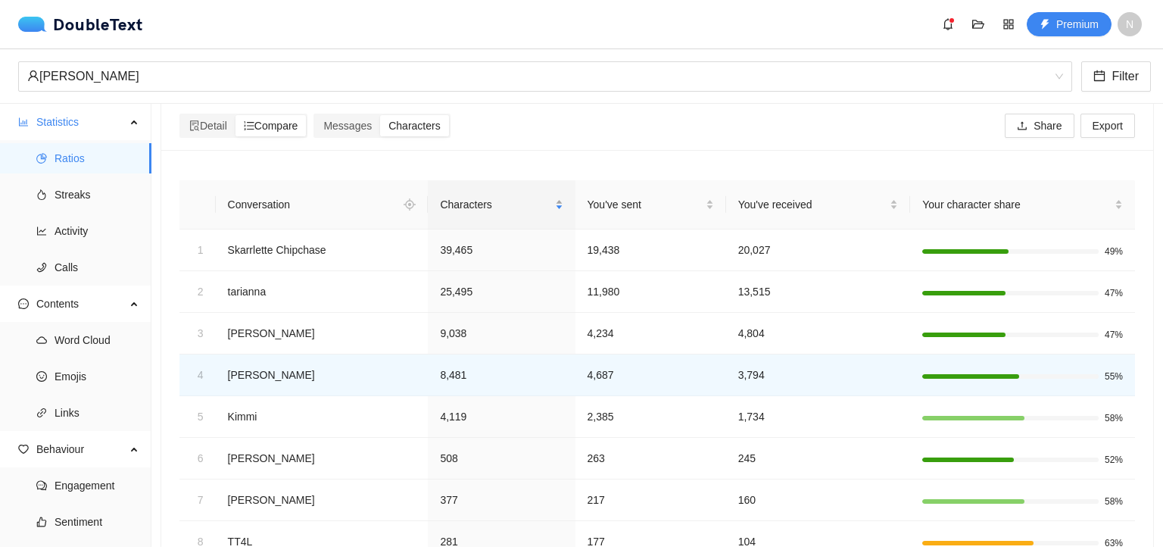
click at [478, 207] on span "Characters" at bounding box center [495, 204] width 111 height 17
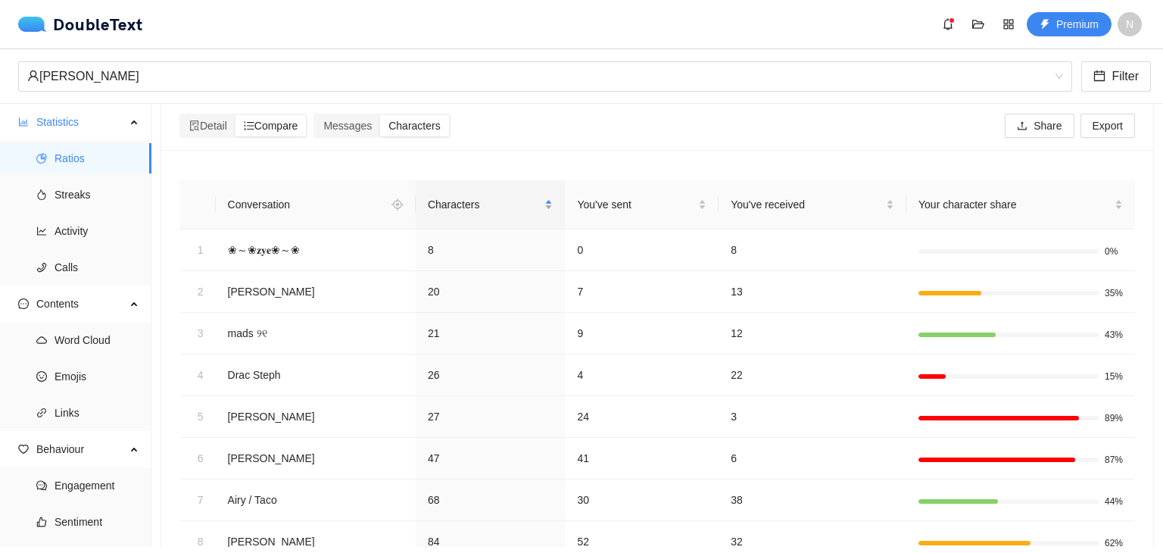
click at [478, 207] on span "Characters" at bounding box center [485, 204] width 114 height 17
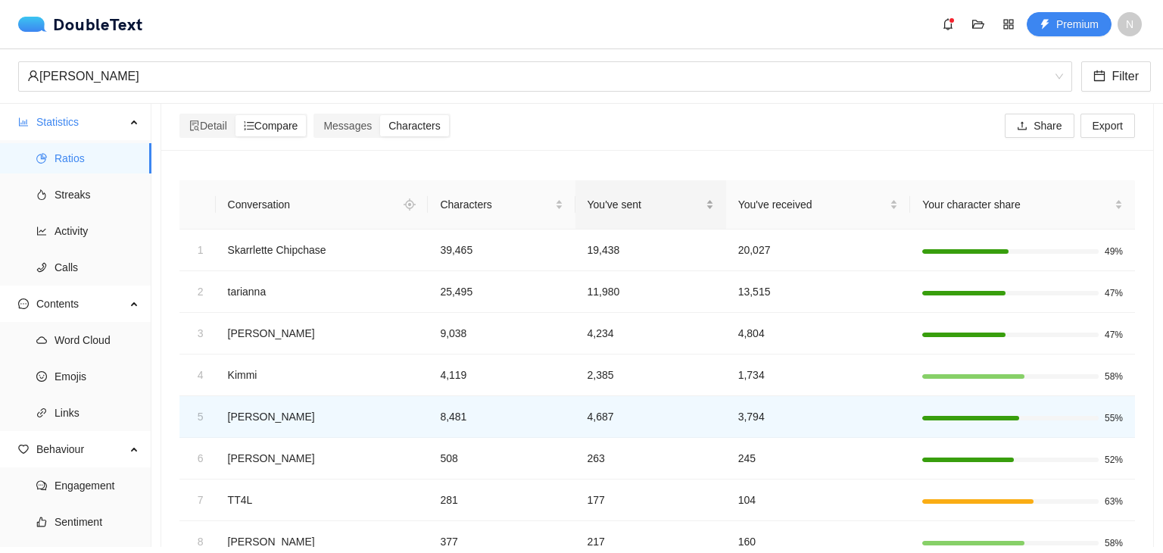
click at [591, 210] on span "You've sent" at bounding box center [645, 204] width 115 height 17
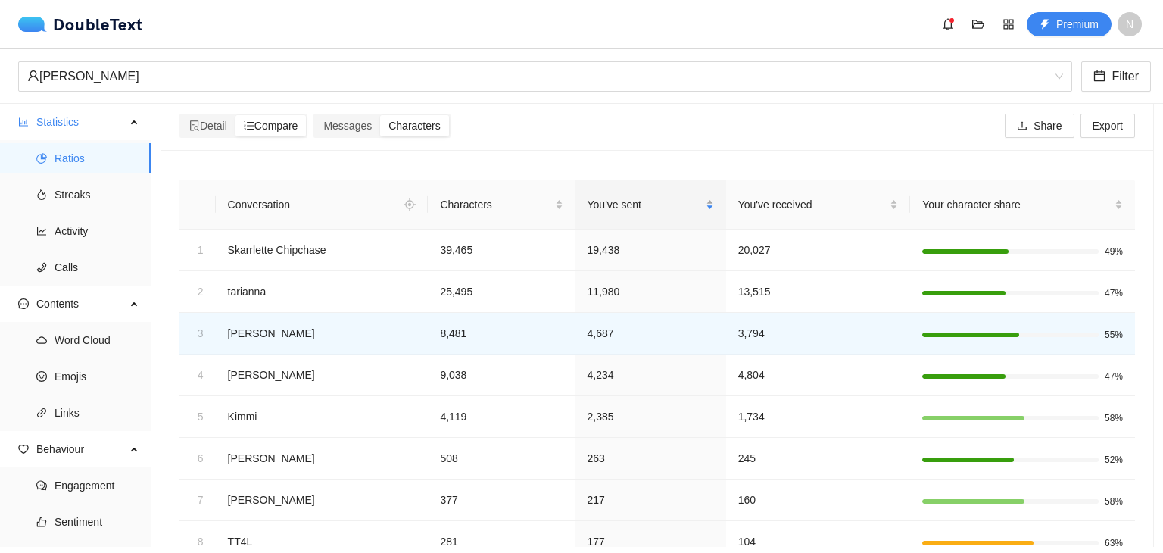
click at [639, 211] on span "You've sent" at bounding box center [645, 204] width 115 height 17
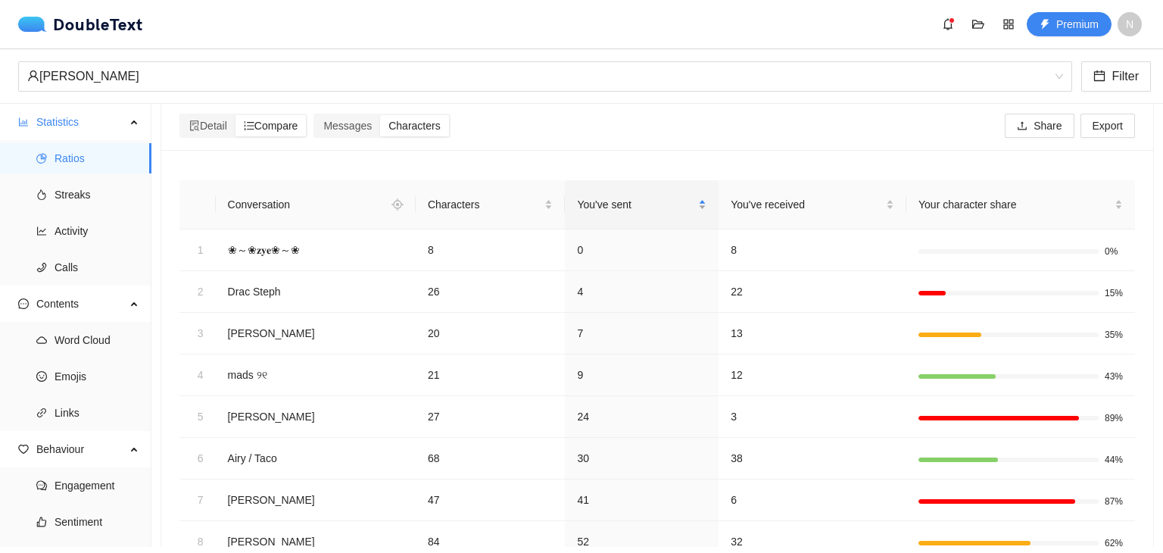
click at [639, 211] on span "You've sent" at bounding box center [636, 204] width 118 height 17
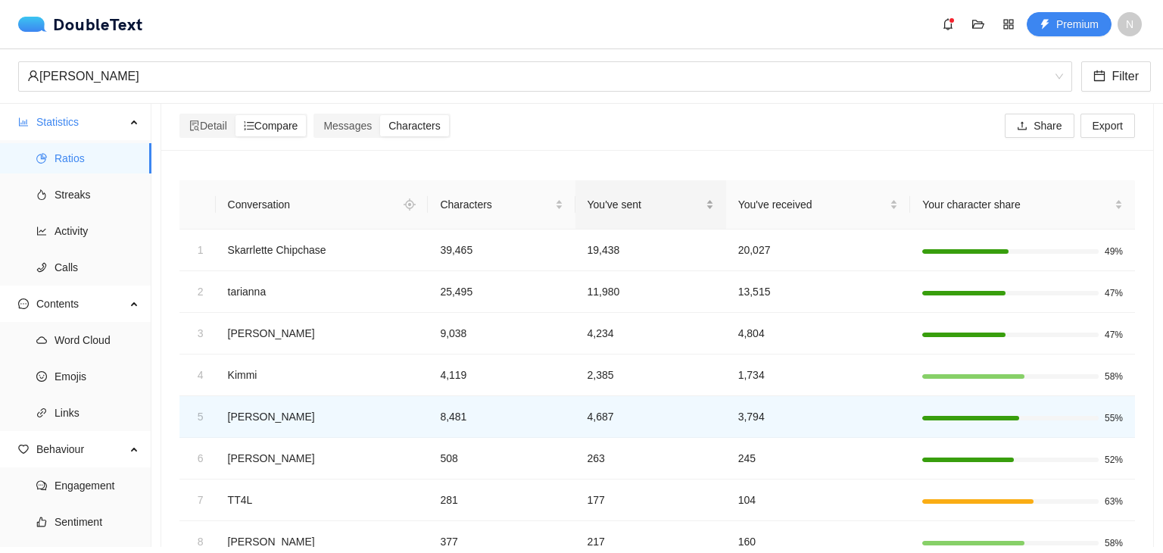
click at [639, 211] on span "You've sent" at bounding box center [645, 204] width 115 height 17
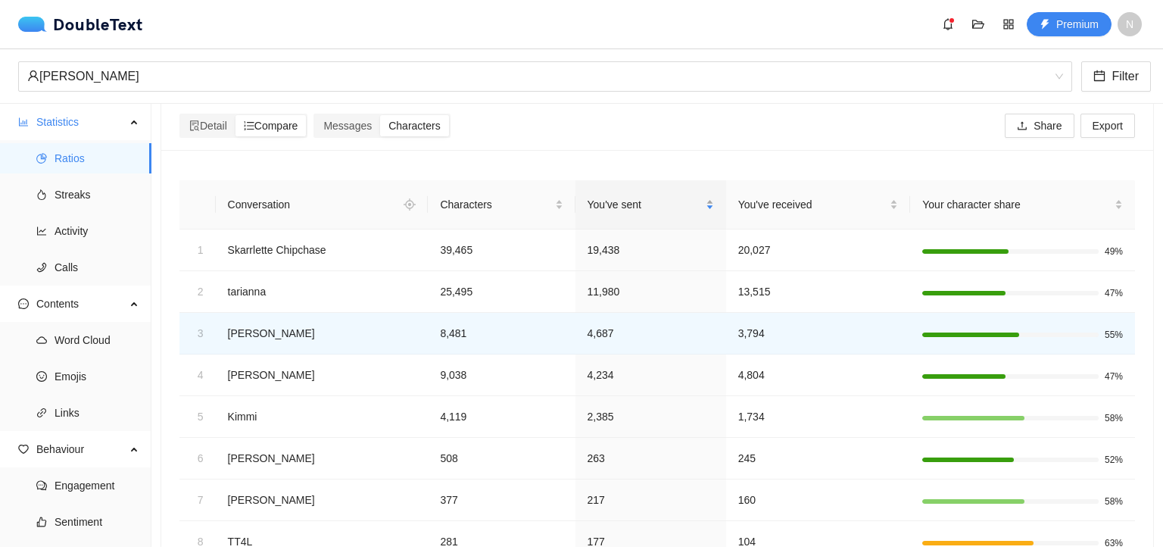
click at [639, 211] on span "You've sent" at bounding box center [645, 204] width 115 height 17
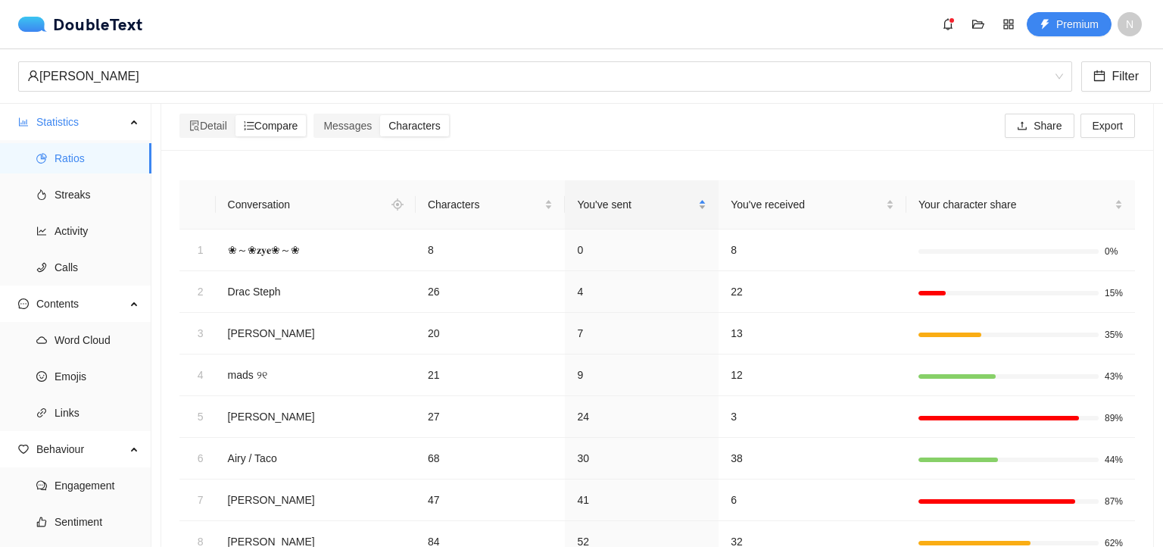
click at [639, 211] on span "You've sent" at bounding box center [636, 204] width 118 height 17
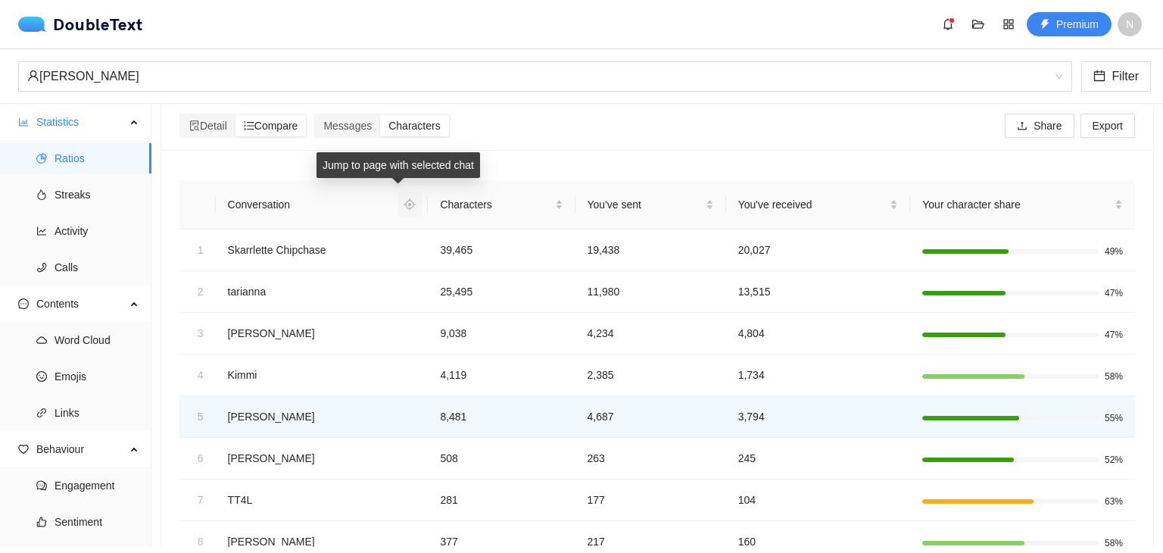
click at [404, 202] on icon "aim" at bounding box center [410, 204] width 12 height 12
click at [197, 126] on icon "file-search" at bounding box center [194, 125] width 9 height 11
click at [181, 115] on input "Detail" at bounding box center [181, 115] width 0 height 0
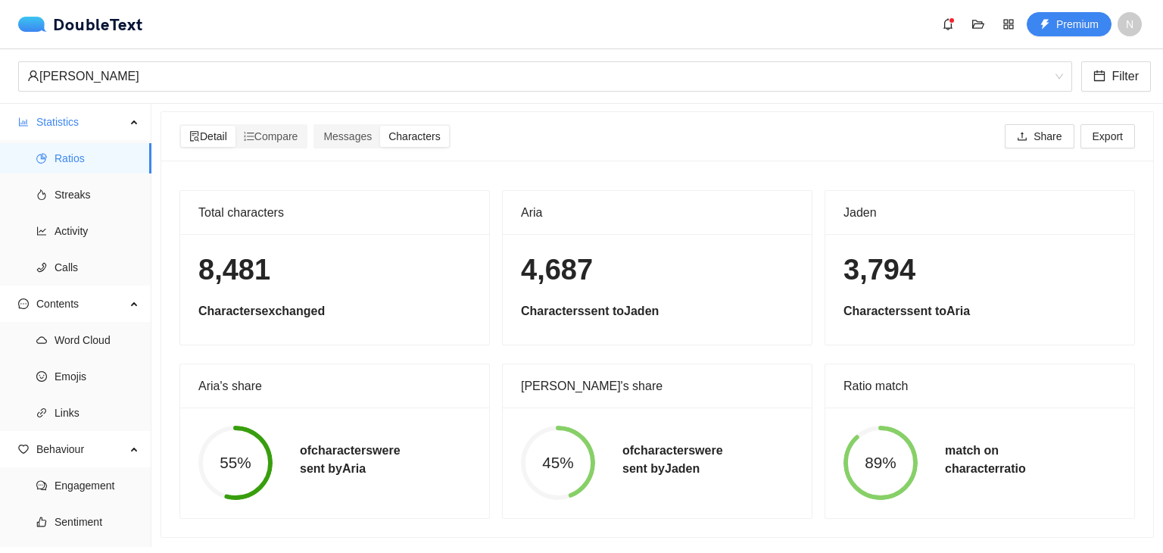
scroll to position [0, 0]
click at [86, 194] on span "Streaks" at bounding box center [97, 195] width 85 height 30
